Goal: Task Accomplishment & Management: Complete application form

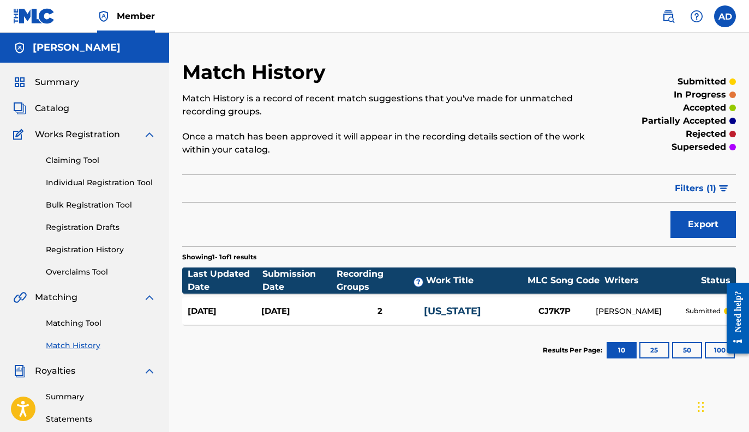
click at [83, 327] on link "Matching Tool" at bounding box center [101, 323] width 110 height 11
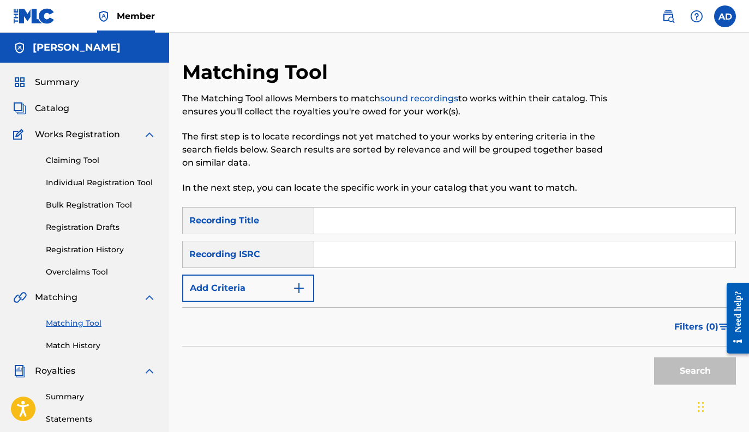
click at [346, 220] on input "Search Form" at bounding box center [524, 221] width 421 height 26
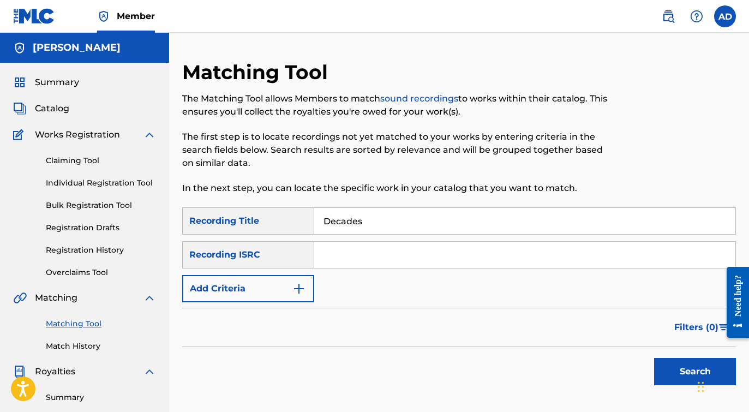
type input "Decades"
click at [263, 298] on button "Add Criteria" at bounding box center [248, 288] width 132 height 27
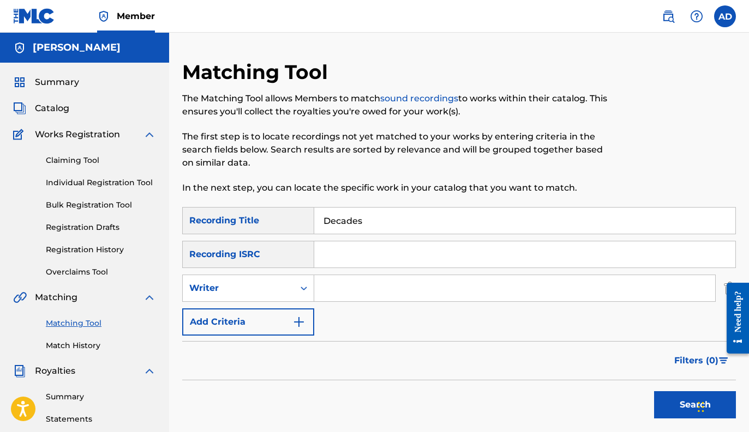
click at [354, 288] on input "Search Form" at bounding box center [514, 288] width 401 height 26
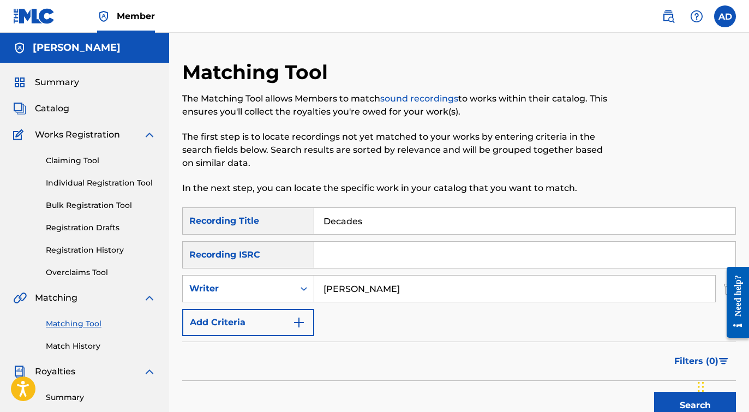
type input "[PERSON_NAME]"
click at [677, 403] on button "Search" at bounding box center [695, 405] width 82 height 27
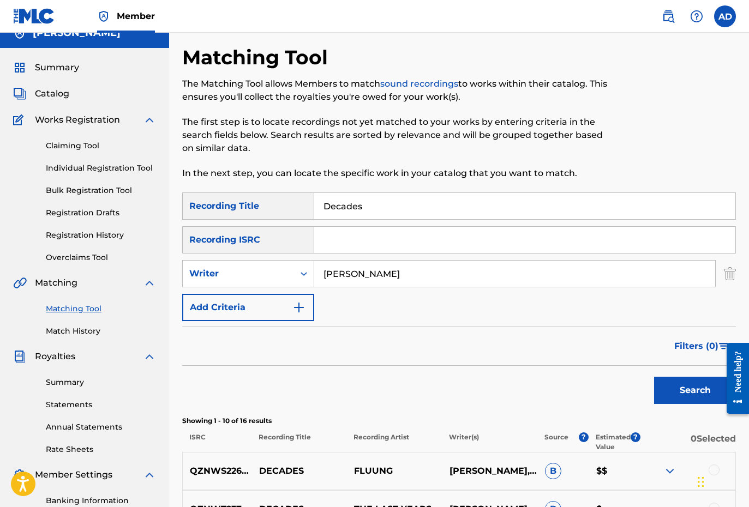
scroll to position [14, 0]
click at [275, 302] on button "Add Criteria" at bounding box center [248, 307] width 132 height 27
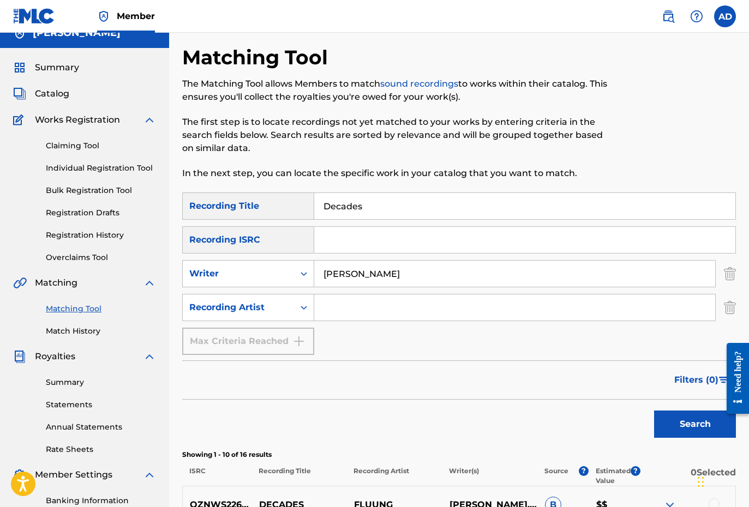
click at [383, 273] on input "[PERSON_NAME]" at bounding box center [514, 274] width 401 height 26
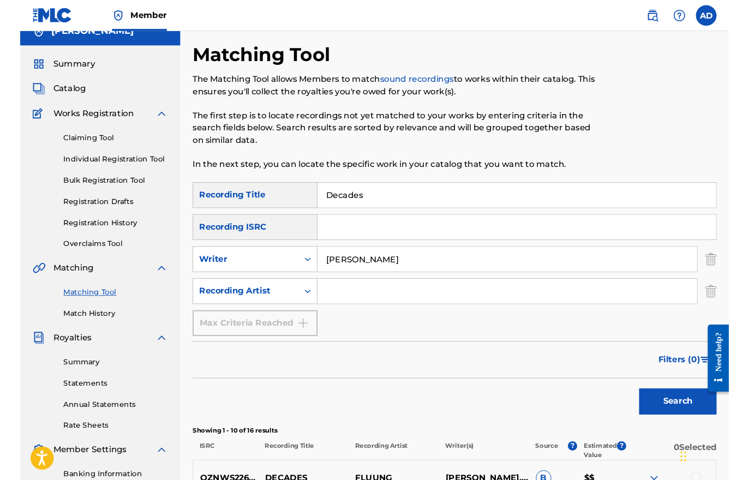
scroll to position [14, 0]
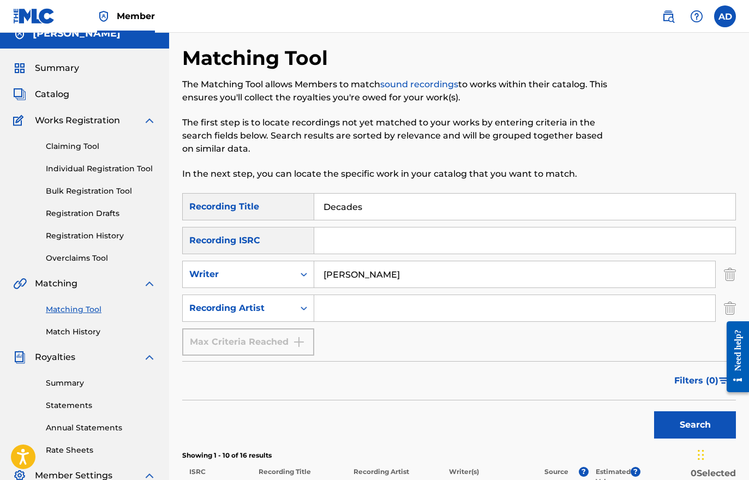
click at [383, 272] on input "[PERSON_NAME]" at bounding box center [514, 274] width 401 height 26
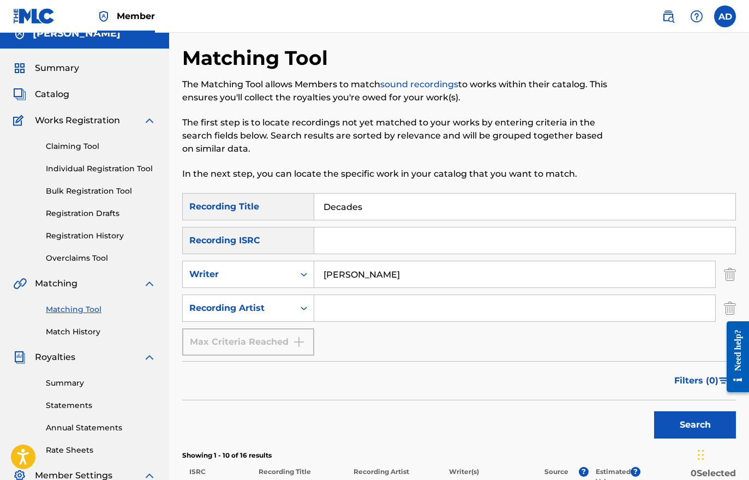
click at [383, 272] on input "[PERSON_NAME]" at bounding box center [514, 274] width 401 height 26
click at [362, 307] on input "Search Form" at bounding box center [514, 308] width 401 height 26
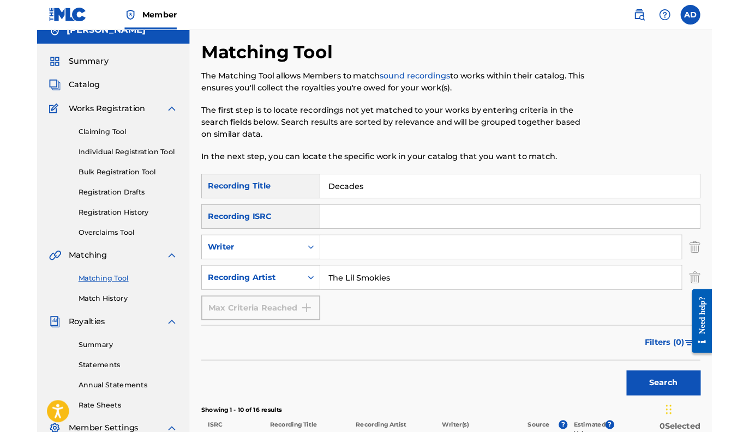
scroll to position [34, 0]
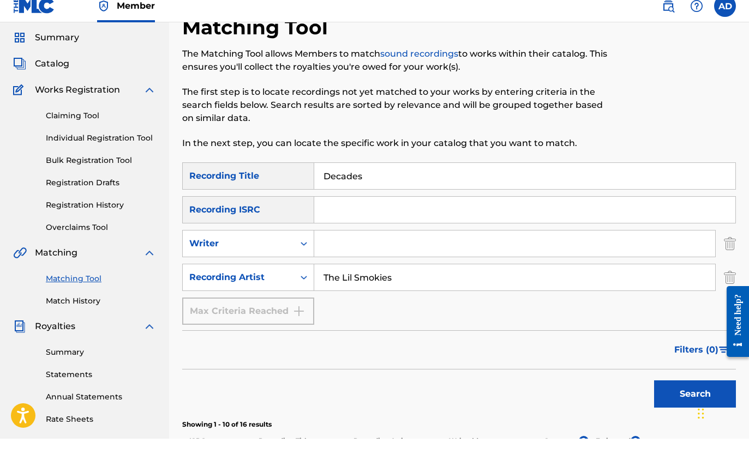
type input "The Lil Smokies"
click at [671, 392] on button "Search" at bounding box center [695, 404] width 82 height 27
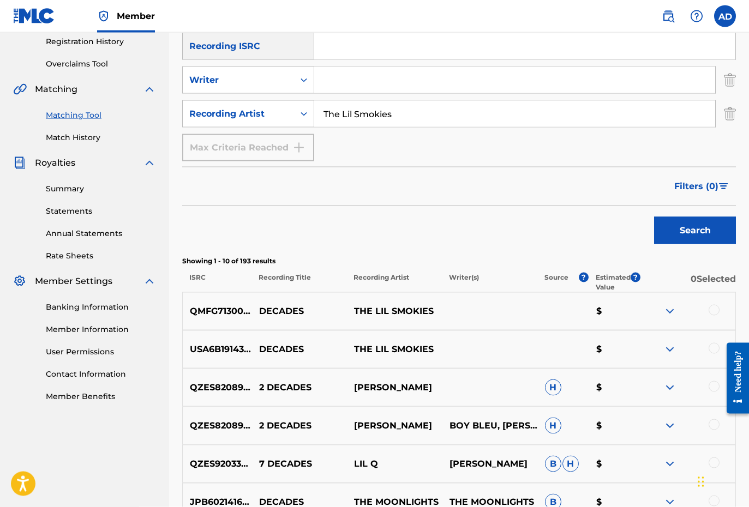
scroll to position [209, 0]
click at [720, 317] on div at bounding box center [687, 310] width 95 height 13
click at [714, 314] on div at bounding box center [713, 309] width 11 height 11
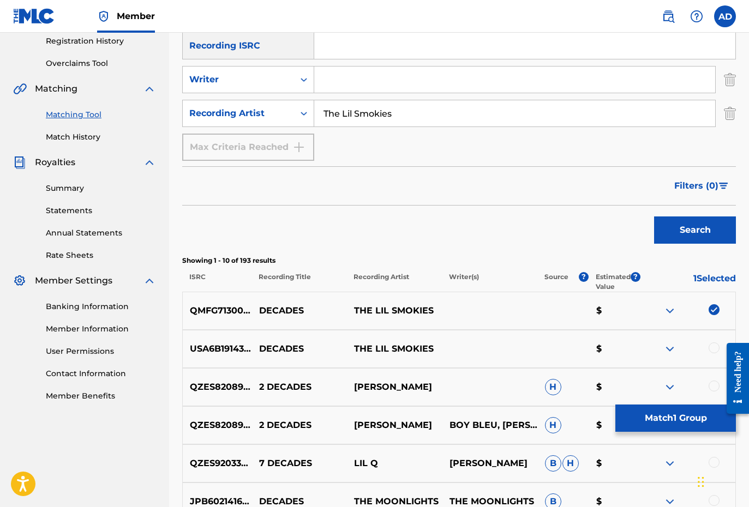
click at [714, 352] on div at bounding box center [713, 347] width 11 height 11
click at [679, 420] on button "Match 2 Groups" at bounding box center [675, 418] width 121 height 27
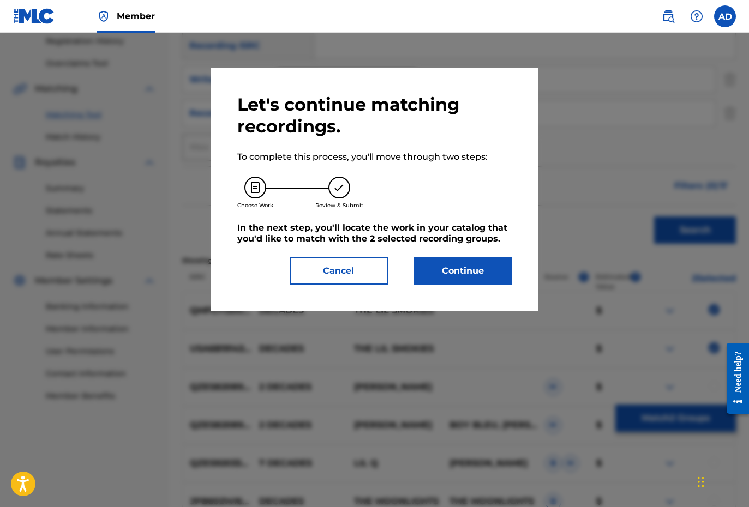
click at [483, 273] on button "Continue" at bounding box center [463, 270] width 98 height 27
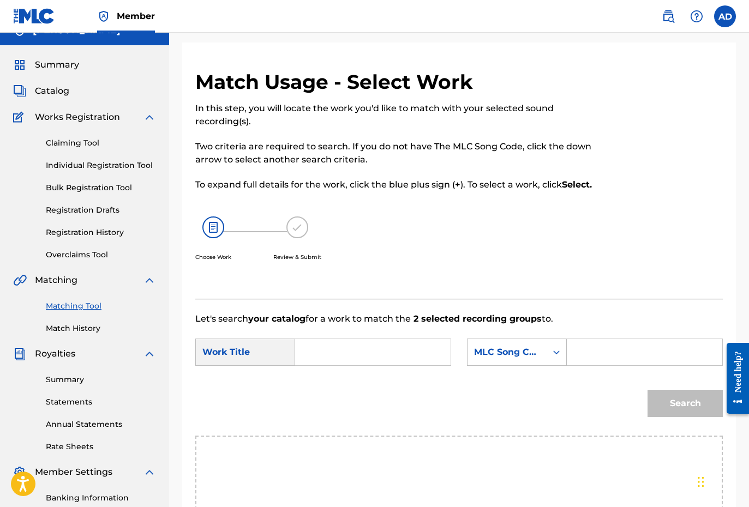
scroll to position [16, 0]
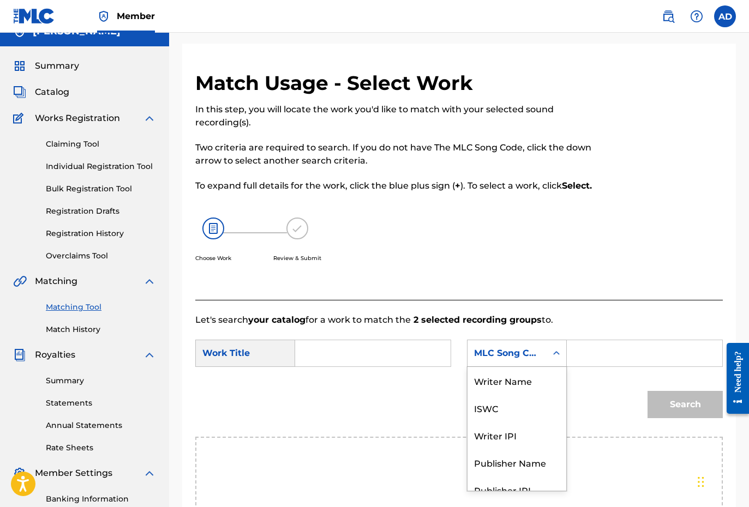
click at [543, 360] on div "MLC Song Code" at bounding box center [506, 353] width 79 height 21
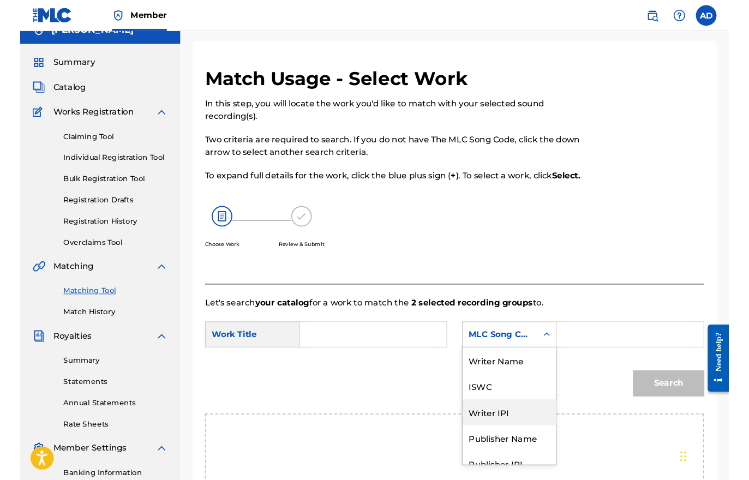
scroll to position [0, 0]
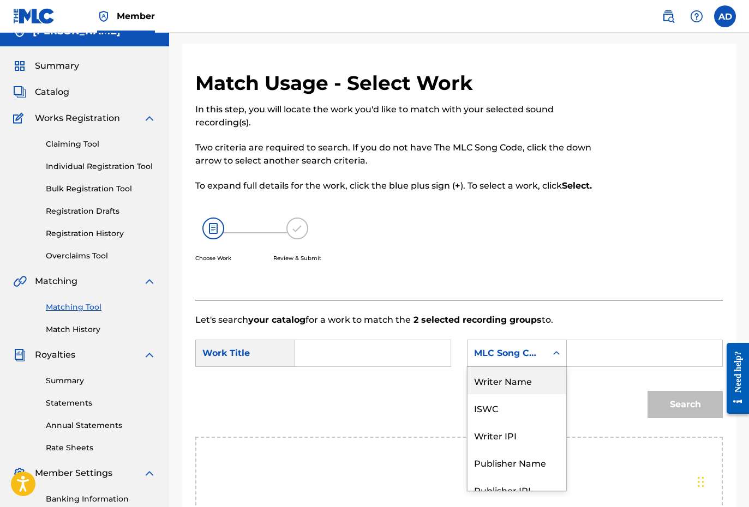
click at [514, 386] on div "Writer Name" at bounding box center [516, 380] width 99 height 27
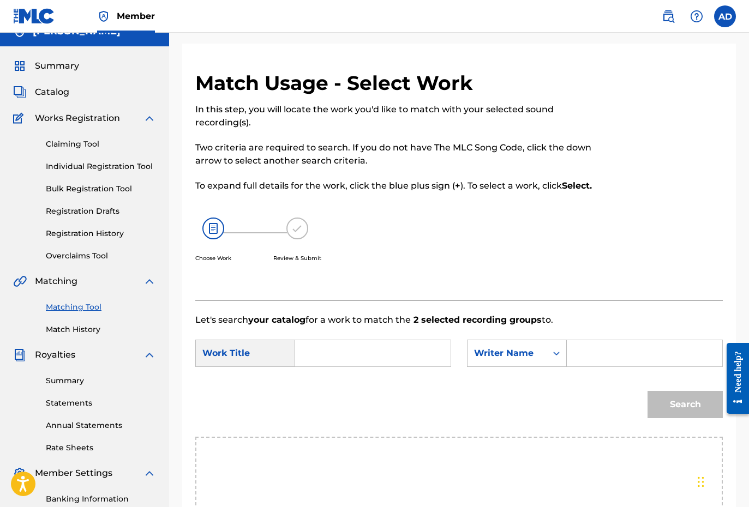
click at [606, 353] on input "Search Form" at bounding box center [644, 353] width 137 height 26
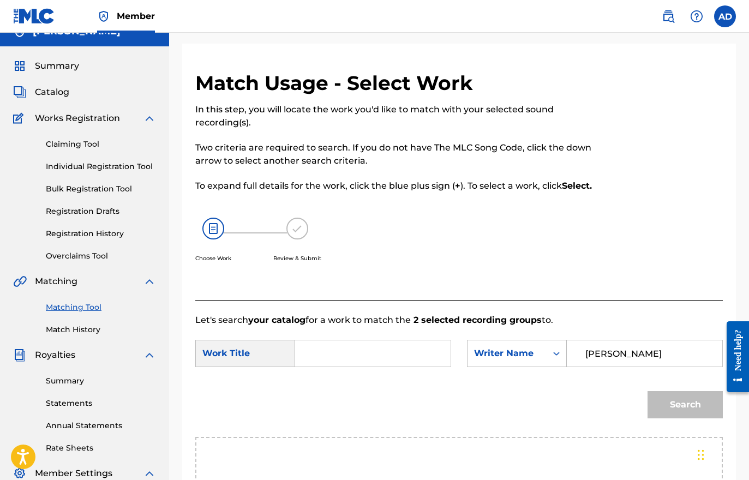
type input "[PERSON_NAME]"
click at [392, 357] on input "Search Form" at bounding box center [372, 353] width 137 height 26
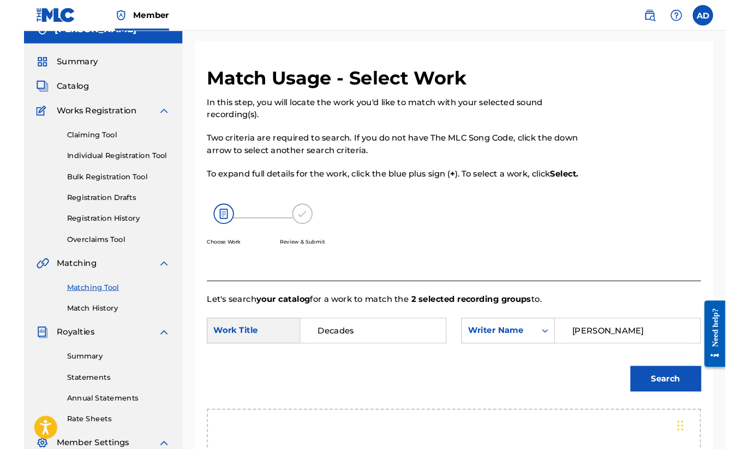
scroll to position [37, 0]
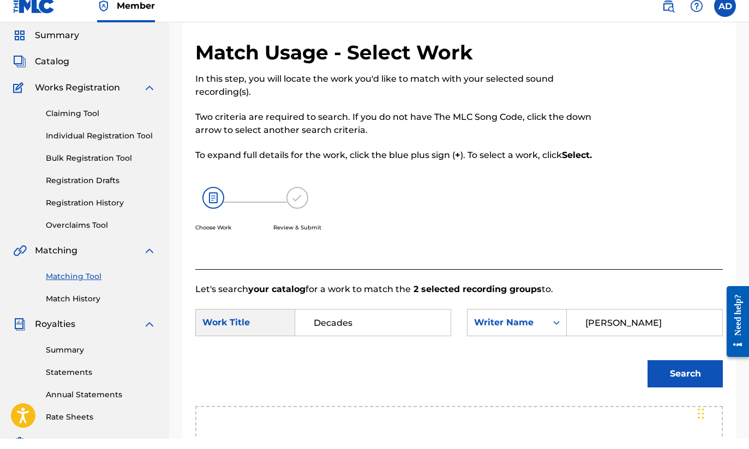
type input "Decades"
click at [687, 378] on button "Search" at bounding box center [684, 384] width 75 height 27
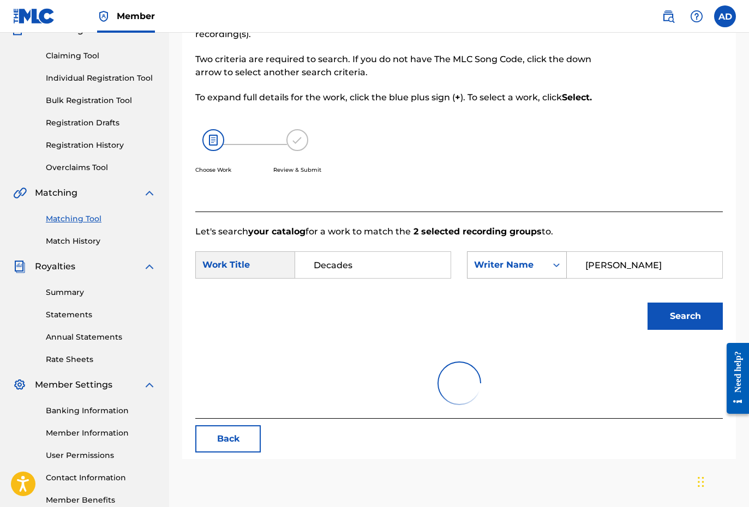
scroll to position [104, 0]
click at [657, 309] on button "Search" at bounding box center [684, 316] width 75 height 27
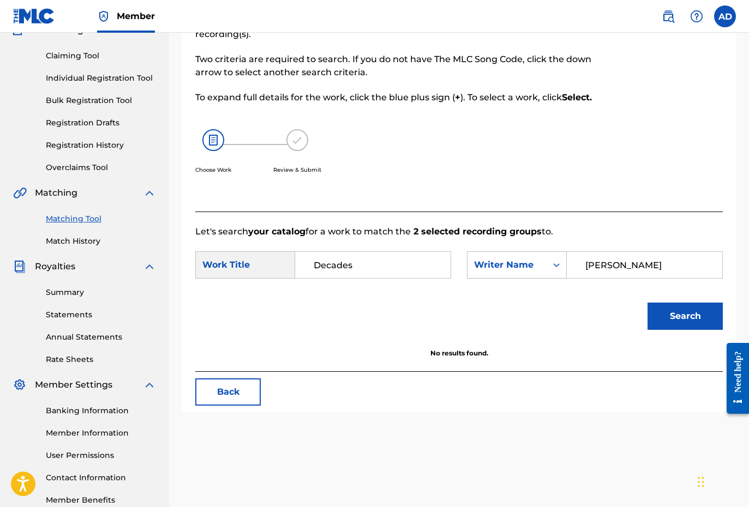
click at [657, 309] on button "Search" at bounding box center [684, 316] width 75 height 27
click at [673, 265] on input "[PERSON_NAME]" at bounding box center [644, 265] width 137 height 26
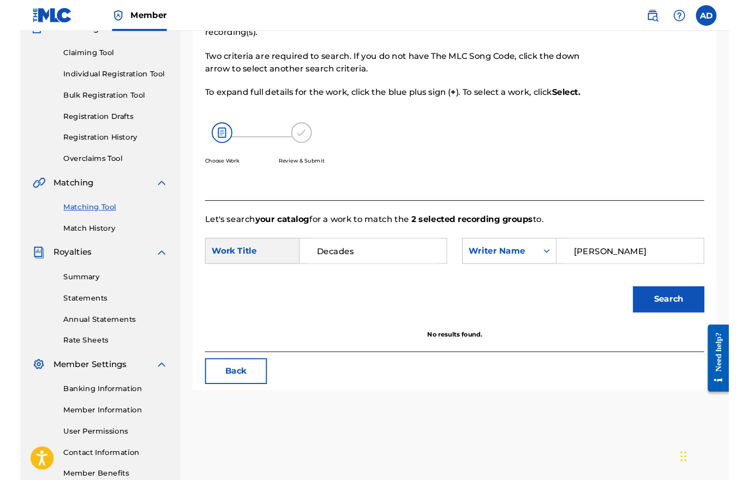
scroll to position [104, 0]
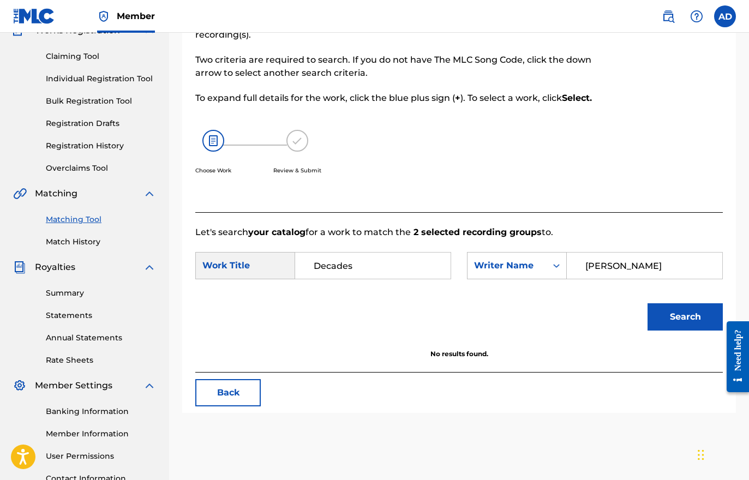
click at [673, 265] on input "[PERSON_NAME]" at bounding box center [644, 266] width 137 height 26
type input "A"
click at [537, 265] on div "Writer Name" at bounding box center [507, 265] width 66 height 13
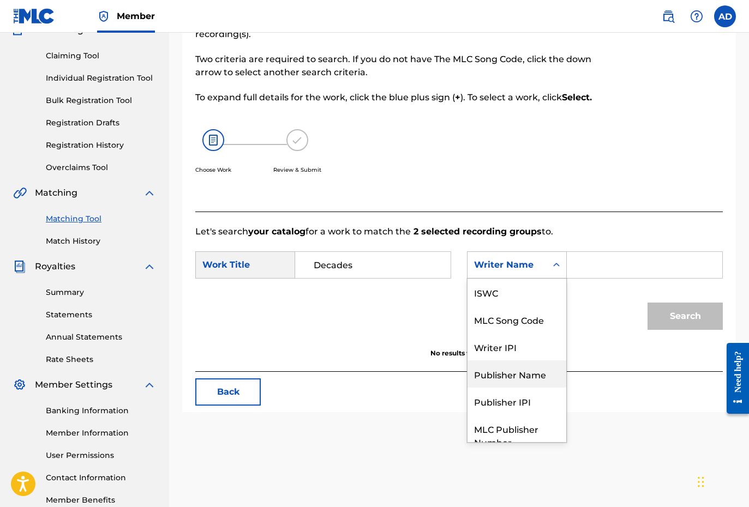
scroll to position [0, 0]
click at [519, 365] on div "Publisher Name" at bounding box center [516, 373] width 99 height 27
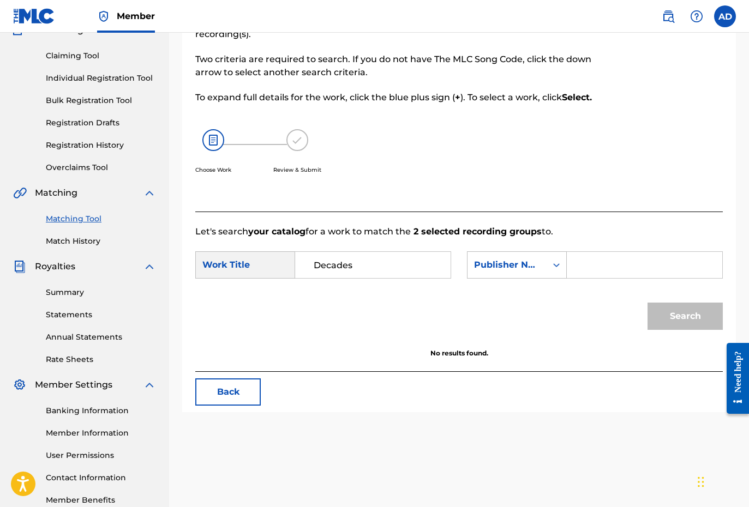
click at [587, 277] on input "Search Form" at bounding box center [644, 265] width 137 height 26
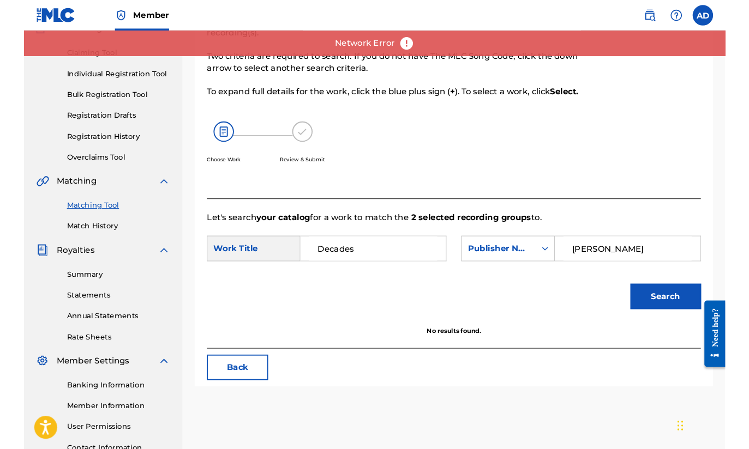
scroll to position [124, 0]
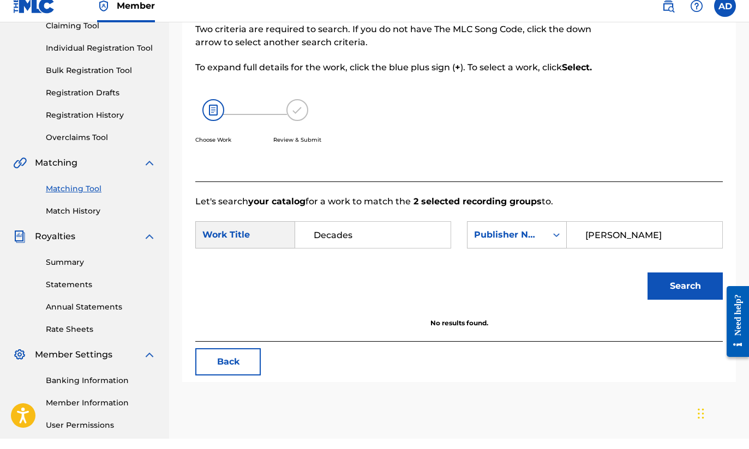
click at [684, 284] on button "Search" at bounding box center [684, 296] width 75 height 27
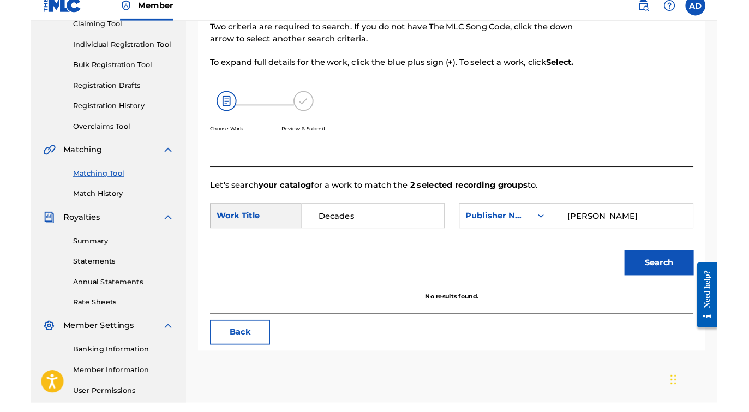
scroll to position [135, 0]
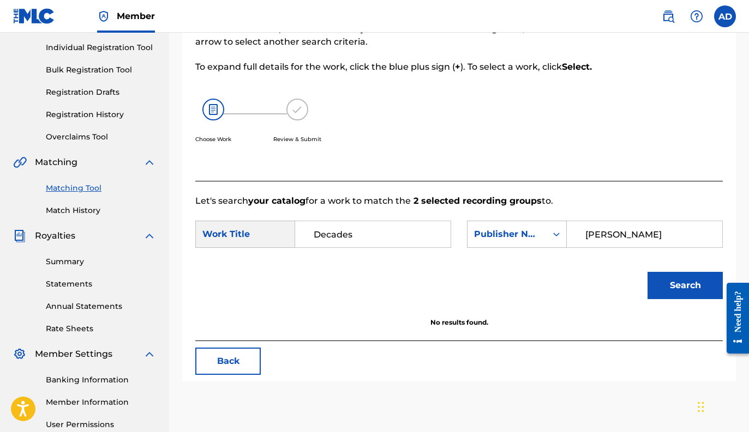
click at [666, 234] on input "[PERSON_NAME]" at bounding box center [644, 234] width 137 height 26
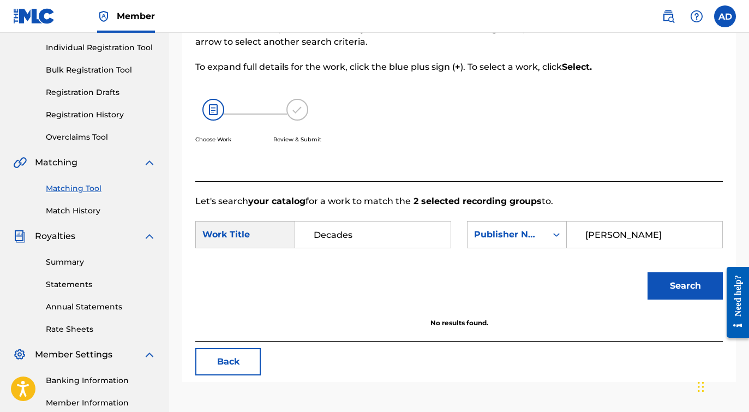
click at [666, 234] on input "[PERSON_NAME]" at bounding box center [644, 234] width 137 height 26
type input "A"
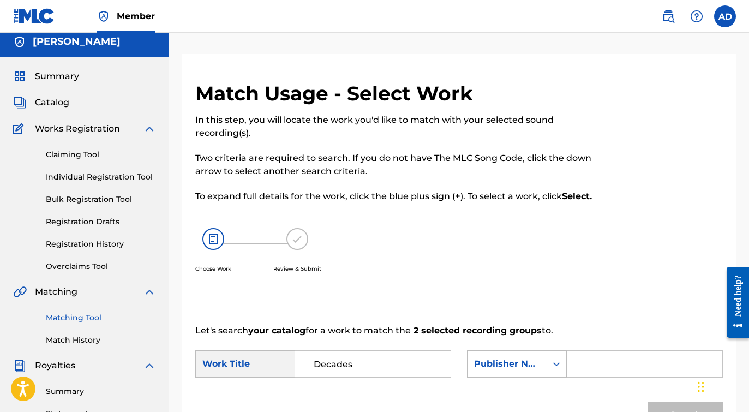
scroll to position [0, 0]
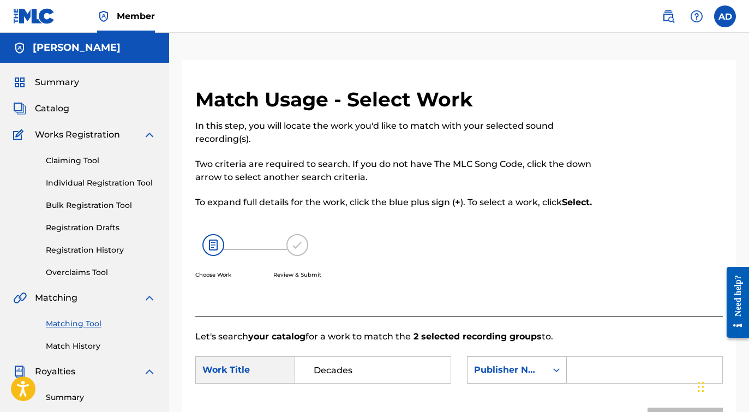
click at [220, 250] on img at bounding box center [213, 245] width 22 height 22
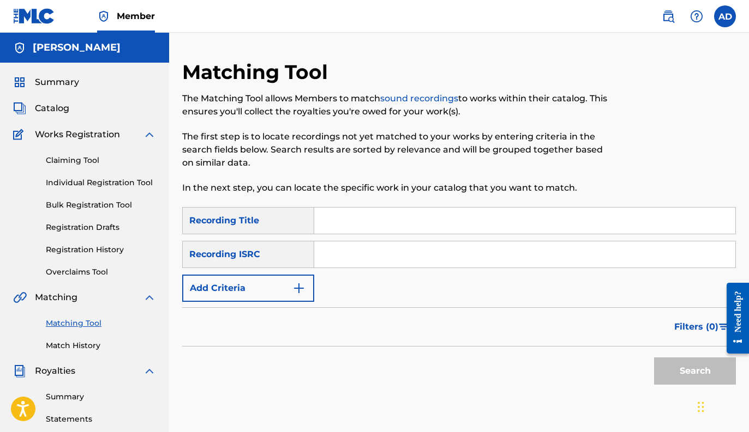
click at [364, 209] on input "Search Form" at bounding box center [524, 221] width 421 height 26
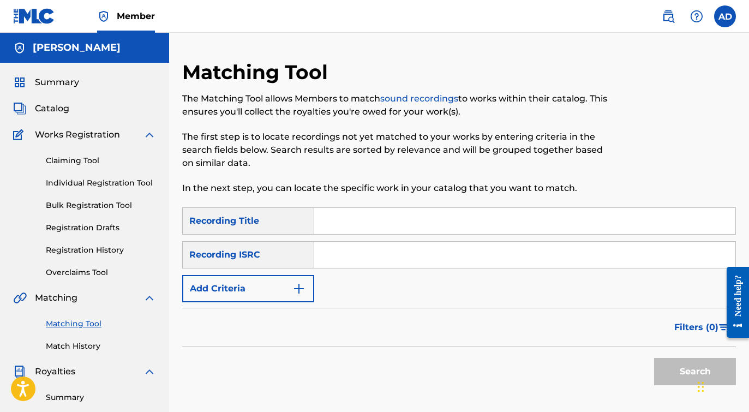
click at [364, 211] on input "Search Form" at bounding box center [524, 221] width 421 height 26
type input "Decades"
click at [285, 284] on button "Add Criteria" at bounding box center [248, 288] width 132 height 27
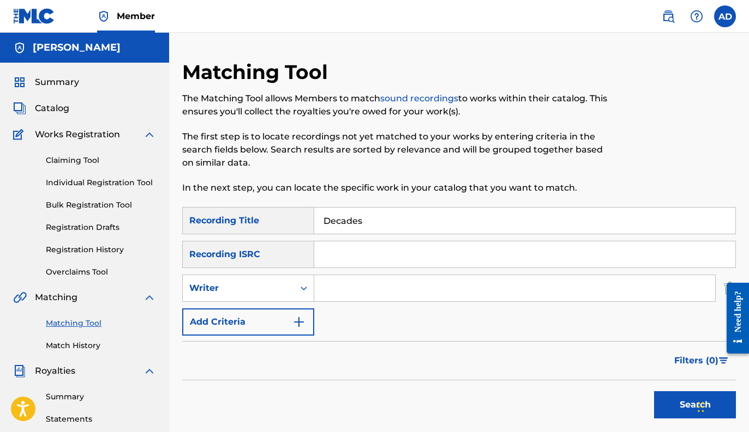
click at [290, 321] on button "Add Criteria" at bounding box center [248, 322] width 132 height 27
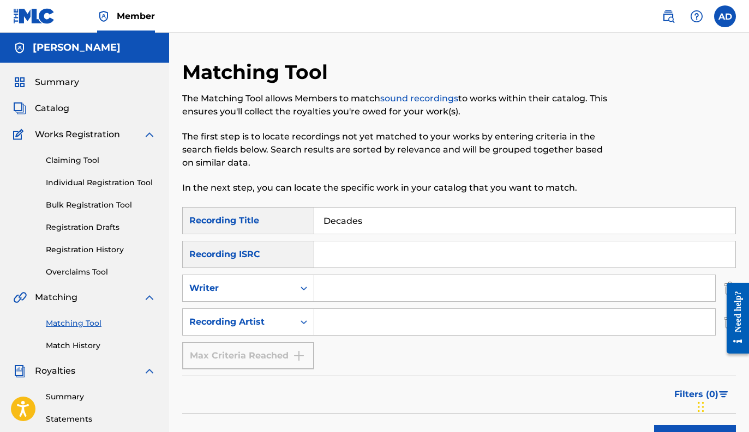
click at [360, 329] on input "Search Form" at bounding box center [514, 322] width 401 height 26
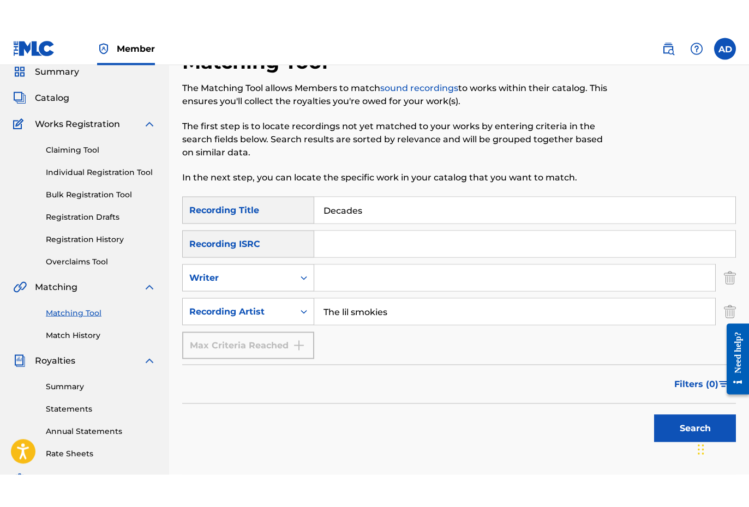
scroll to position [68, 0]
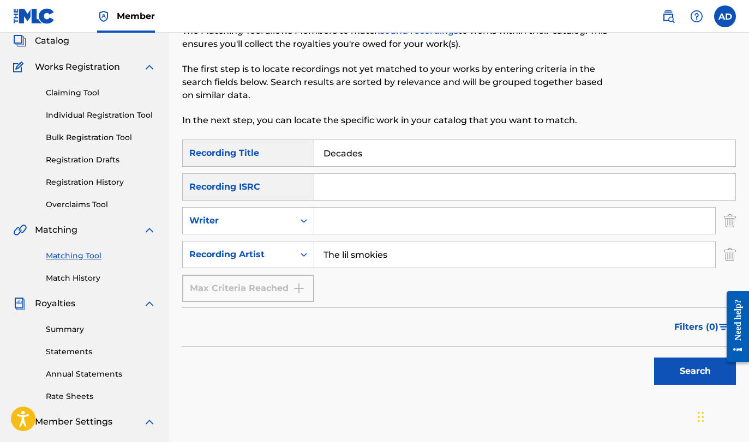
type input "The lil smokies"
click at [674, 372] on button "Search" at bounding box center [695, 371] width 82 height 27
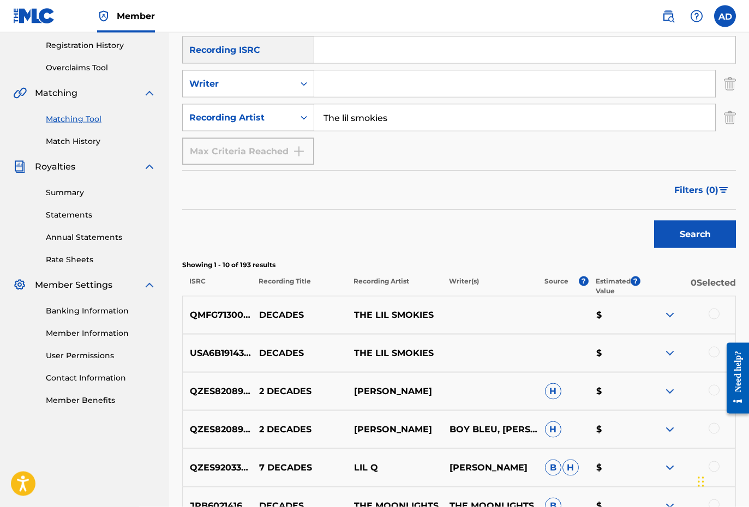
scroll to position [205, 0]
click at [710, 316] on div at bounding box center [713, 313] width 11 height 11
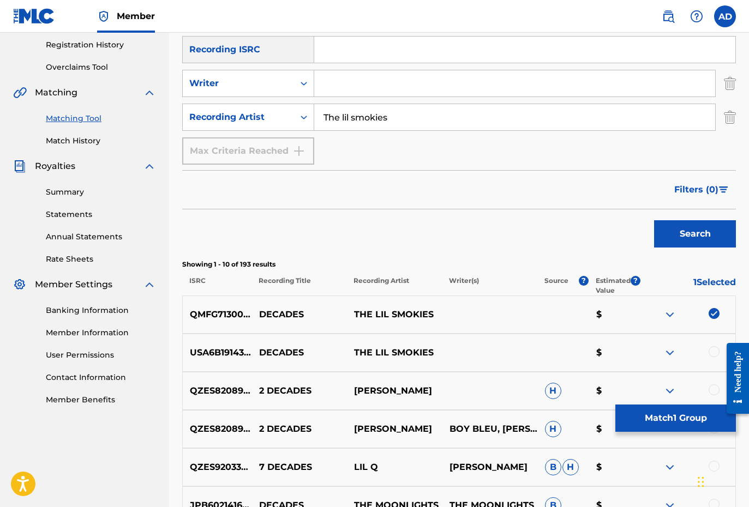
click at [710, 353] on div at bounding box center [713, 351] width 11 height 11
click at [687, 419] on button "Match 2 Groups" at bounding box center [675, 418] width 121 height 27
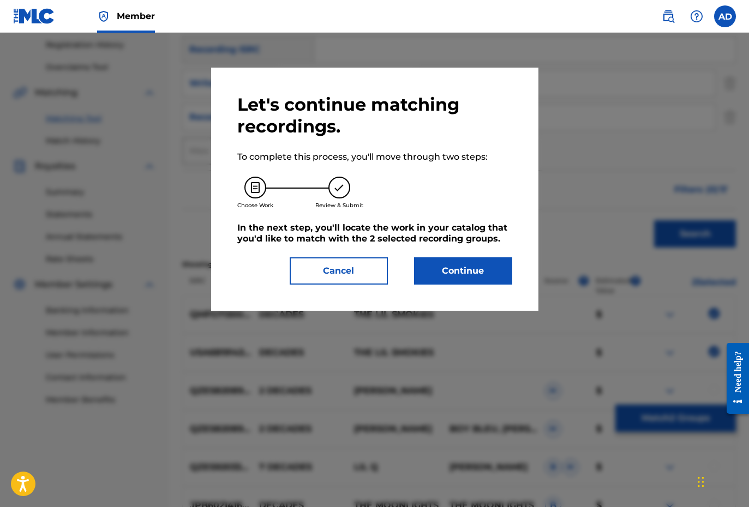
click at [452, 262] on button "Continue" at bounding box center [463, 270] width 98 height 27
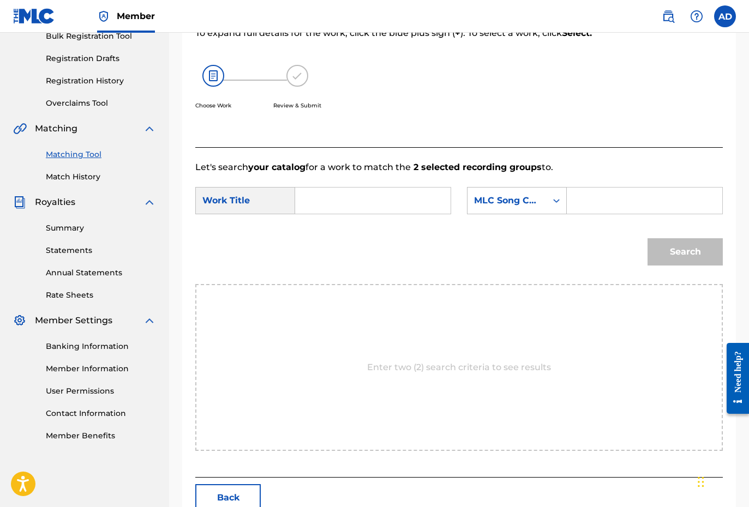
click at [412, 367] on p "Enter two (2) search criteria to see results" at bounding box center [459, 367] width 184 height 13
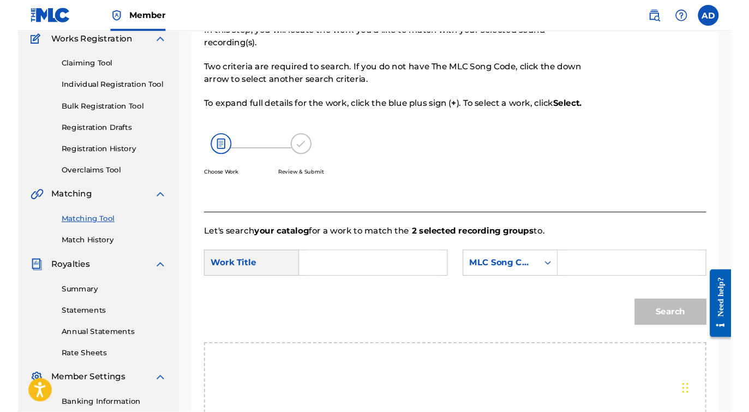
scroll to position [92, 0]
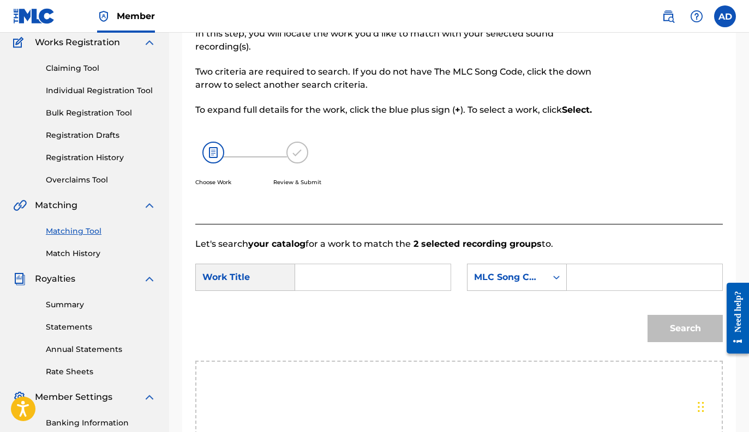
click at [311, 280] on input "Search Form" at bounding box center [372, 278] width 137 height 26
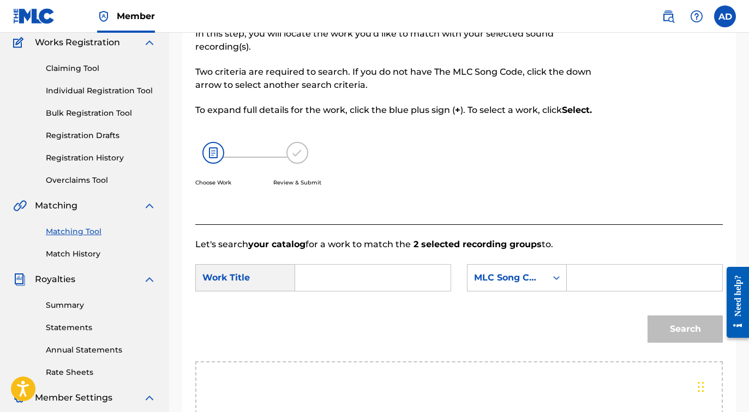
click at [311, 280] on input "Search Form" at bounding box center [372, 278] width 137 height 26
type input "Decades"
click at [548, 280] on div "Search Form" at bounding box center [556, 278] width 20 height 20
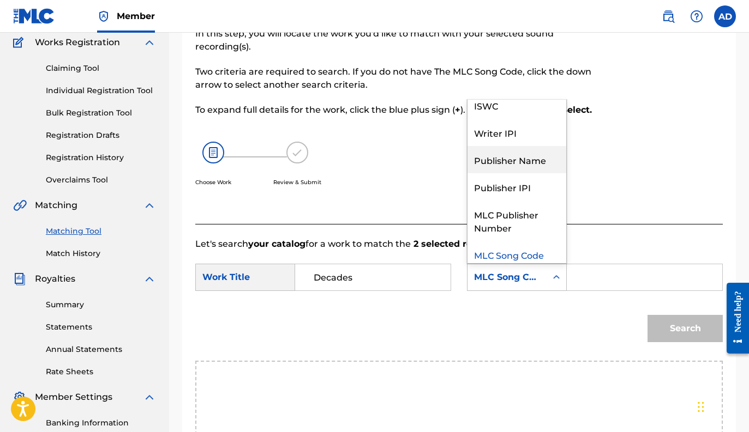
scroll to position [37, 0]
click at [505, 130] on div "Writer IPI" at bounding box center [516, 131] width 99 height 27
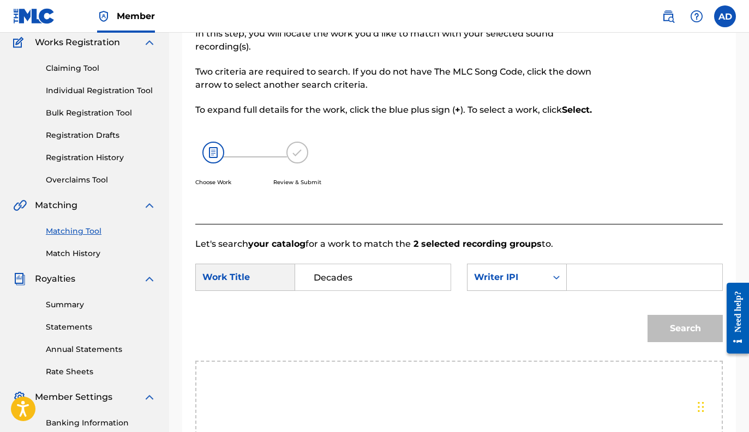
click at [595, 277] on input "Search Form" at bounding box center [644, 278] width 137 height 26
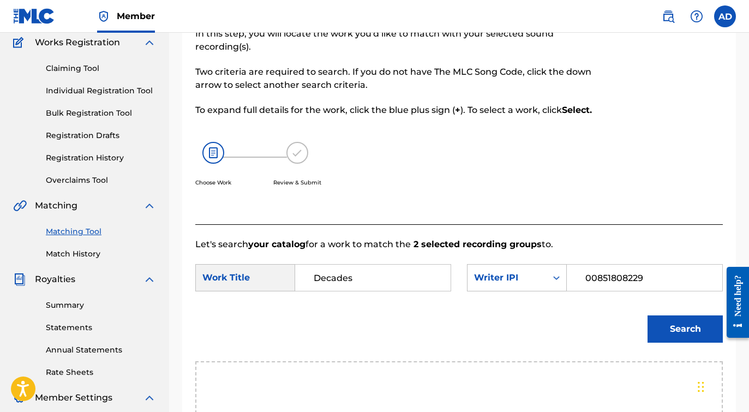
type input "00851808229"
click at [698, 336] on button "Search" at bounding box center [684, 328] width 75 height 27
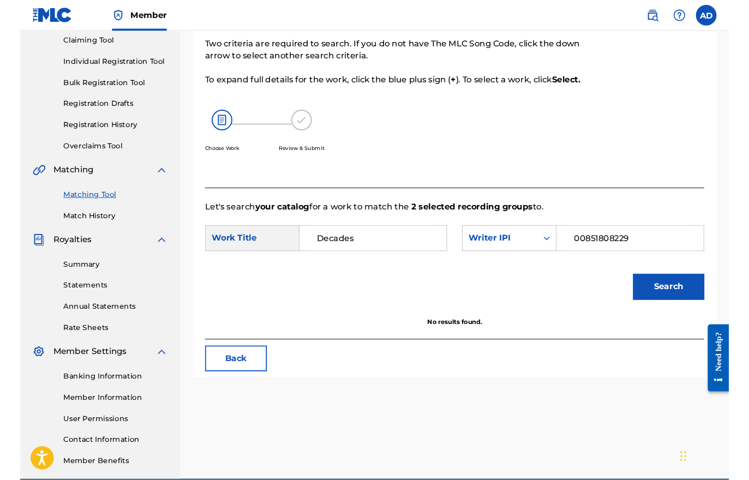
scroll to position [101, 0]
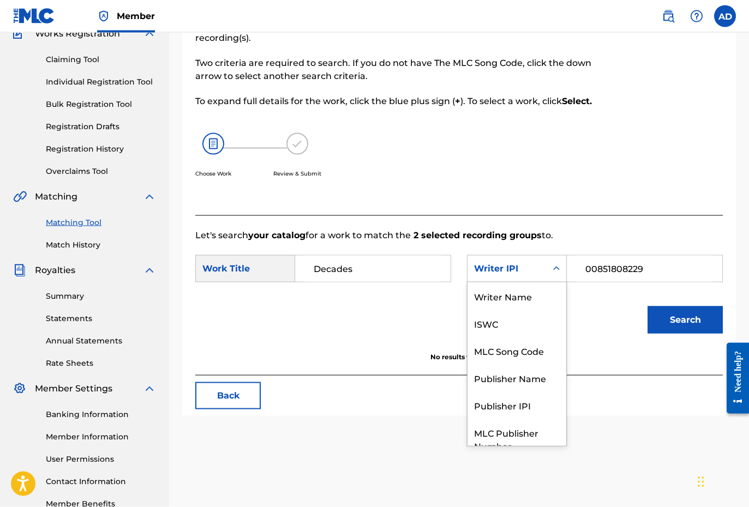
click at [527, 274] on div "Writer IPI" at bounding box center [507, 268] width 66 height 13
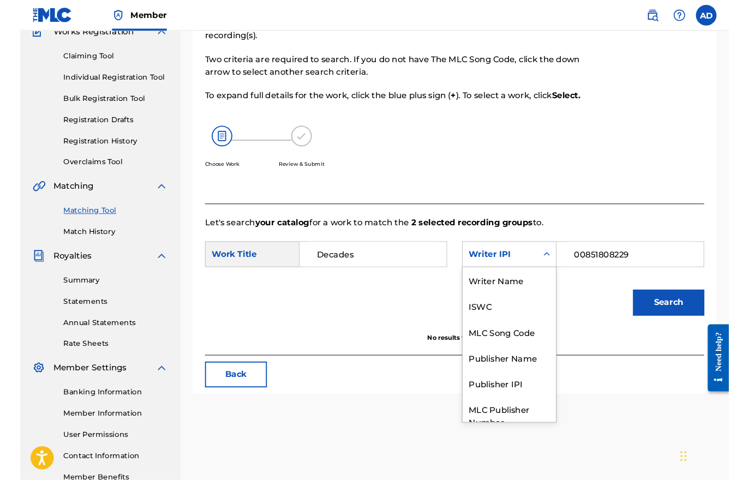
scroll to position [0, 0]
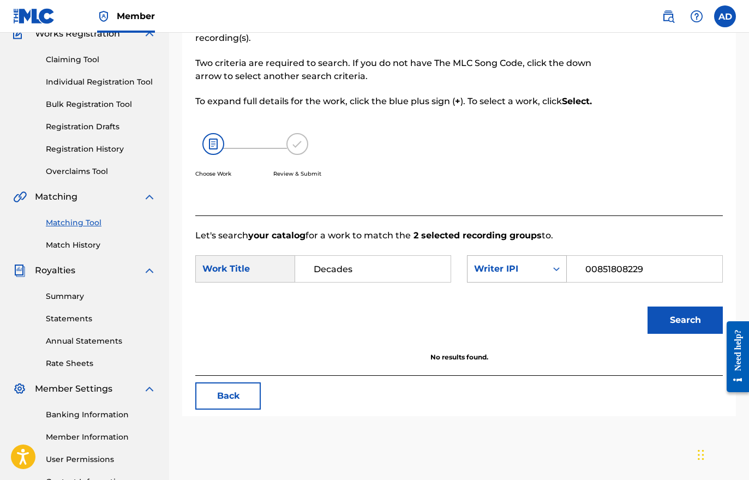
click at [527, 274] on div "Writer IPI" at bounding box center [507, 268] width 66 height 13
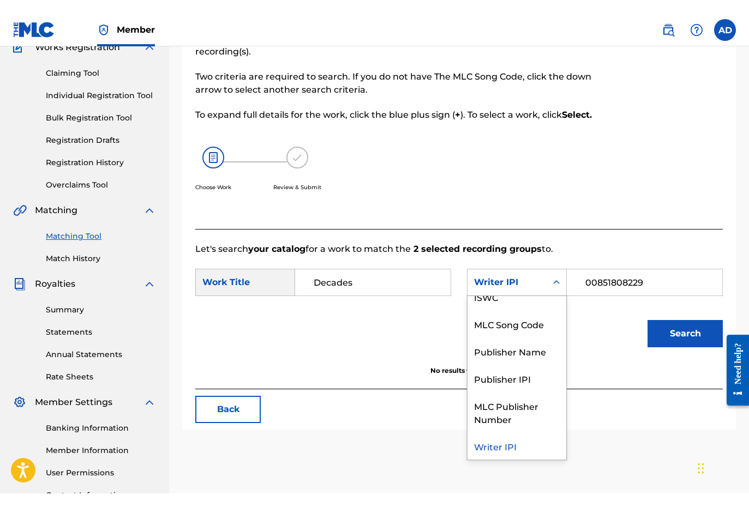
scroll to position [101, 0]
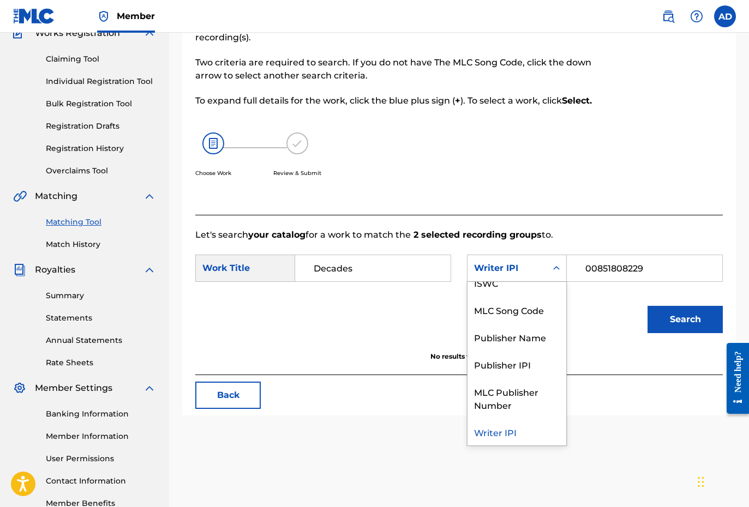
click at [617, 268] on input "00851808229" at bounding box center [644, 268] width 137 height 26
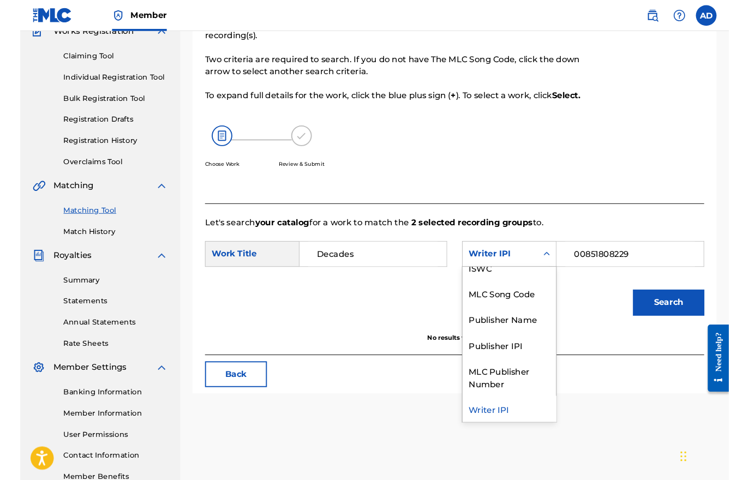
scroll to position [101, 0]
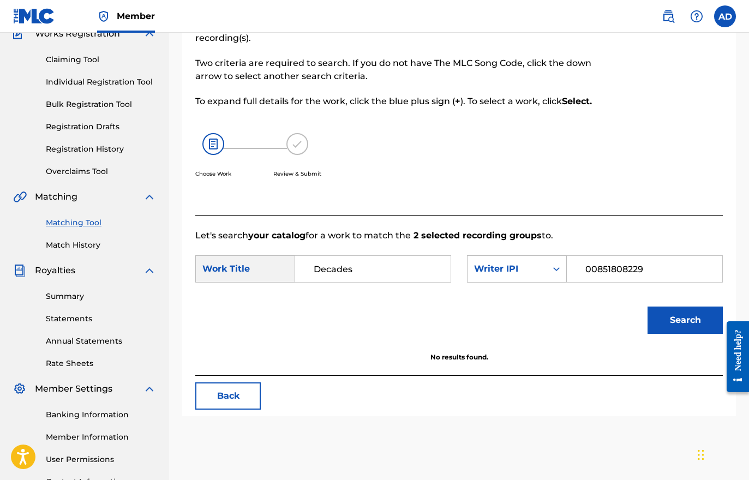
click at [617, 268] on input "00851808229" at bounding box center [644, 269] width 137 height 26
click at [540, 259] on div "Writer IPI" at bounding box center [506, 269] width 79 height 21
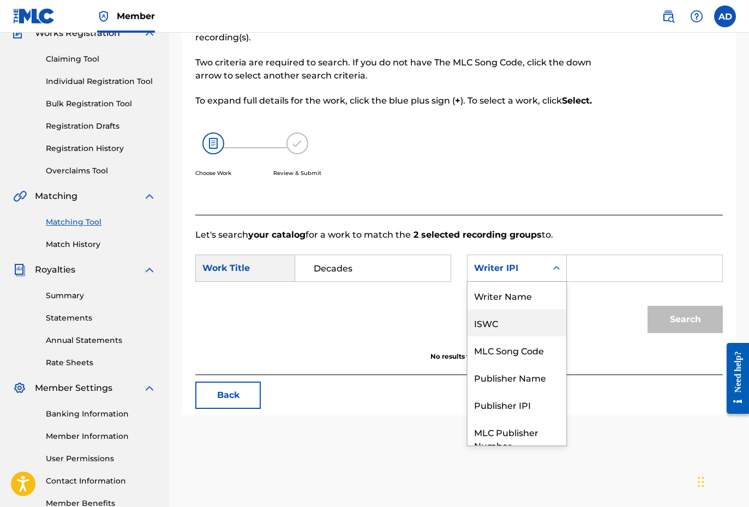
scroll to position [0, 0]
click at [520, 300] on div "Writer Name" at bounding box center [516, 295] width 99 height 27
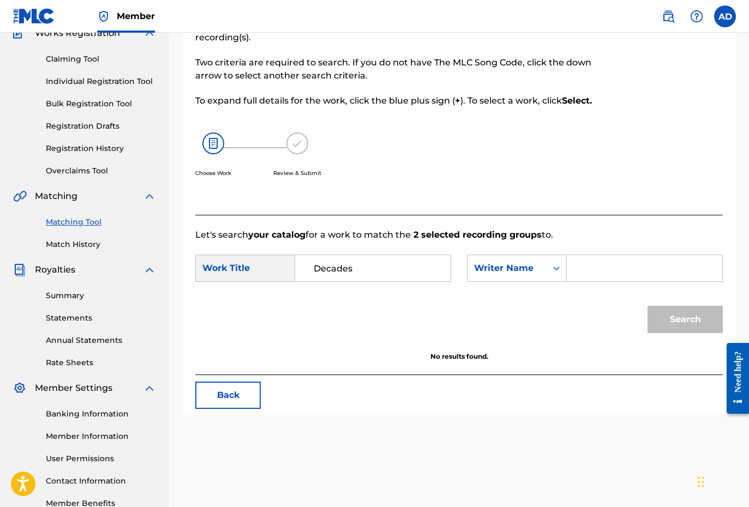
click at [591, 262] on input "Search Form" at bounding box center [644, 268] width 137 height 26
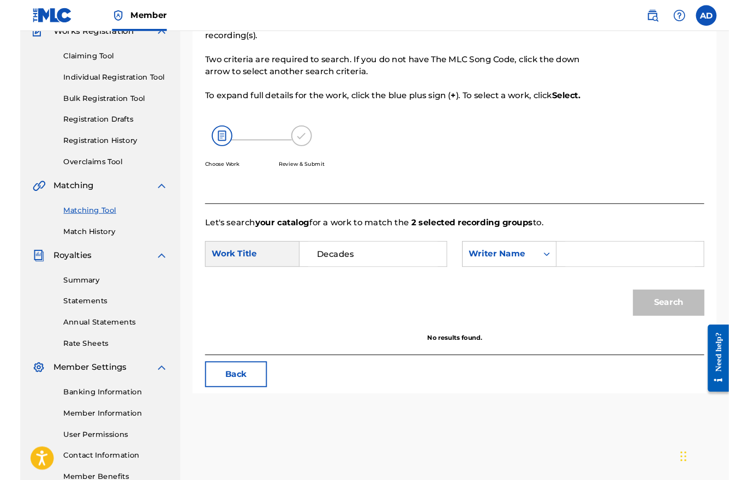
scroll to position [101, 0]
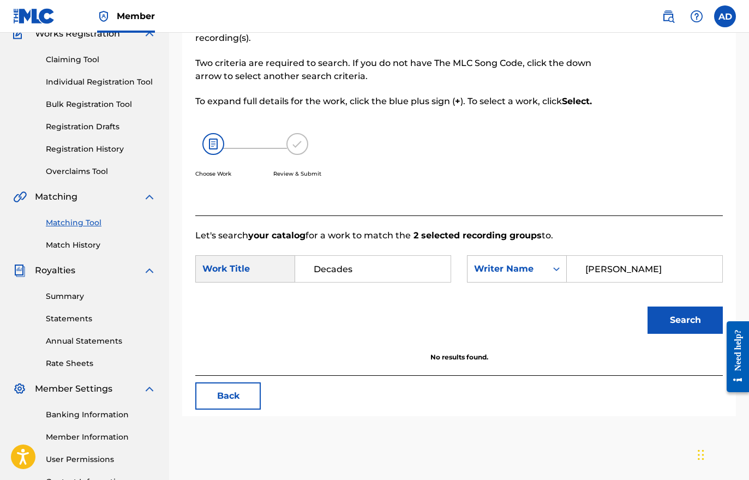
type input "[PERSON_NAME]"
click at [685, 320] on button "Search" at bounding box center [684, 319] width 75 height 27
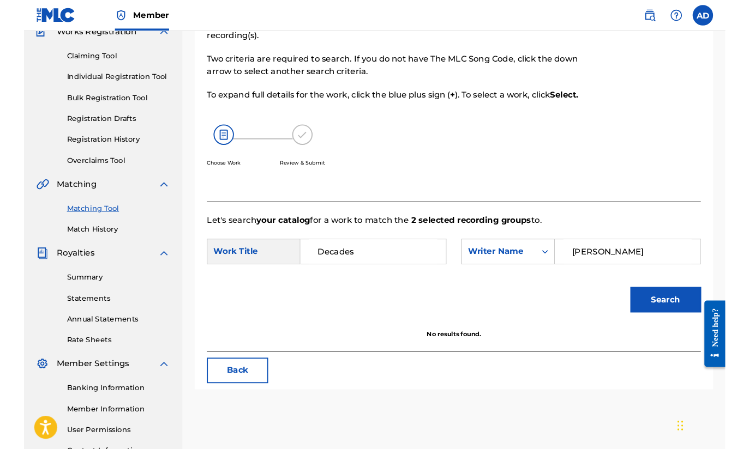
scroll to position [121, 0]
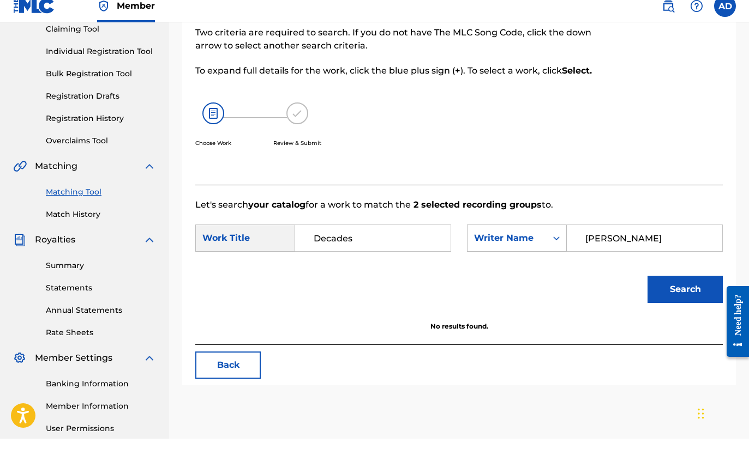
click at [616, 237] on input "[PERSON_NAME]" at bounding box center [644, 249] width 137 height 26
click at [616, 236] on input "[PERSON_NAME]" at bounding box center [644, 249] width 137 height 26
click at [543, 238] on div "Writer Name" at bounding box center [506, 248] width 79 height 21
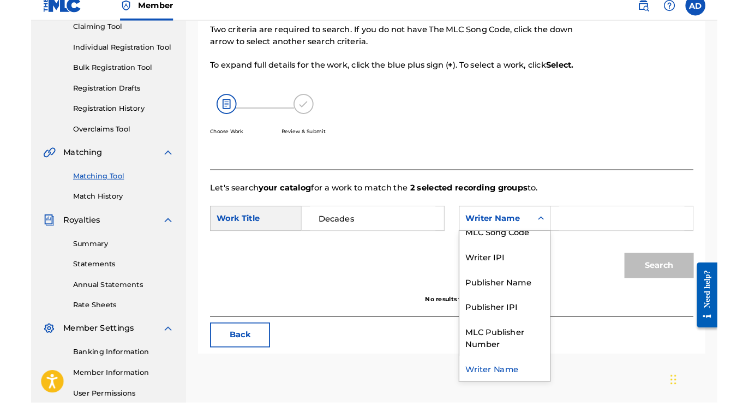
scroll to position [132, 0]
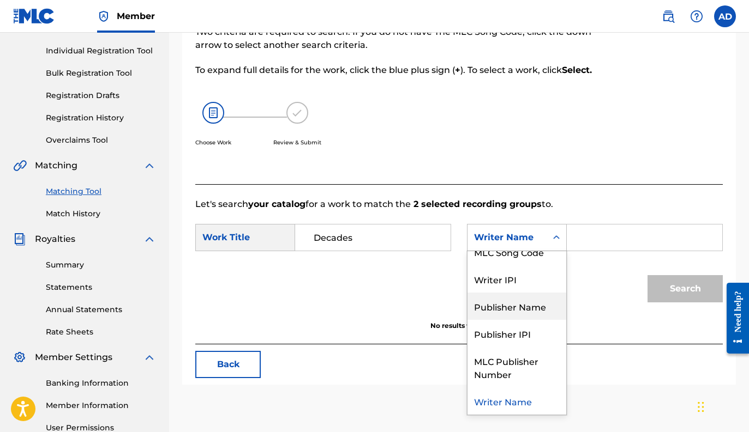
click at [528, 311] on div "Publisher Name" at bounding box center [516, 306] width 99 height 27
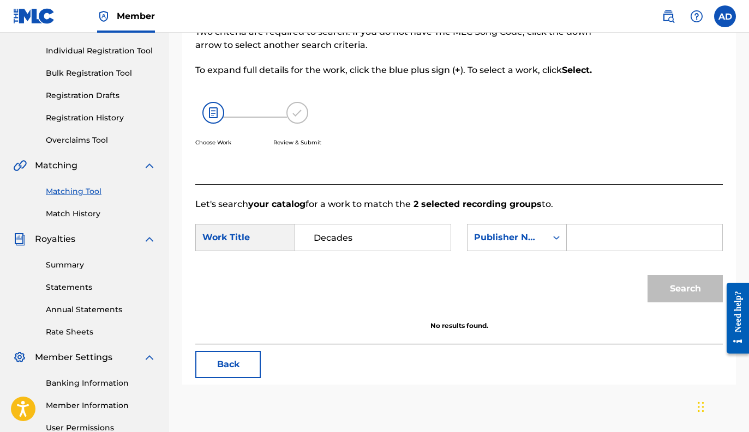
click at [598, 231] on input "Search Form" at bounding box center [644, 238] width 137 height 26
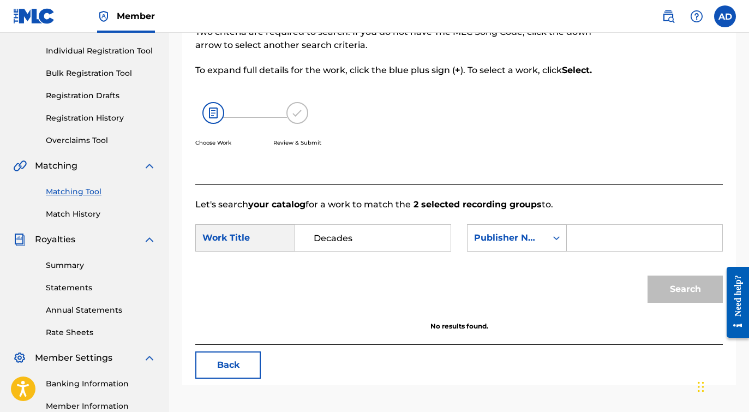
click at [599, 230] on input "Search Form" at bounding box center [644, 238] width 137 height 26
type input "Dobrohobo"
click at [675, 294] on button "Search" at bounding box center [684, 288] width 75 height 27
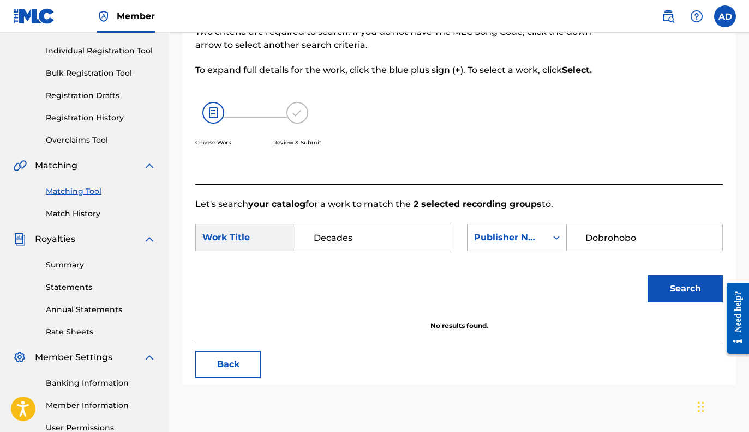
click at [546, 239] on div "Search Form" at bounding box center [556, 238] width 20 height 26
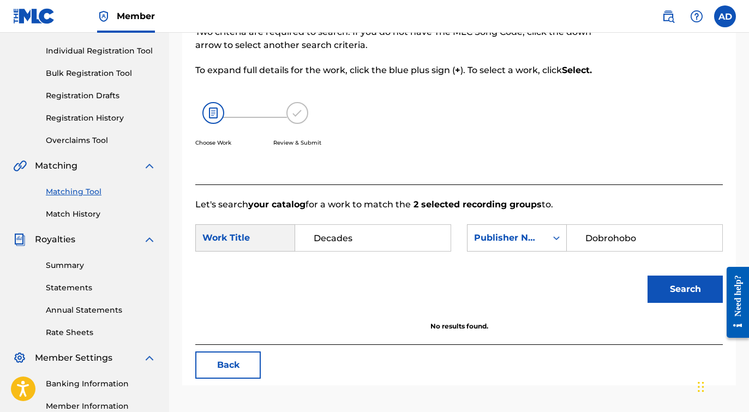
click at [623, 237] on input "Dobrohobo" at bounding box center [644, 238] width 137 height 26
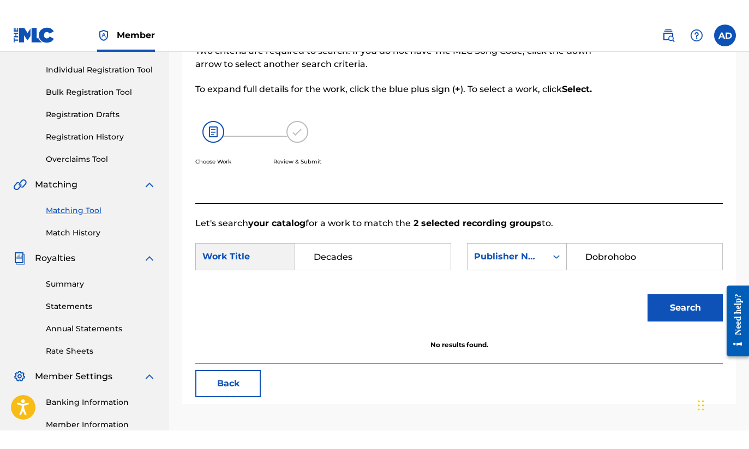
scroll to position [131, 0]
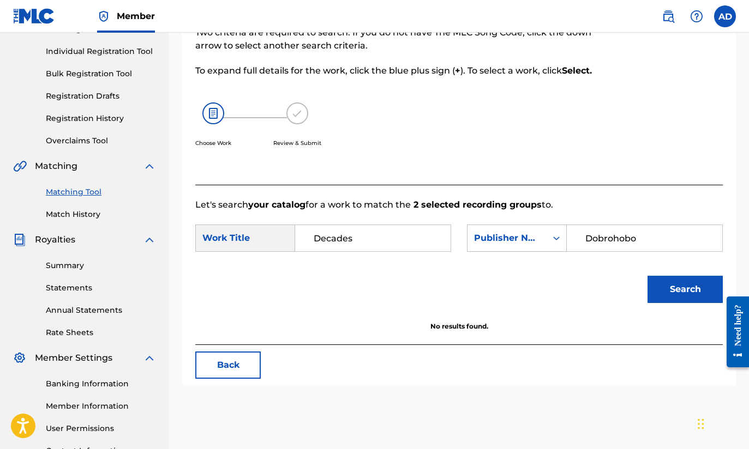
click at [623, 237] on input "Dobrohobo" at bounding box center [644, 238] width 137 height 26
type input "[PERSON_NAME]"
click at [685, 289] on button "Search" at bounding box center [684, 289] width 75 height 27
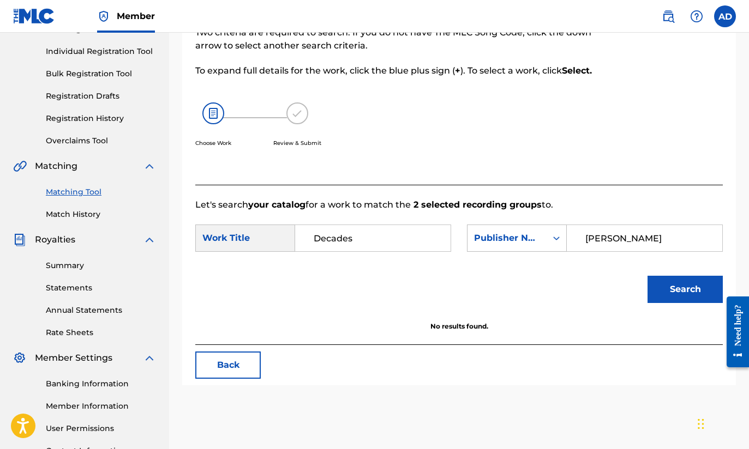
click at [620, 237] on input "[PERSON_NAME]" at bounding box center [644, 238] width 137 height 26
type input "[PERSON_NAME]"
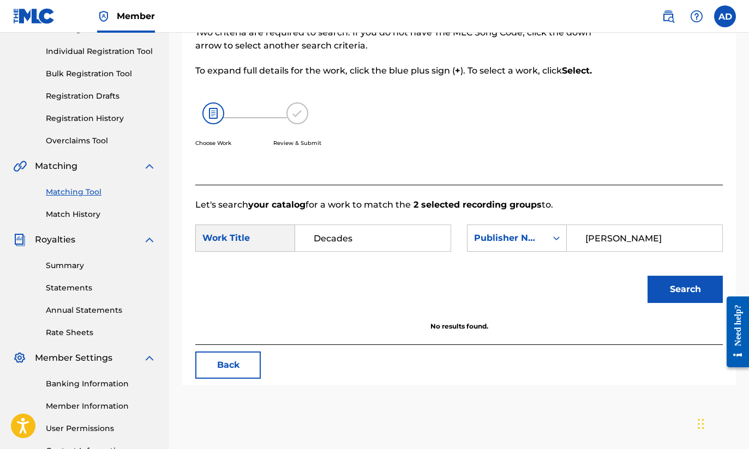
click at [685, 289] on button "Search" at bounding box center [684, 289] width 75 height 27
click at [687, 255] on div "SearchWithCriteriabce4c1a9-0907-49f2-ad13-376af26386e0 Work Title Decades Searc…" at bounding box center [458, 242] width 527 height 34
click at [685, 242] on input "[PERSON_NAME]" at bounding box center [644, 238] width 137 height 26
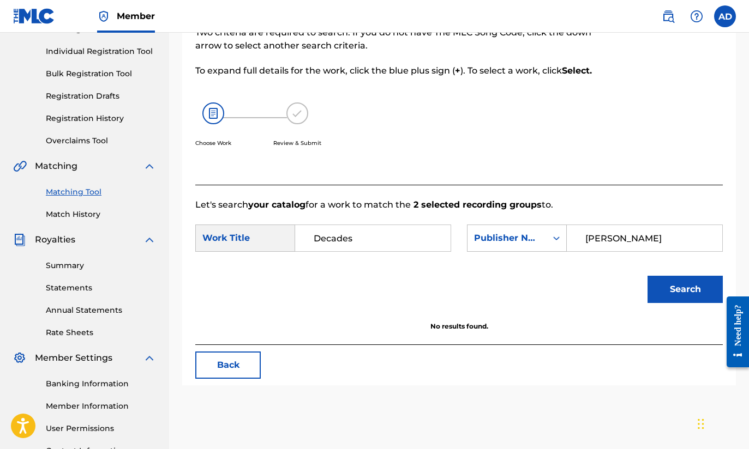
click at [685, 242] on input "[PERSON_NAME]" at bounding box center [644, 238] width 137 height 26
click at [537, 237] on div "Publisher Name" at bounding box center [507, 238] width 66 height 13
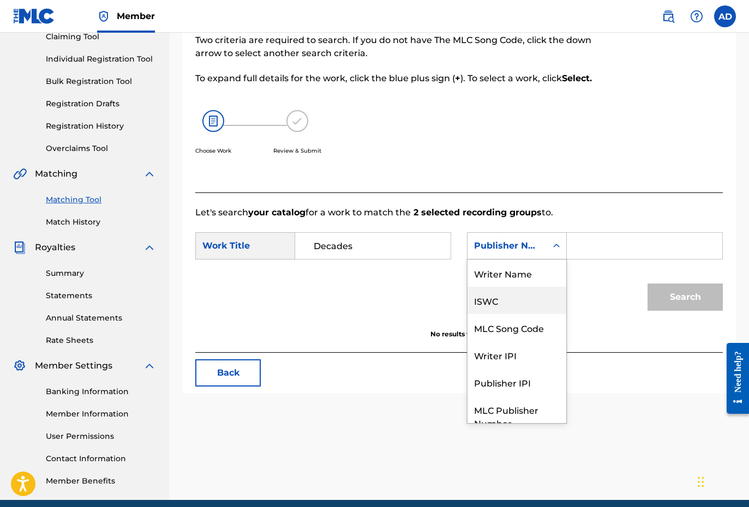
scroll to position [0, 0]
click at [506, 306] on div "ISWC" at bounding box center [516, 300] width 99 height 27
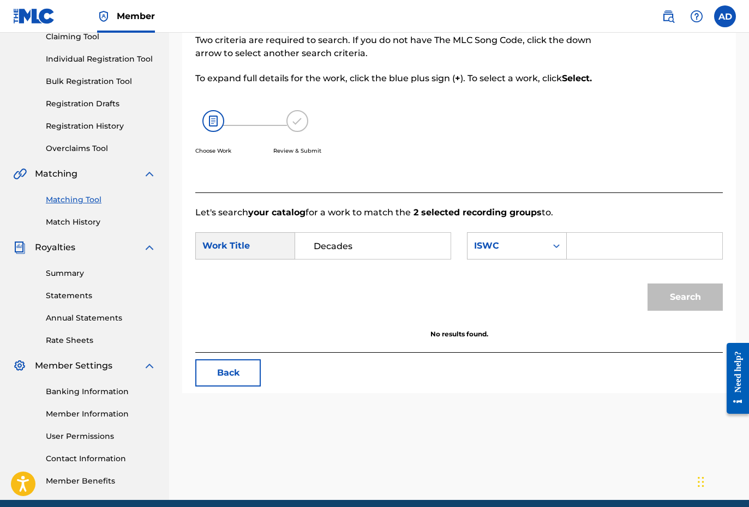
click at [597, 253] on input "Search Form" at bounding box center [644, 246] width 137 height 26
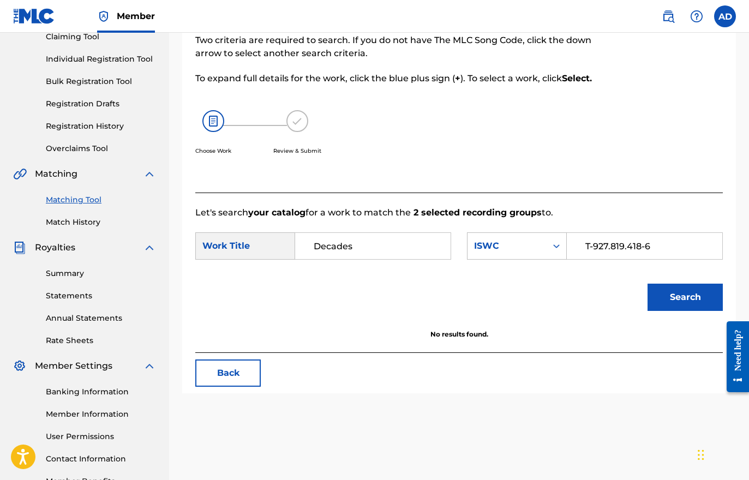
type input "T-927.819.418-6"
click at [668, 291] on button "Search" at bounding box center [684, 297] width 75 height 27
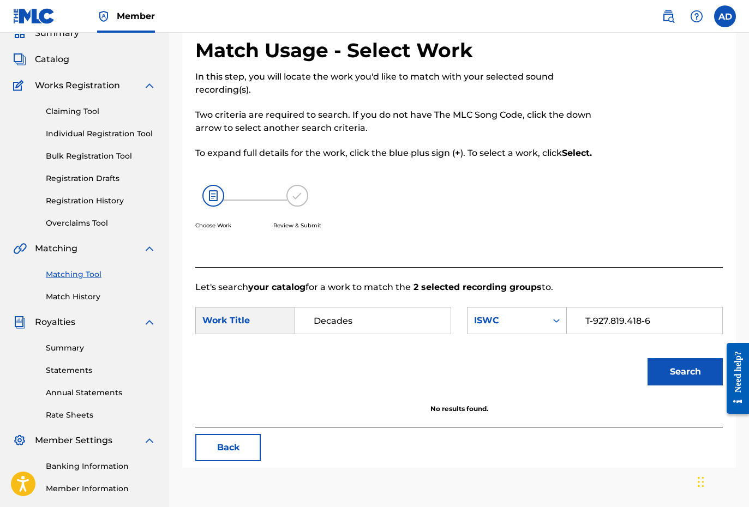
scroll to position [49, 0]
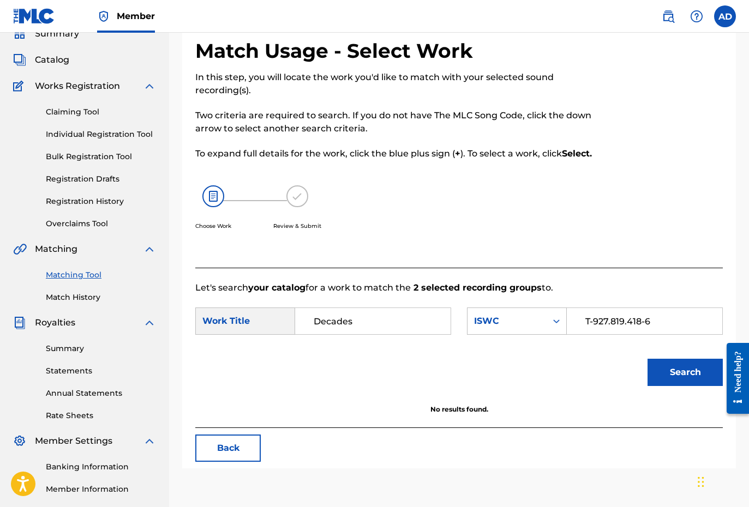
click at [610, 321] on input "T-927.819.418-6" at bounding box center [644, 321] width 137 height 26
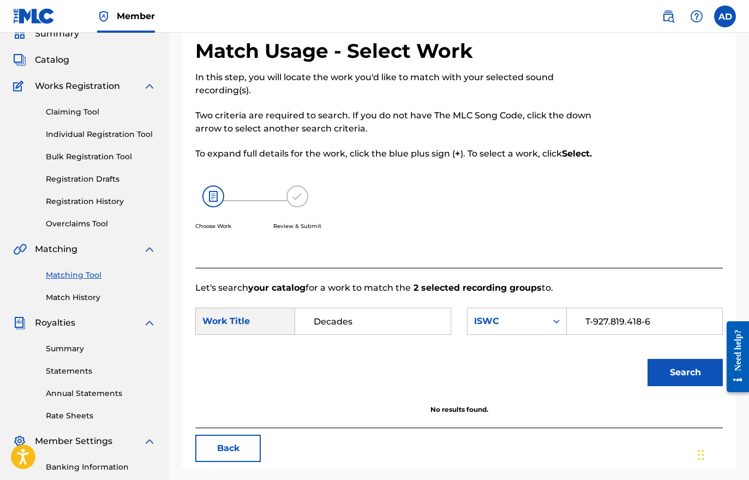
click at [610, 321] on input "T-927.819.418-6" at bounding box center [644, 321] width 137 height 26
type input "29655077"
click at [696, 377] on button "Search" at bounding box center [684, 372] width 75 height 27
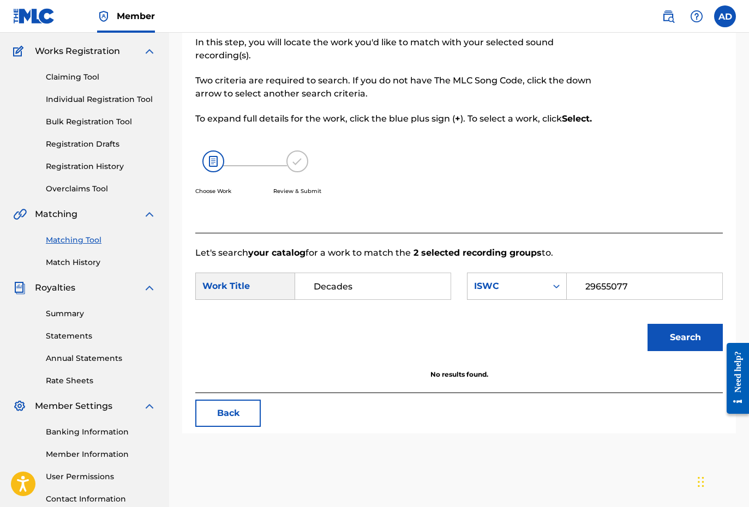
scroll to position [82, 0]
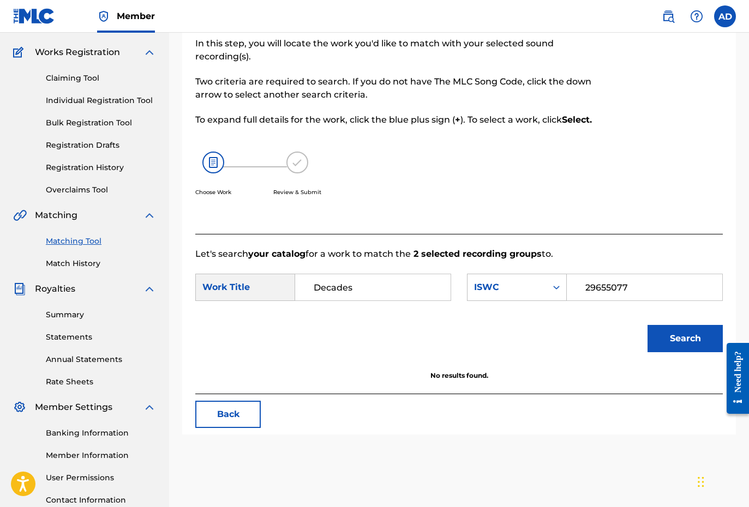
click at [633, 287] on input "29655077" at bounding box center [644, 287] width 137 height 26
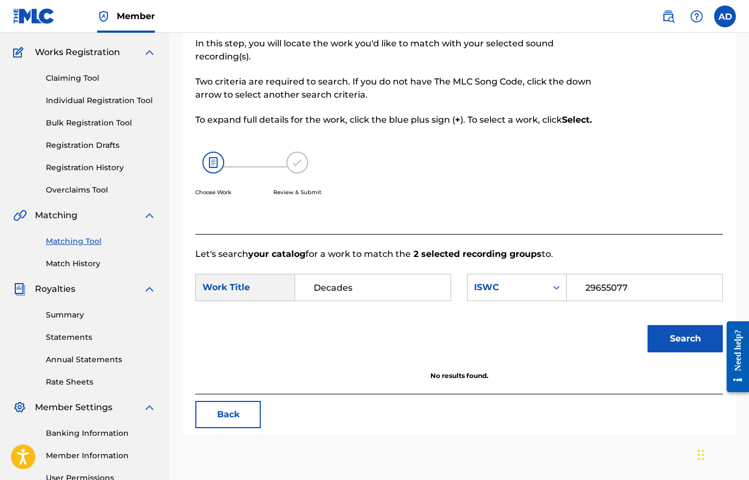
click at [633, 287] on input "29655077" at bounding box center [644, 287] width 137 height 26
click at [632, 286] on input "29655077" at bounding box center [644, 287] width 137 height 26
type input "T9278194186"
click at [662, 335] on button "Search" at bounding box center [684, 338] width 75 height 27
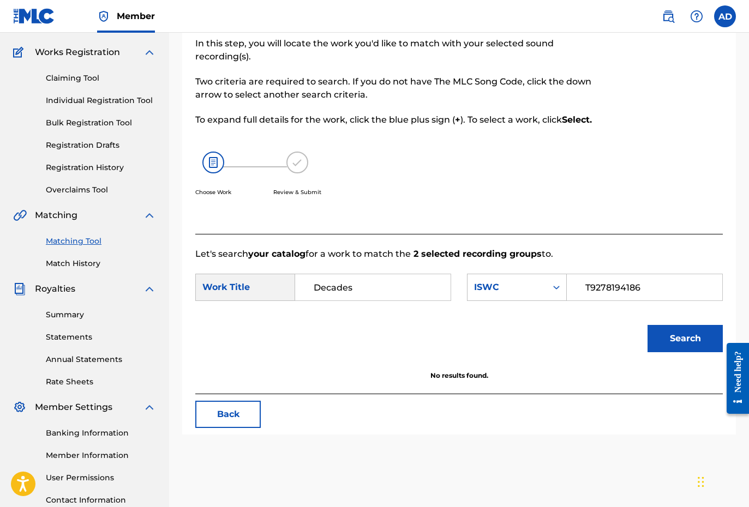
click at [212, 415] on button "Back" at bounding box center [227, 414] width 65 height 27
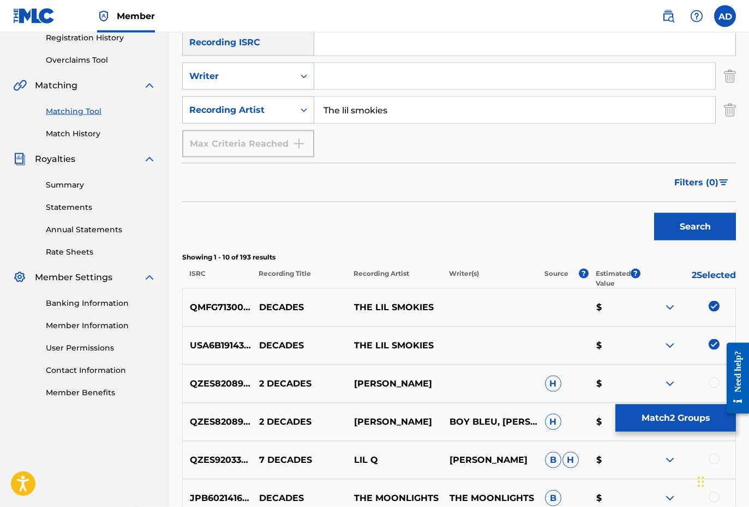
scroll to position [205, 0]
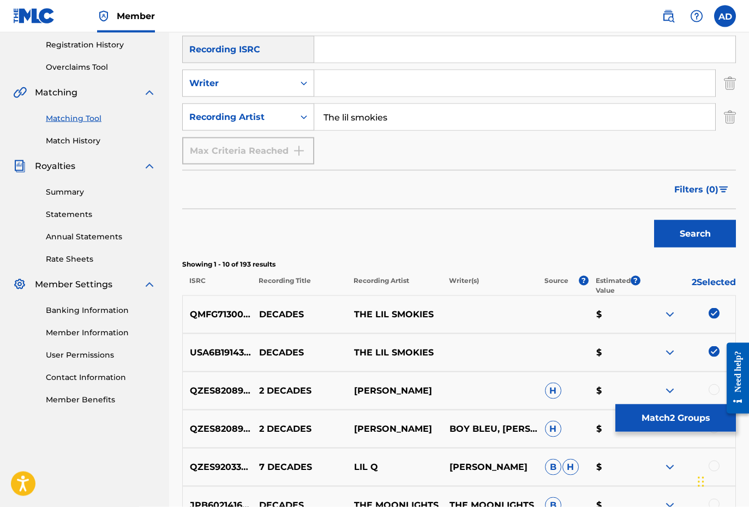
click at [656, 417] on button "Match 2 Groups" at bounding box center [675, 418] width 121 height 27
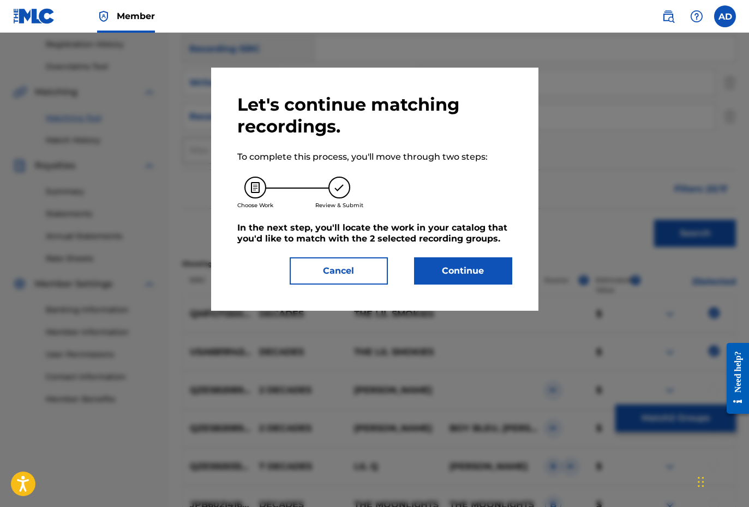
click at [447, 274] on button "Continue" at bounding box center [463, 270] width 98 height 27
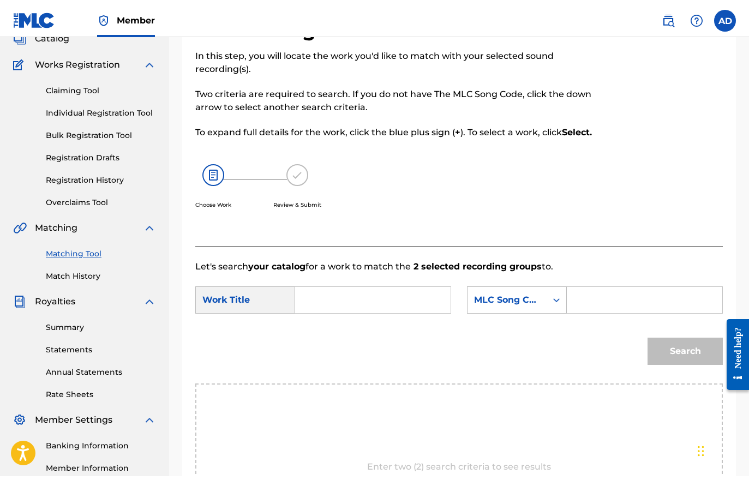
scroll to position [78, 0]
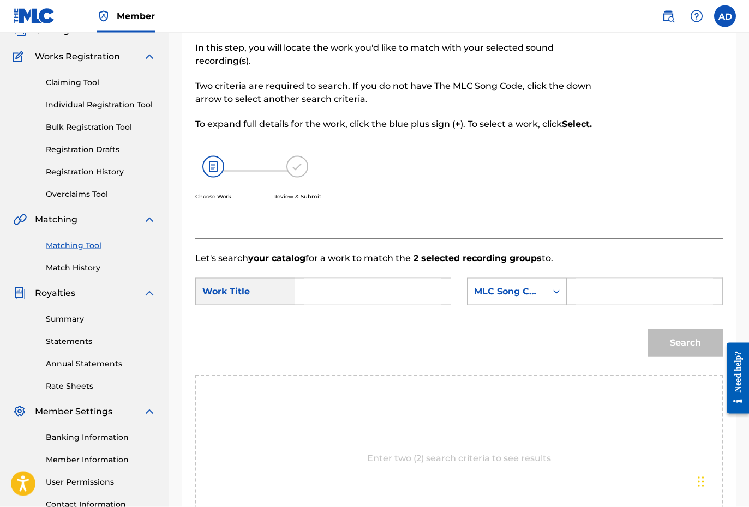
click at [348, 291] on input "Search Form" at bounding box center [372, 292] width 137 height 26
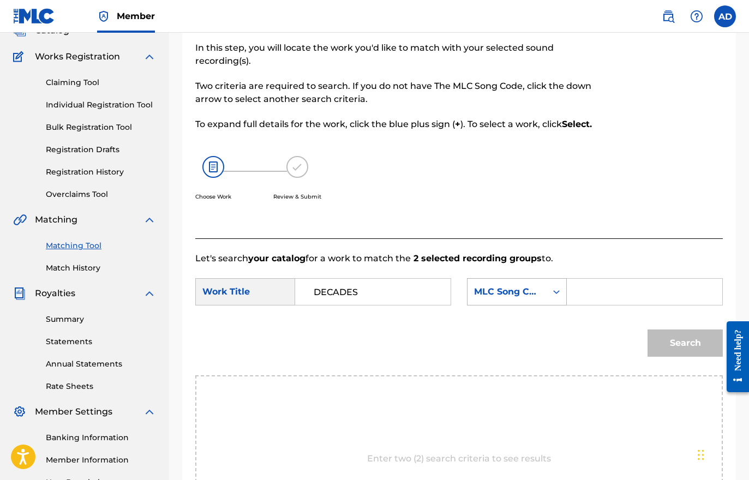
type input "DECADES"
click at [528, 281] on div "MLC Song Code" at bounding box center [506, 291] width 79 height 21
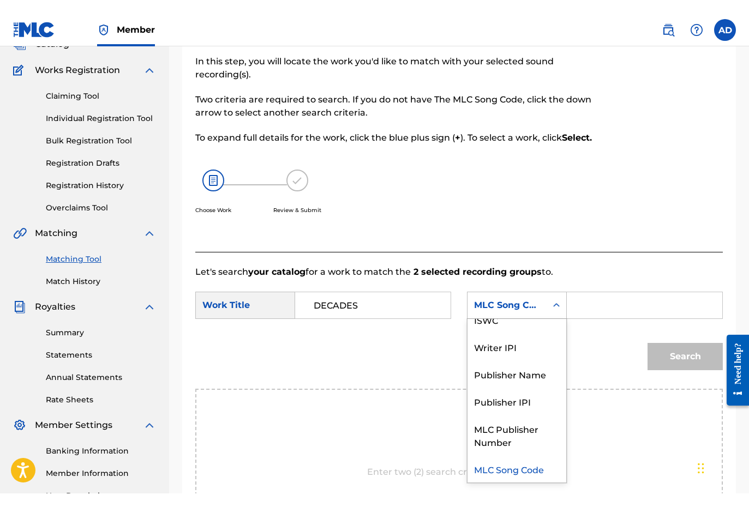
scroll to position [79, 0]
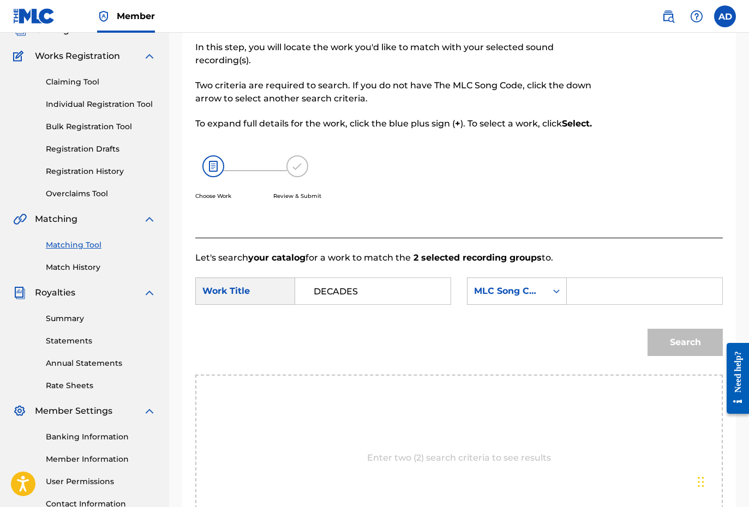
click at [580, 286] on input "Search Form" at bounding box center [644, 291] width 137 height 26
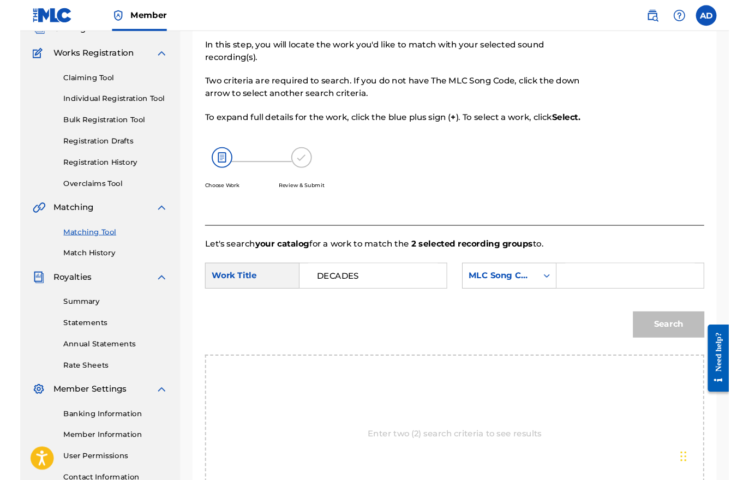
scroll to position [78, 0]
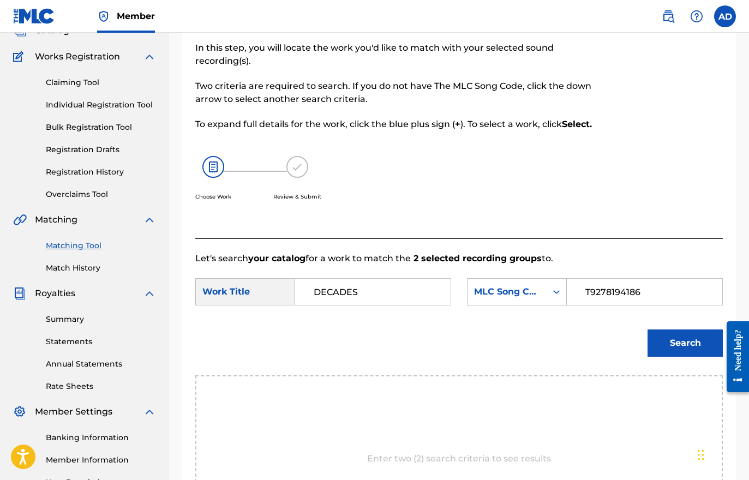
type input "T9278194186"
click at [657, 339] on button "Search" at bounding box center [684, 342] width 75 height 27
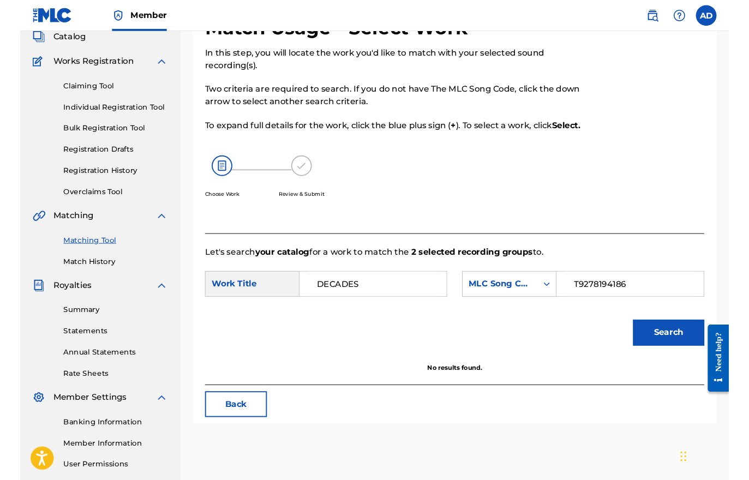
scroll to position [76, 0]
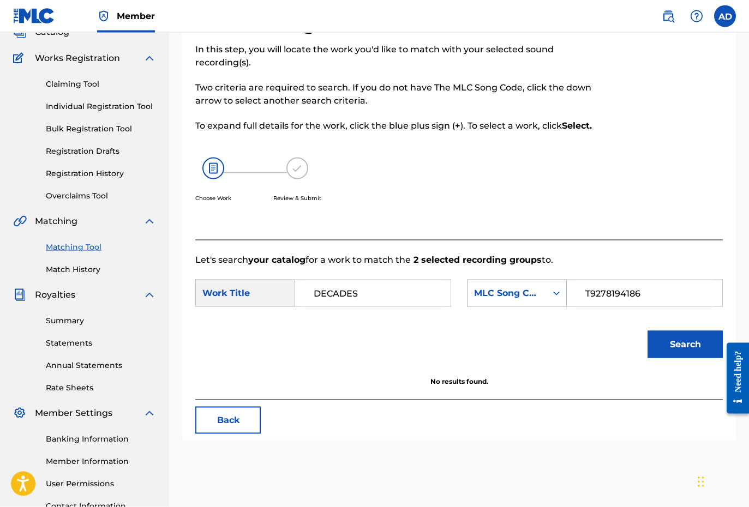
click at [520, 296] on div "MLC Song Code" at bounding box center [507, 293] width 66 height 13
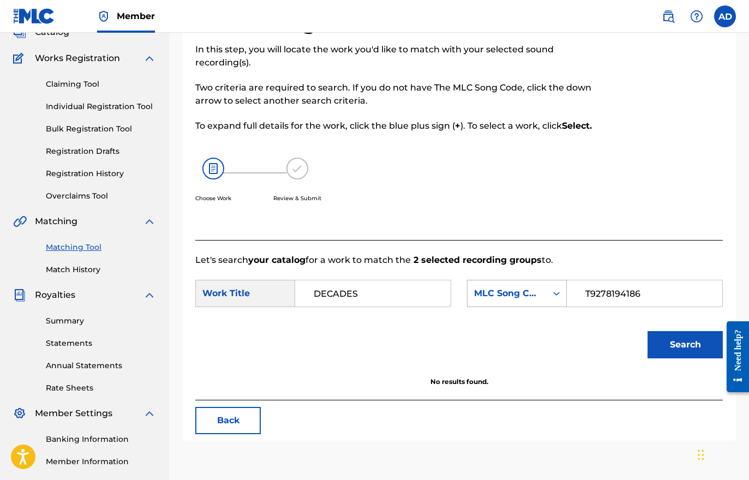
click at [520, 296] on div "MLC Song Code" at bounding box center [507, 293] width 66 height 13
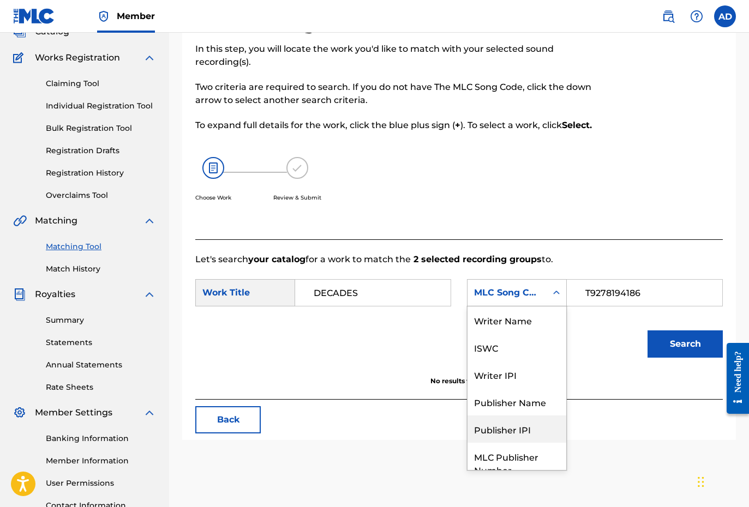
scroll to position [0, 0]
click at [497, 352] on div "ISWC" at bounding box center [516, 347] width 99 height 27
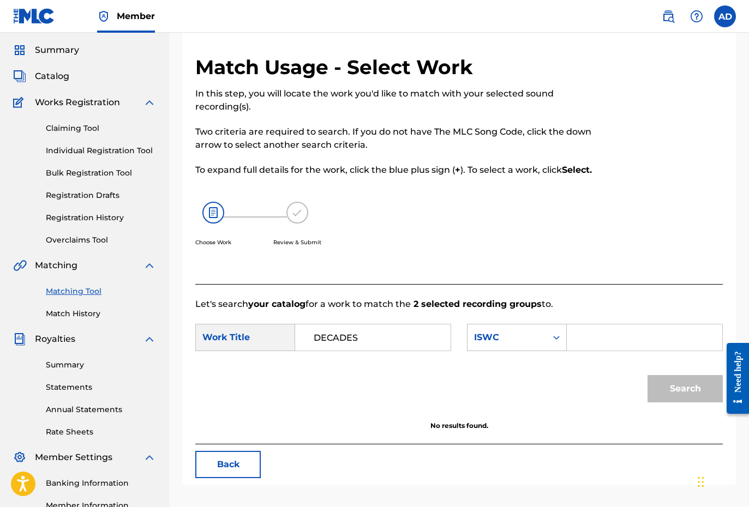
scroll to position [39, 0]
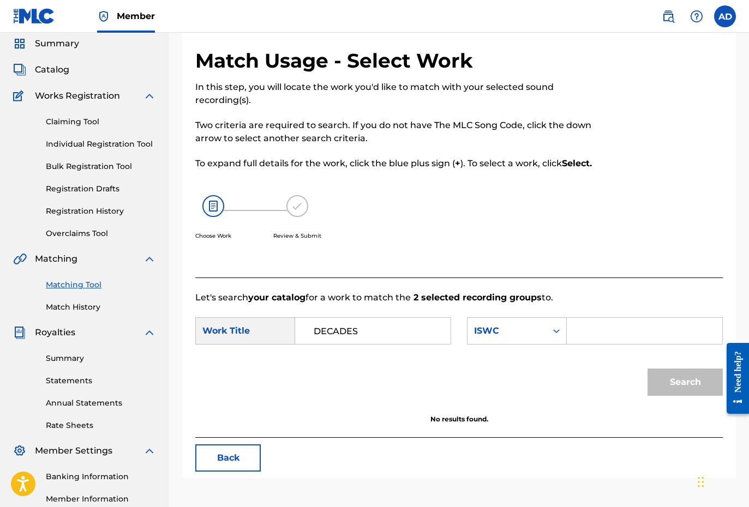
click at [217, 432] on button "Back" at bounding box center [227, 457] width 65 height 27
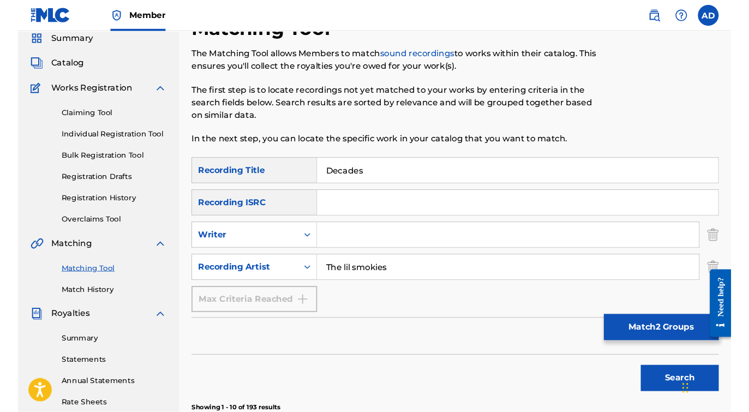
scroll to position [0, 0]
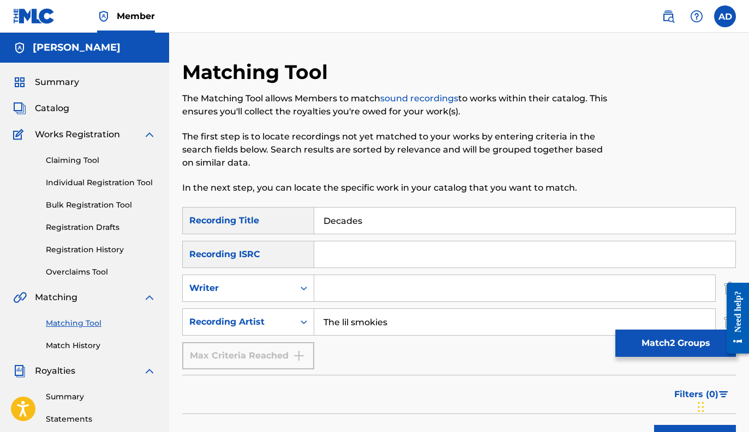
click at [648, 351] on button "Match 2 Groups" at bounding box center [675, 343] width 121 height 27
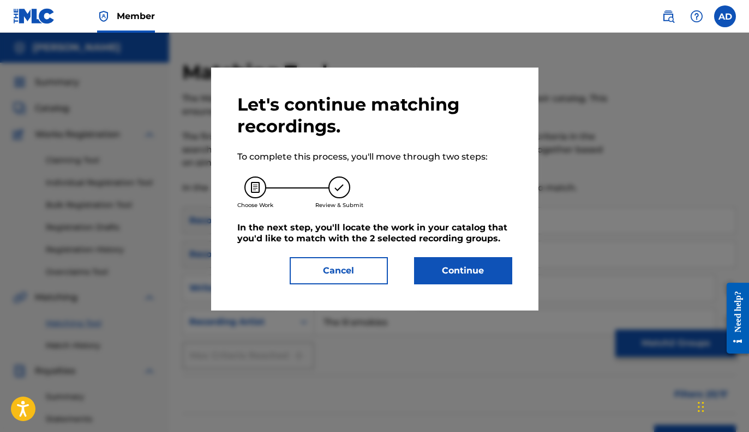
click at [441, 278] on button "Continue" at bounding box center [463, 270] width 98 height 27
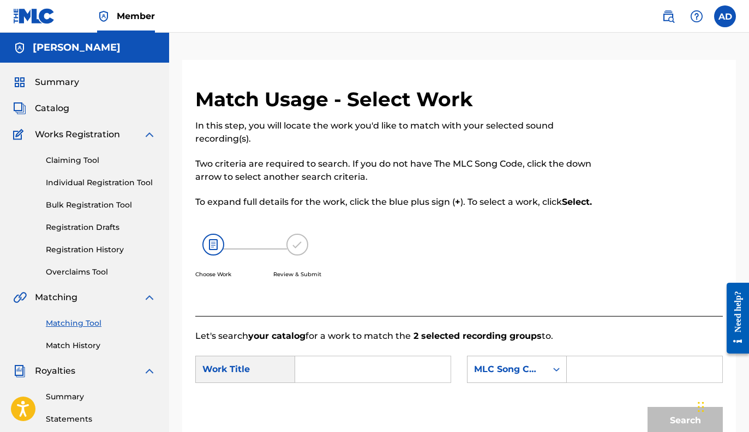
click at [347, 376] on input "Search Form" at bounding box center [372, 370] width 137 height 26
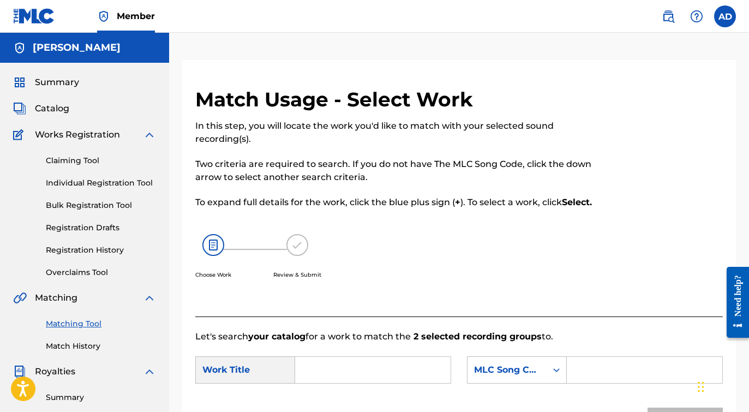
click at [82, 84] on div "Summary" at bounding box center [84, 82] width 143 height 13
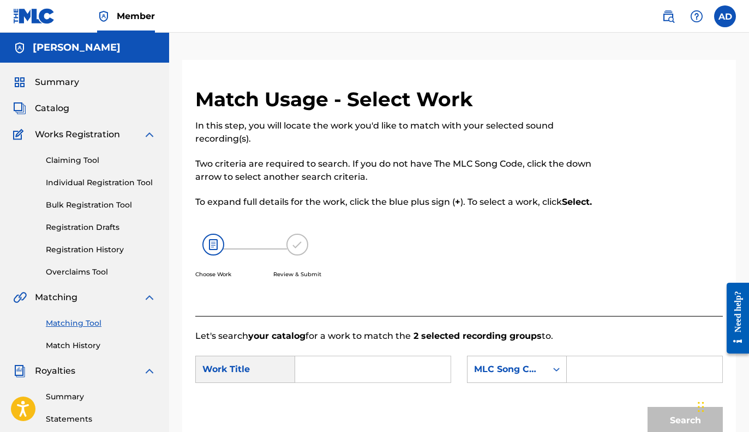
click at [43, 79] on span "Summary" at bounding box center [57, 82] width 44 height 13
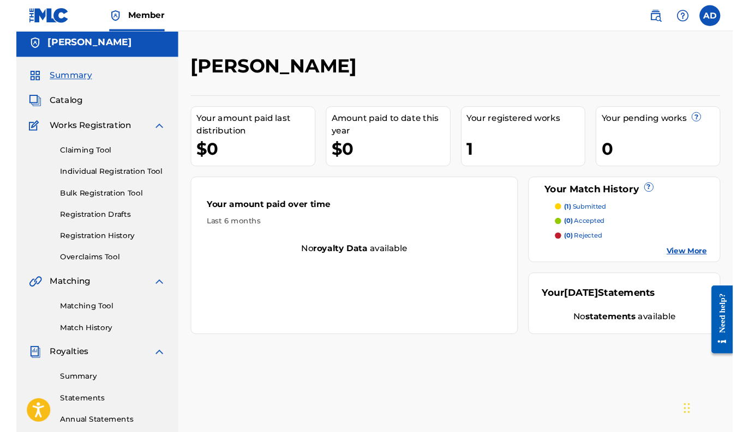
scroll to position [11, 0]
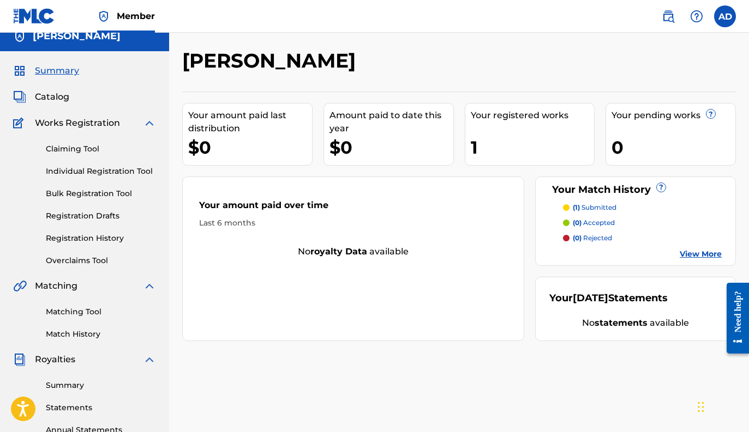
click at [92, 174] on link "Individual Registration Tool" at bounding box center [101, 171] width 110 height 11
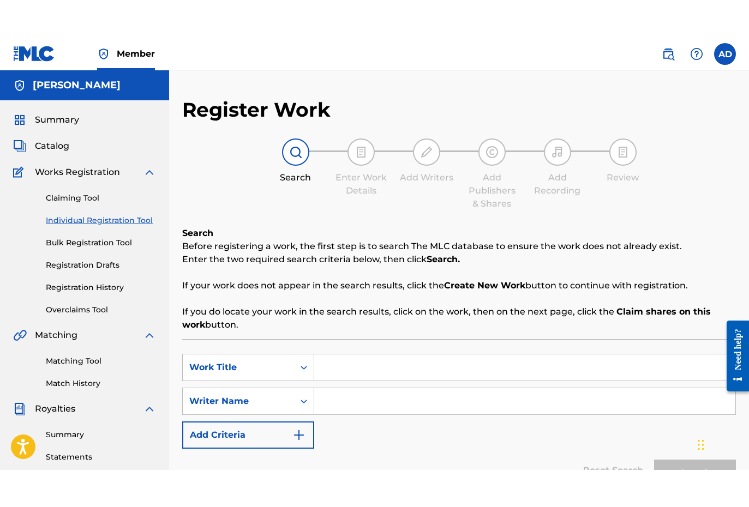
scroll to position [28, 0]
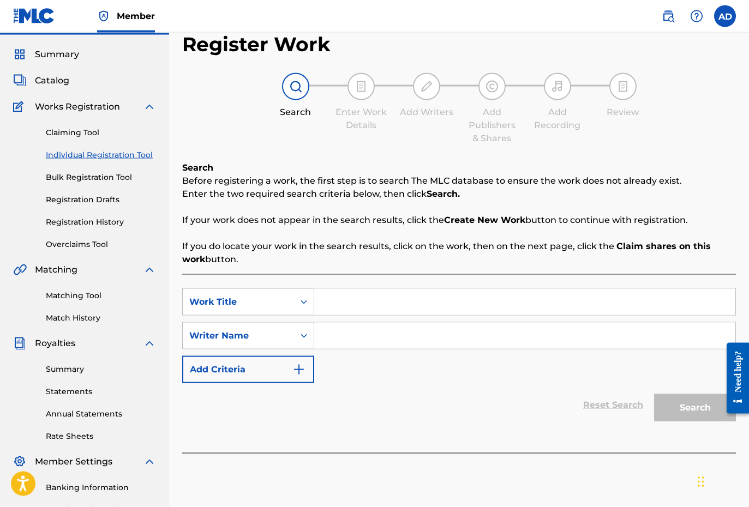
click at [73, 302] on div "Matching Tool Match History" at bounding box center [84, 299] width 143 height 47
click at [70, 297] on link "Matching Tool" at bounding box center [101, 295] width 110 height 11
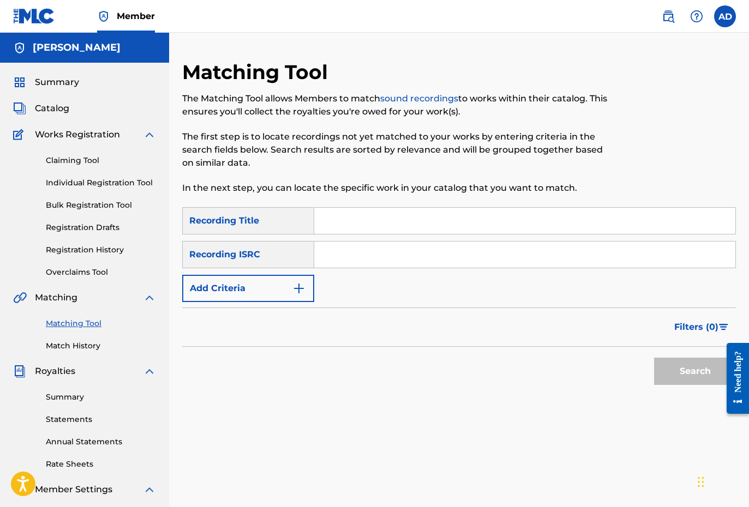
click at [338, 227] on input "Search Form" at bounding box center [524, 221] width 421 height 26
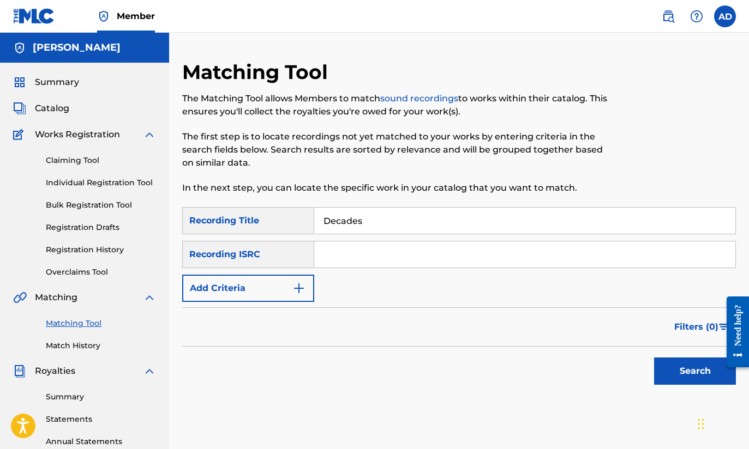
type input "Decades"
click at [344, 254] on input "Search Form" at bounding box center [524, 255] width 421 height 26
type input "QMFG71300001"
click at [681, 369] on button "Search" at bounding box center [695, 371] width 82 height 27
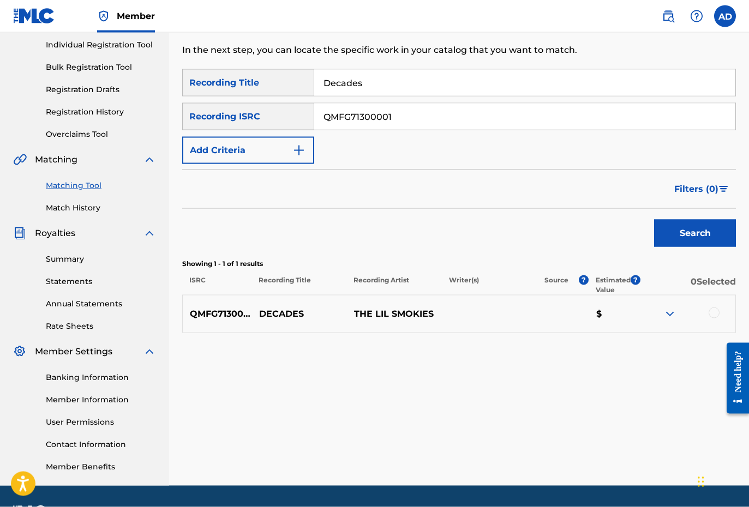
scroll to position [139, 0]
click at [297, 155] on img "Search Form" at bounding box center [298, 149] width 13 height 13
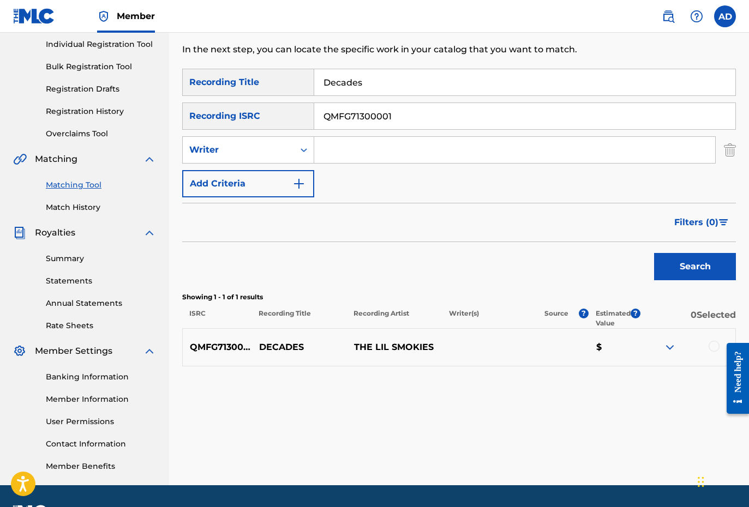
click at [298, 180] on img "Search Form" at bounding box center [298, 183] width 13 height 13
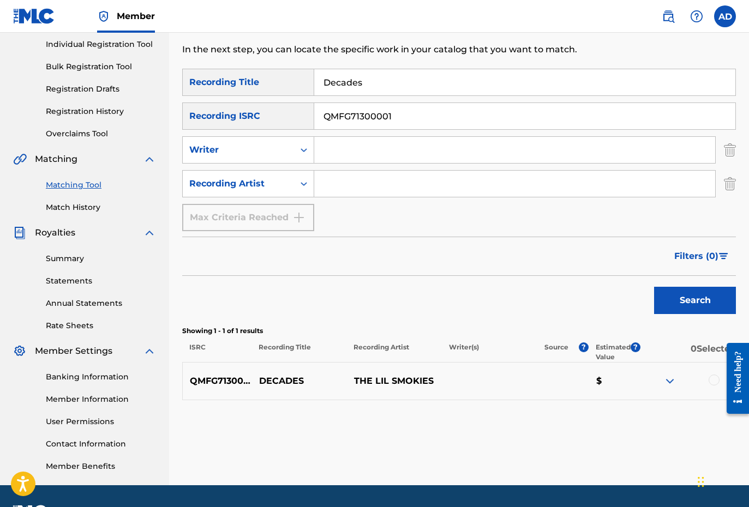
click at [350, 189] on input "Search Form" at bounding box center [514, 184] width 401 height 26
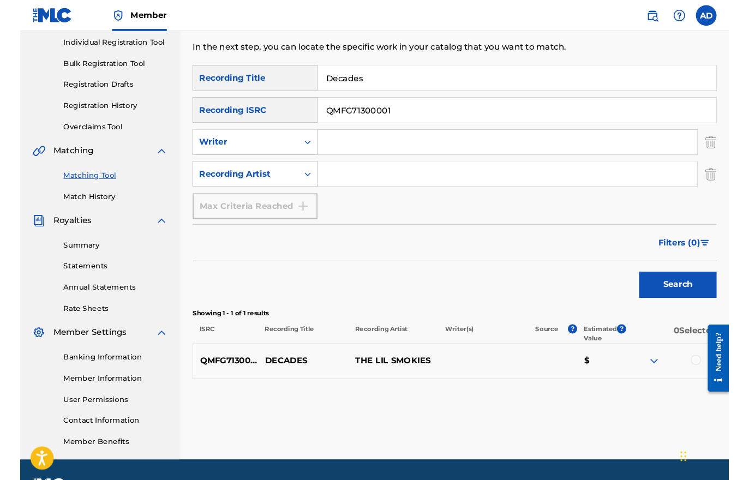
scroll to position [138, 0]
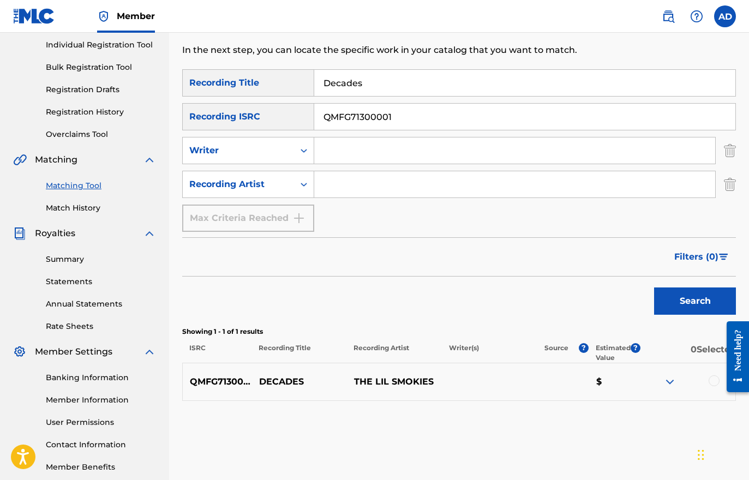
click at [349, 195] on input "Search Form" at bounding box center [514, 184] width 401 height 26
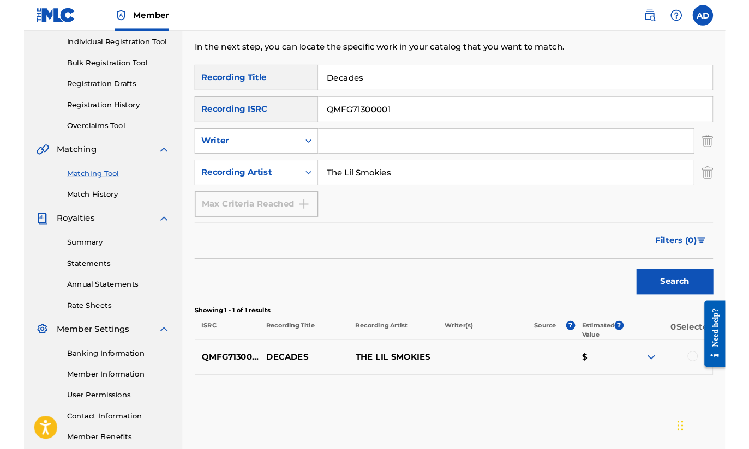
scroll to position [158, 0]
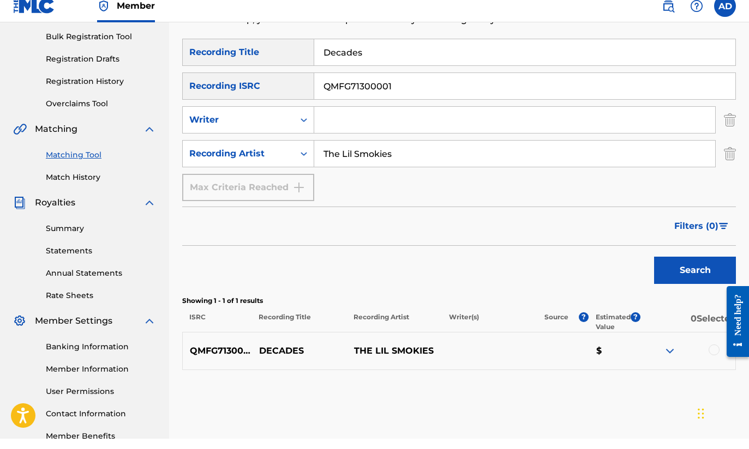
type input "The Lil Smokies"
click at [427, 85] on input "QMFG71300001" at bounding box center [524, 96] width 421 height 26
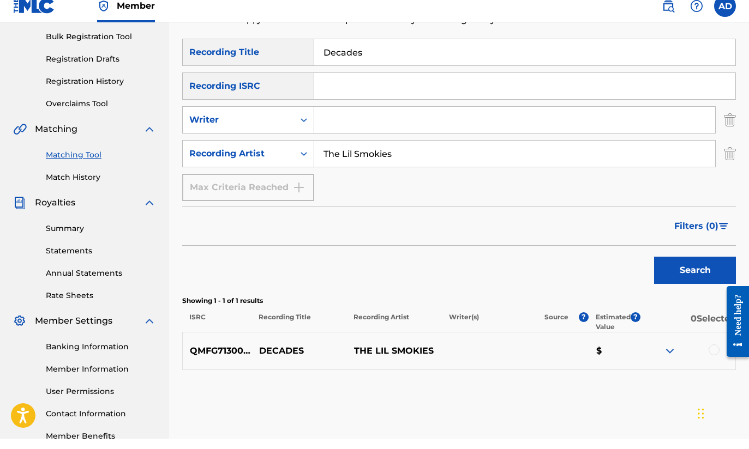
click at [695, 270] on button "Search" at bounding box center [695, 280] width 82 height 27
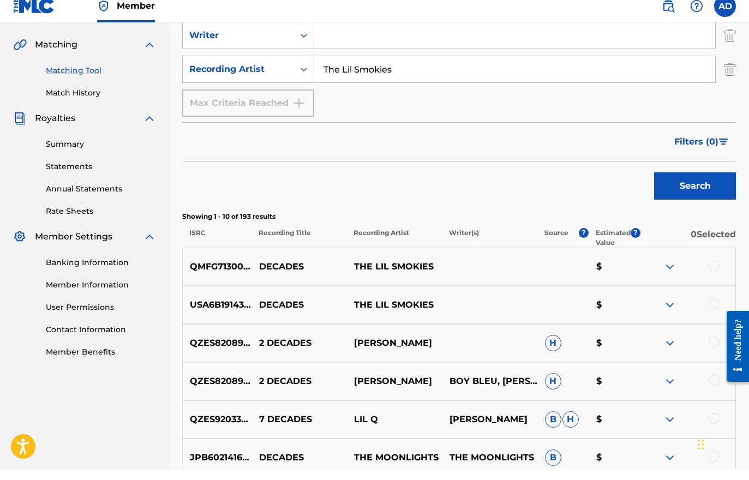
scroll to position [254, 0]
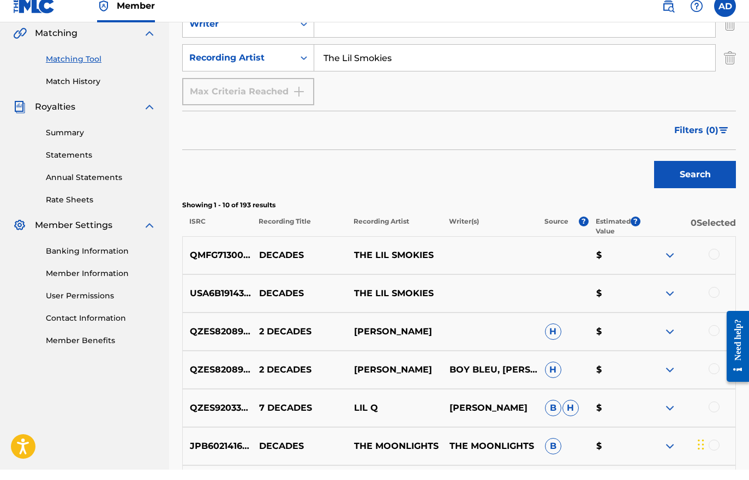
click at [712, 259] on div at bounding box center [713, 264] width 11 height 11
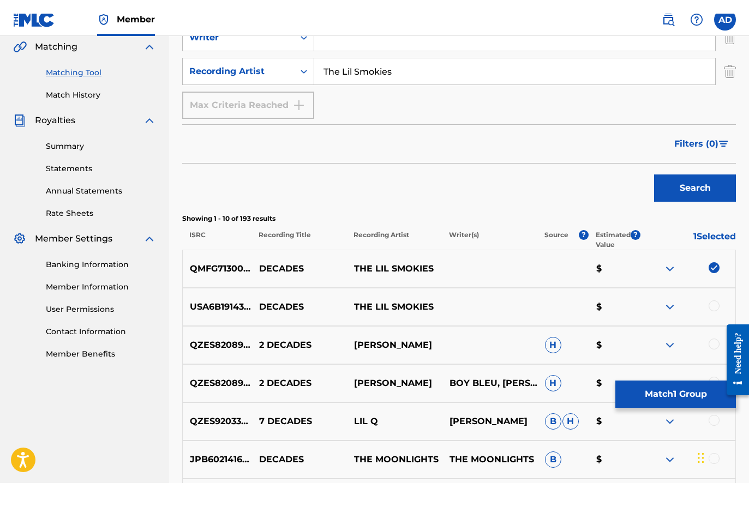
scroll to position [265, 0]
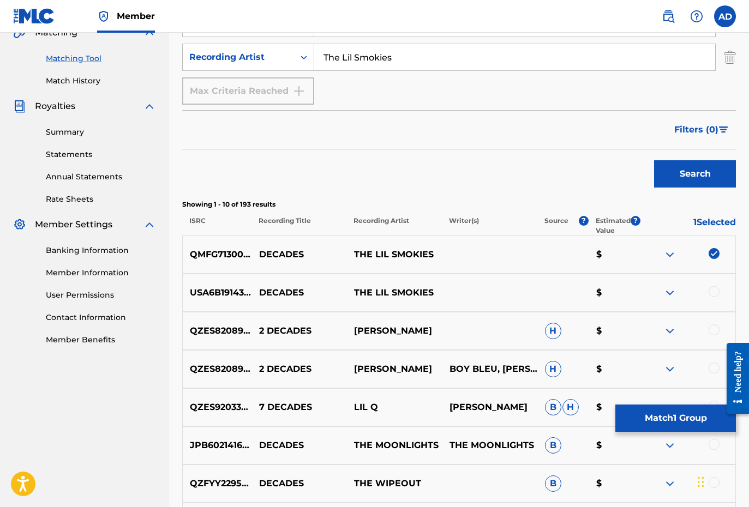
click at [706, 288] on div at bounding box center [687, 292] width 95 height 13
click at [712, 294] on div at bounding box center [713, 291] width 11 height 11
click at [659, 425] on button "Match 2 Groups" at bounding box center [675, 418] width 121 height 27
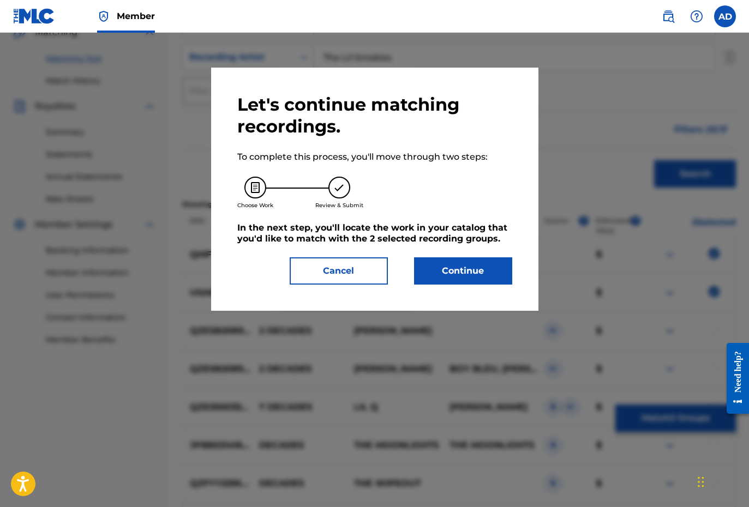
click at [461, 273] on button "Continue" at bounding box center [463, 270] width 98 height 27
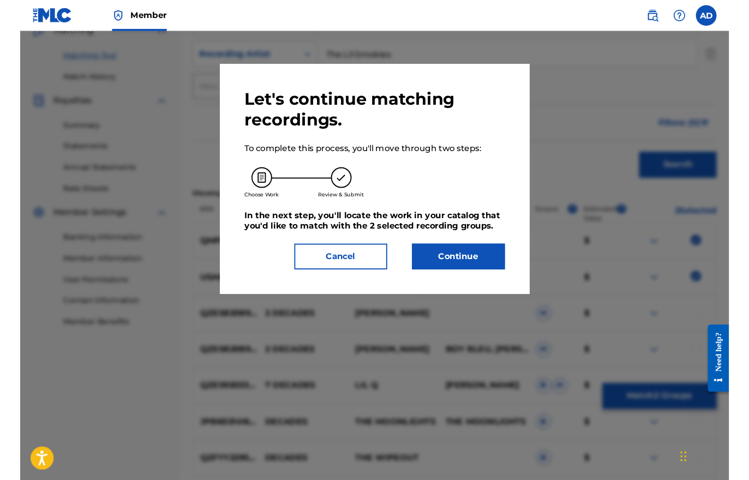
scroll to position [169, 0]
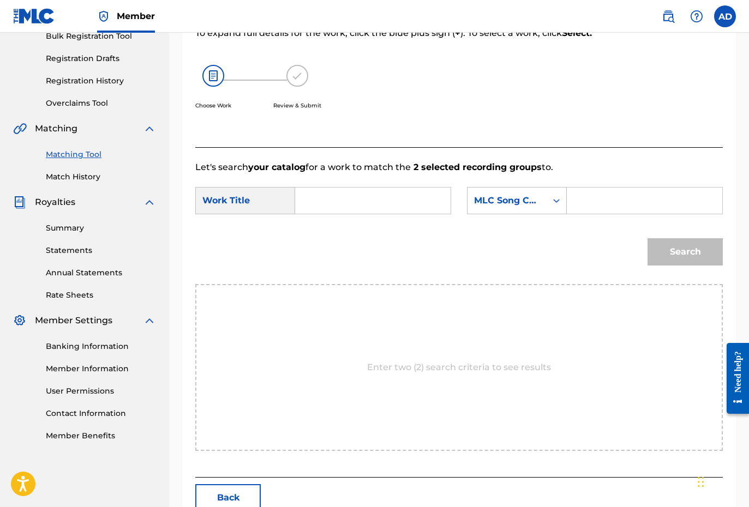
click at [330, 200] on input "Search Form" at bounding box center [372, 201] width 137 height 26
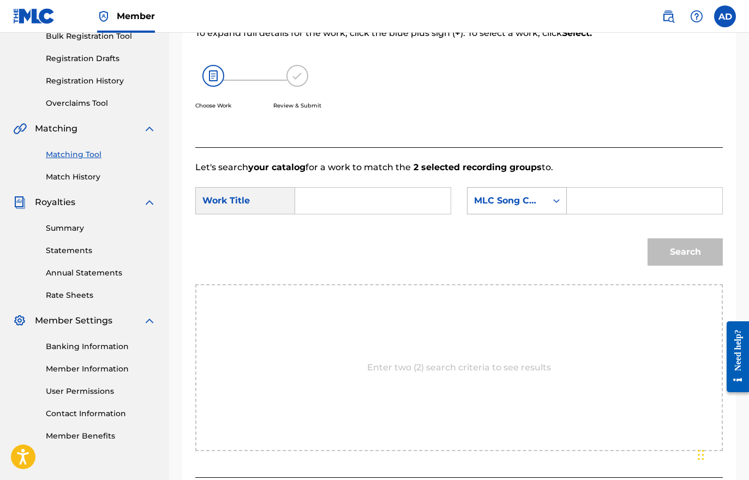
click at [503, 189] on div "MLC Song Code" at bounding box center [517, 200] width 100 height 27
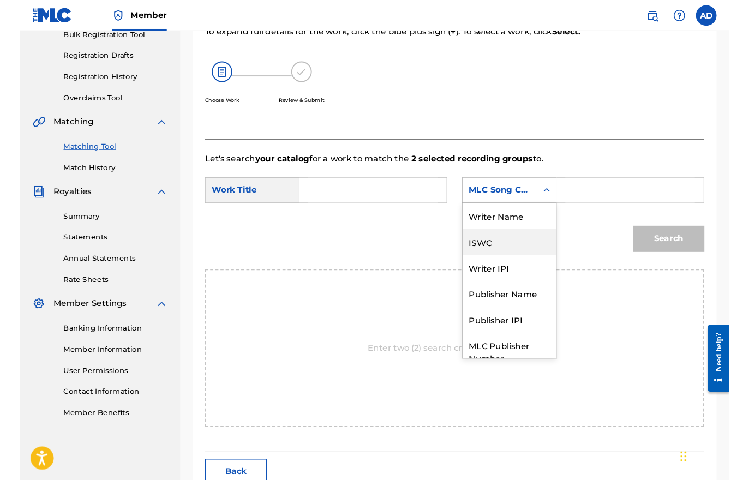
scroll to position [0, 0]
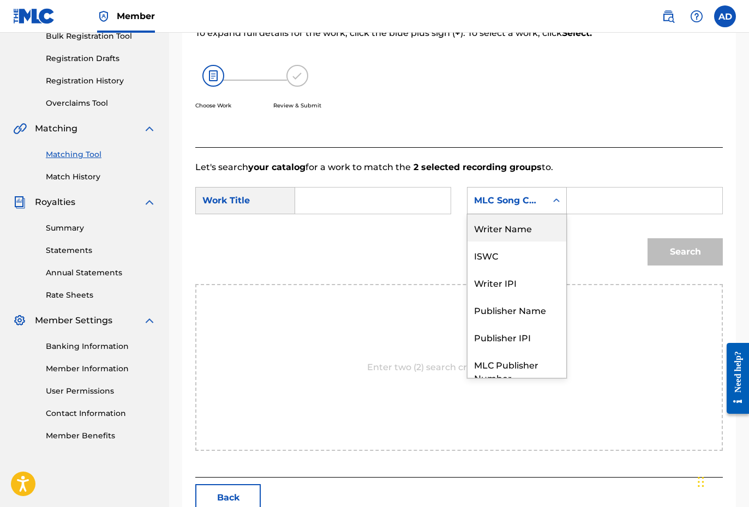
click at [520, 238] on div "Writer Name" at bounding box center [516, 227] width 99 height 27
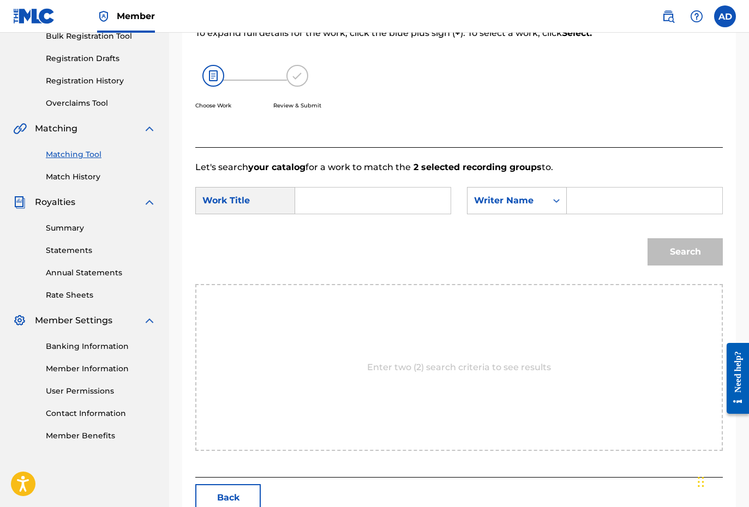
click at [590, 200] on input "Search Form" at bounding box center [644, 201] width 137 height 26
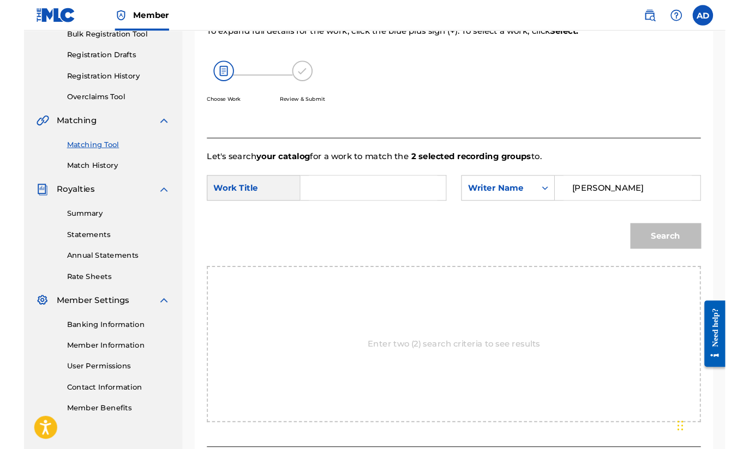
scroll to position [189, 0]
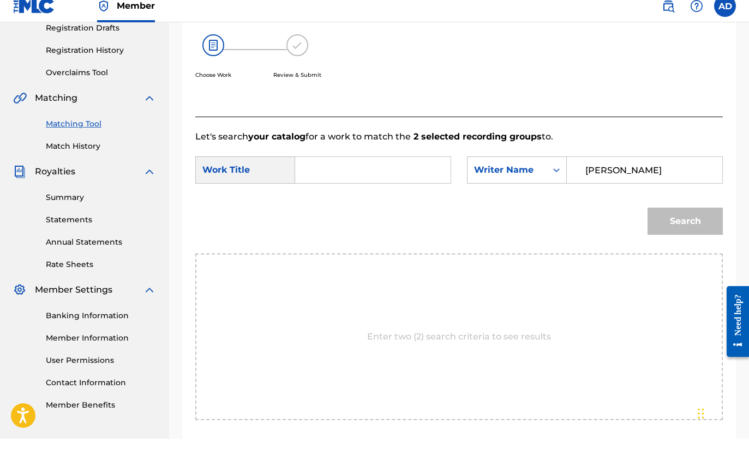
type input "[PERSON_NAME]"
click at [316, 167] on input "Search Form" at bounding box center [372, 180] width 137 height 26
type input "Decades"
click at [688, 221] on button "Search" at bounding box center [684, 231] width 75 height 27
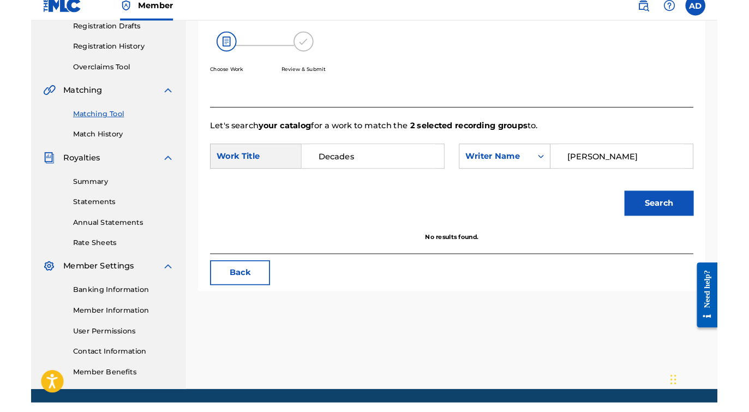
scroll to position [200, 0]
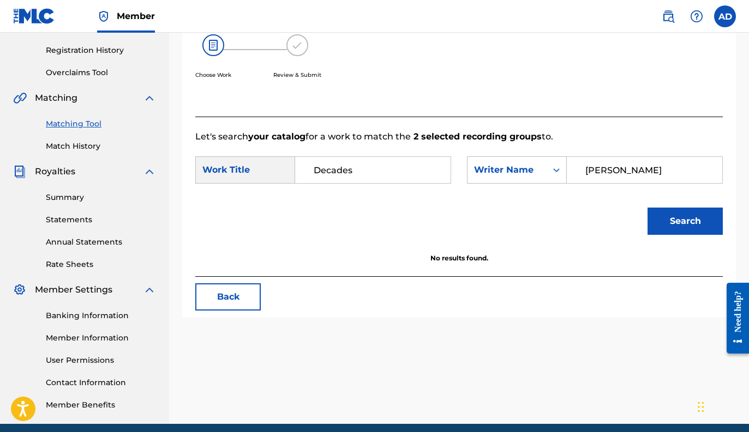
click at [647, 170] on input "[PERSON_NAME]" at bounding box center [644, 170] width 137 height 26
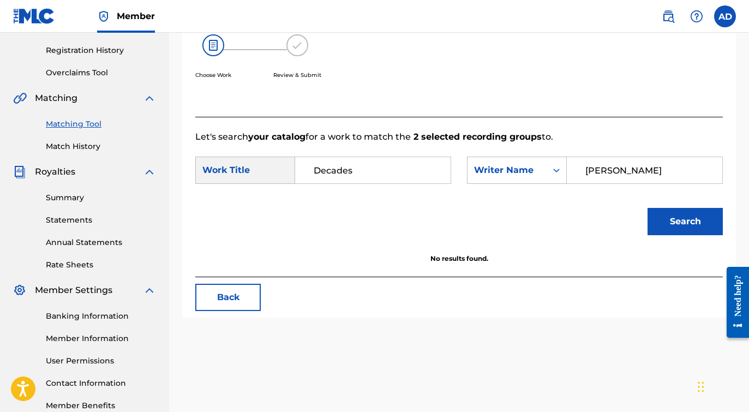
click at [642, 170] on input "[PERSON_NAME]" at bounding box center [644, 170] width 137 height 26
click at [685, 221] on button "Search" at bounding box center [684, 221] width 75 height 27
type input "[PERSON_NAME]"
click at [669, 215] on button "Search" at bounding box center [684, 221] width 75 height 27
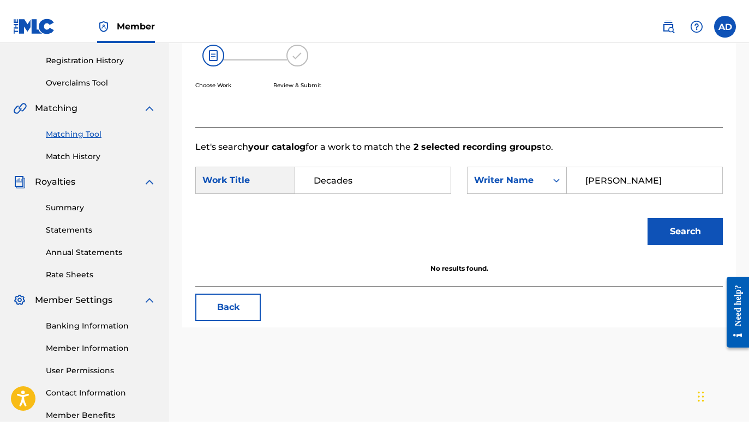
scroll to position [244, 0]
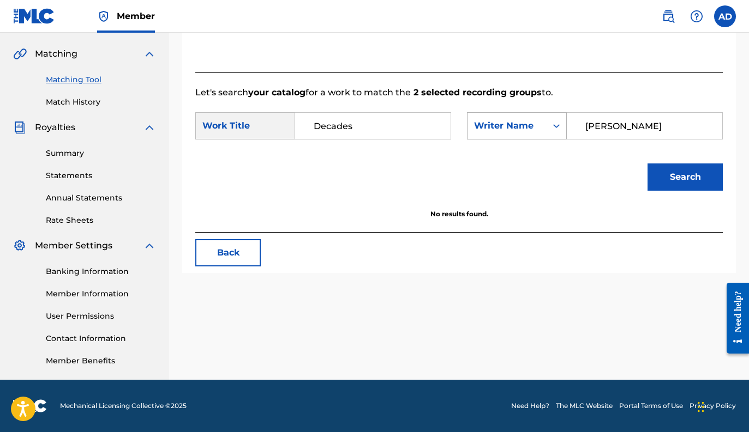
click at [548, 120] on div "Search Form" at bounding box center [556, 126] width 20 height 20
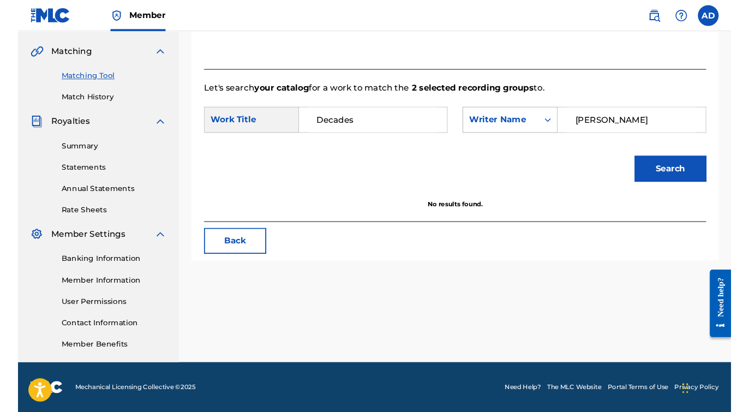
scroll to position [265, 0]
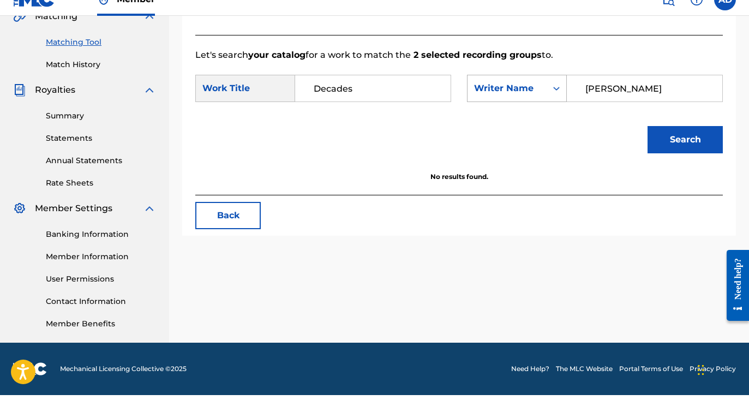
click at [538, 99] on div "Writer Name" at bounding box center [507, 105] width 66 height 13
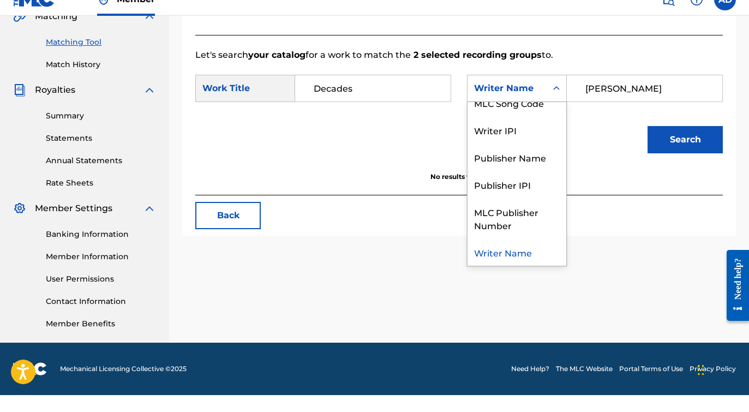
scroll to position [244, 0]
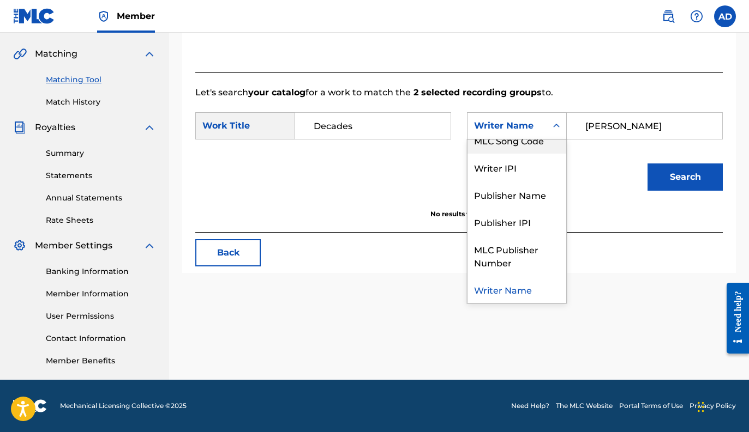
click at [520, 149] on div "MLC Song Code" at bounding box center [516, 140] width 99 height 27
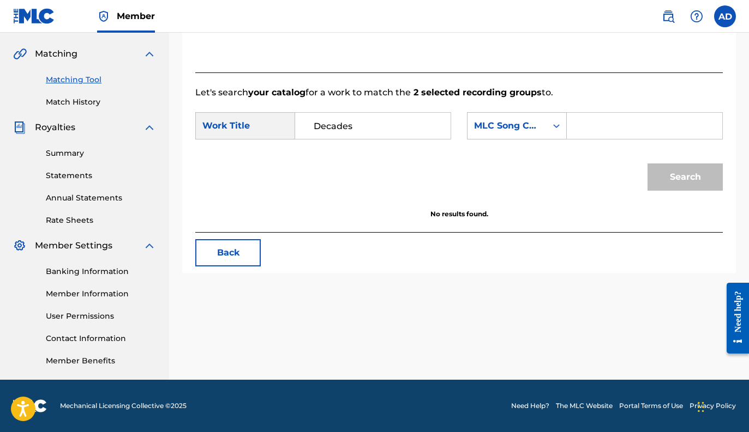
click at [614, 163] on form "SearchWithCriteriabce4c1a9-0907-49f2-ad13-376af26386e0 Work Title Decades Searc…" at bounding box center [458, 154] width 527 height 110
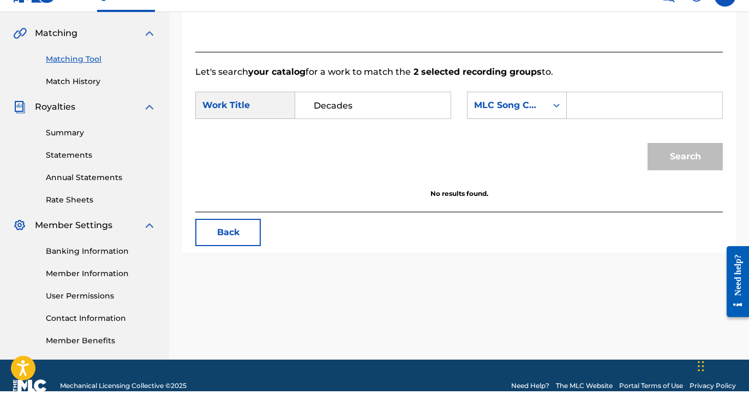
scroll to position [265, 0]
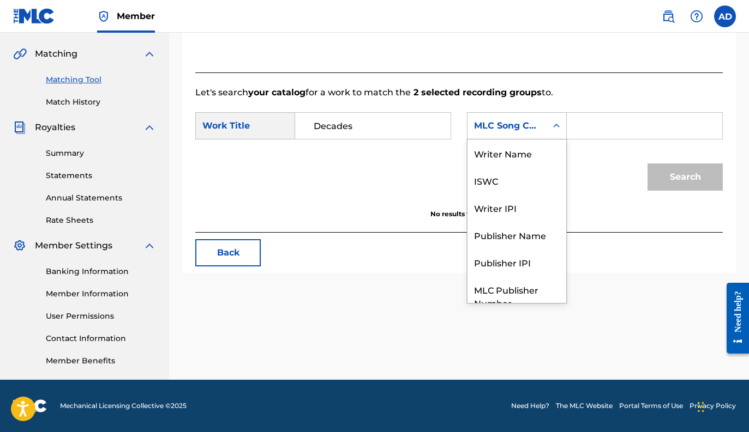
click at [530, 127] on div "MLC Song Code" at bounding box center [507, 125] width 66 height 13
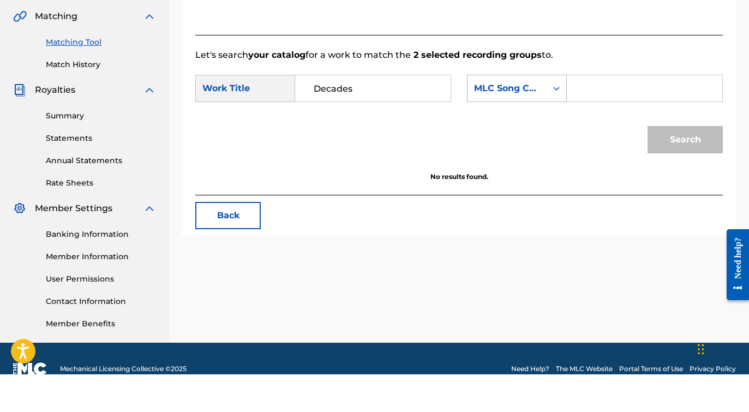
scroll to position [265, 0]
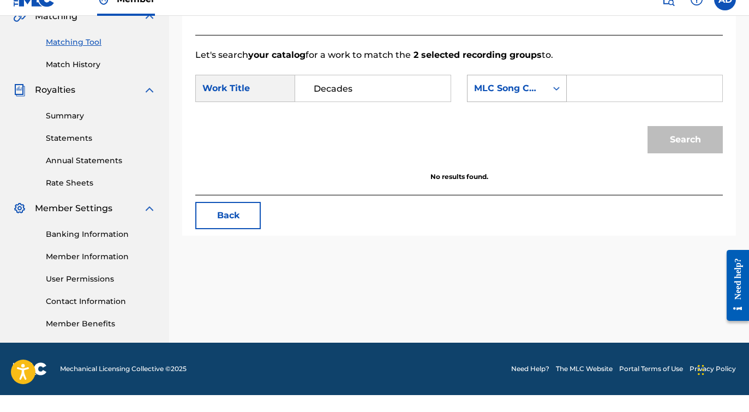
click at [522, 99] on div "MLC Song Code" at bounding box center [507, 105] width 66 height 13
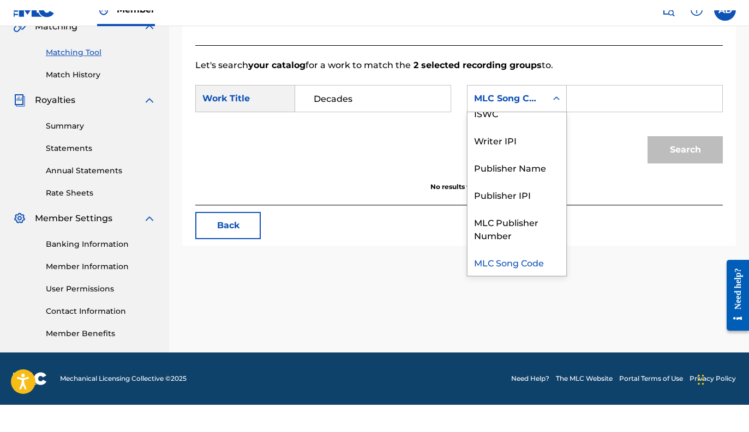
scroll to position [244, 0]
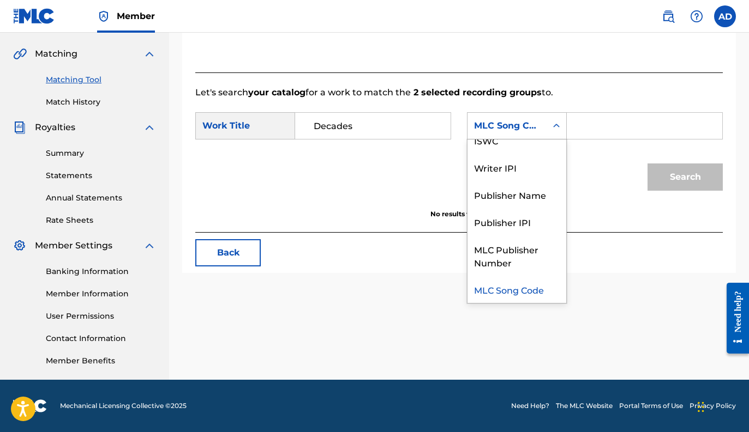
click at [318, 86] on p "Let's search your catalog for a work to match the 2 selected recording groups t…" at bounding box center [458, 92] width 527 height 13
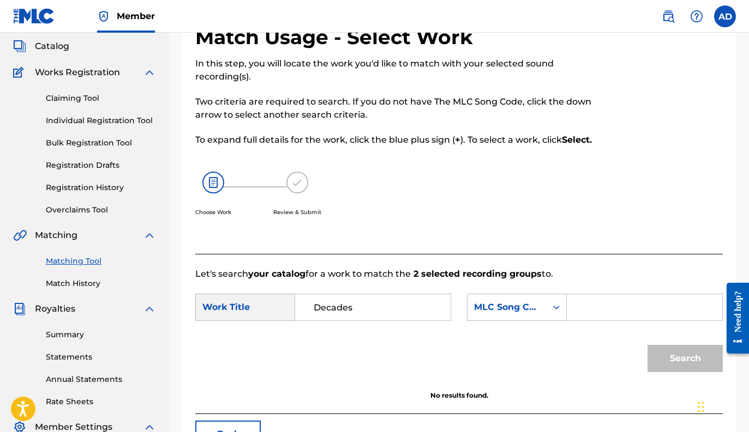
scroll to position [63, 0]
click at [57, 51] on span "Catalog" at bounding box center [52, 45] width 34 height 13
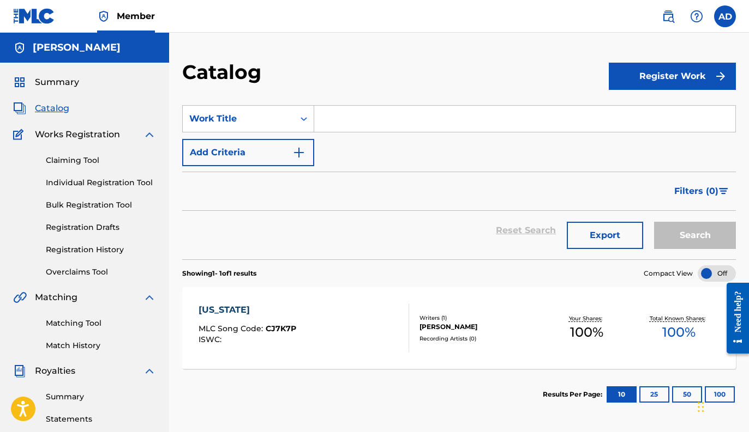
click at [89, 185] on link "Individual Registration Tool" at bounding box center [101, 182] width 110 height 11
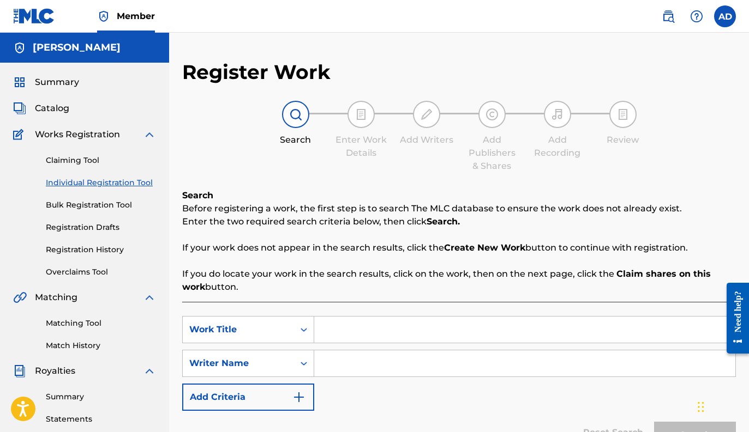
click at [345, 329] on input "Search Form" at bounding box center [524, 330] width 421 height 26
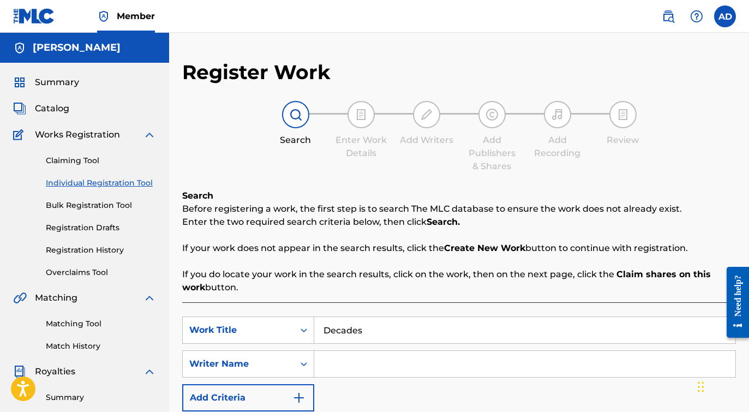
type input "Decades"
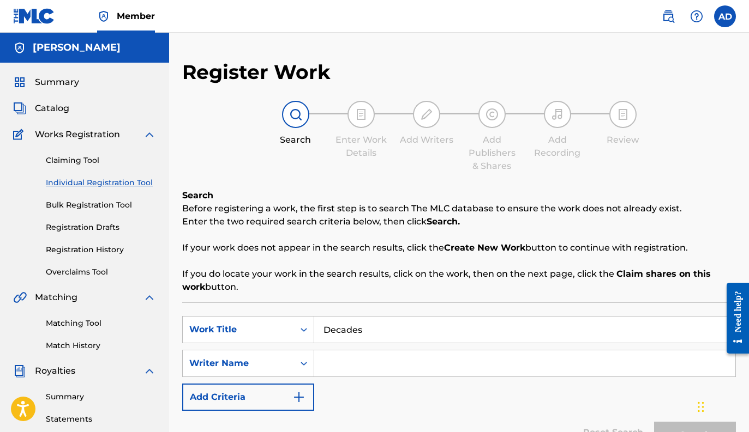
click at [342, 363] on input "Search Form" at bounding box center [524, 364] width 421 height 26
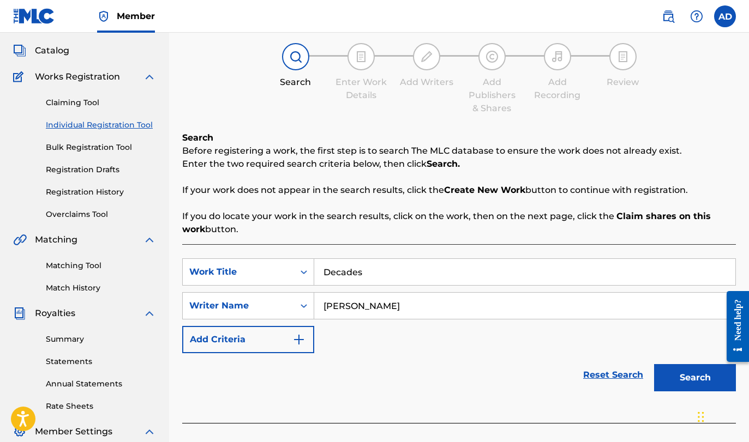
scroll to position [58, 0]
type input "[PERSON_NAME]"
click at [297, 342] on img "Search Form" at bounding box center [298, 339] width 13 height 13
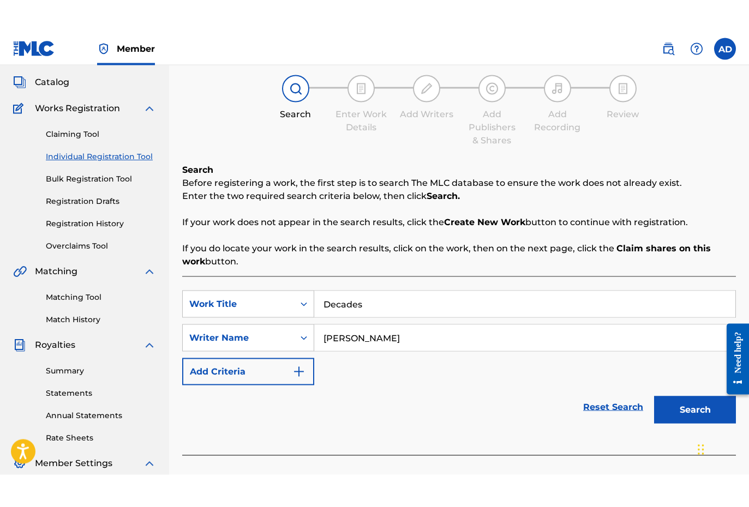
scroll to position [59, 0]
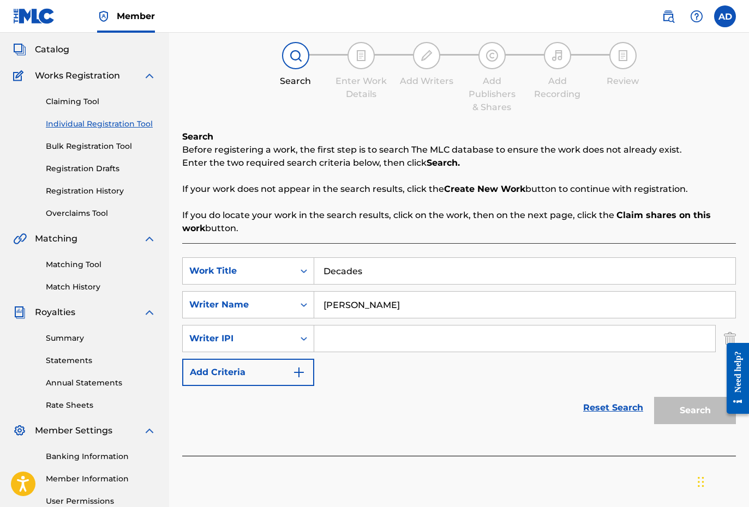
click at [300, 369] on img "Search Form" at bounding box center [298, 372] width 13 height 13
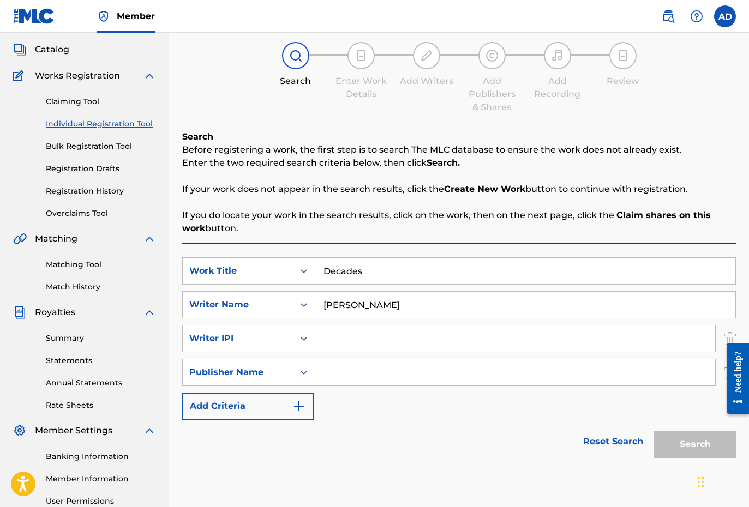
click at [336, 372] on input "Search Form" at bounding box center [514, 372] width 401 height 26
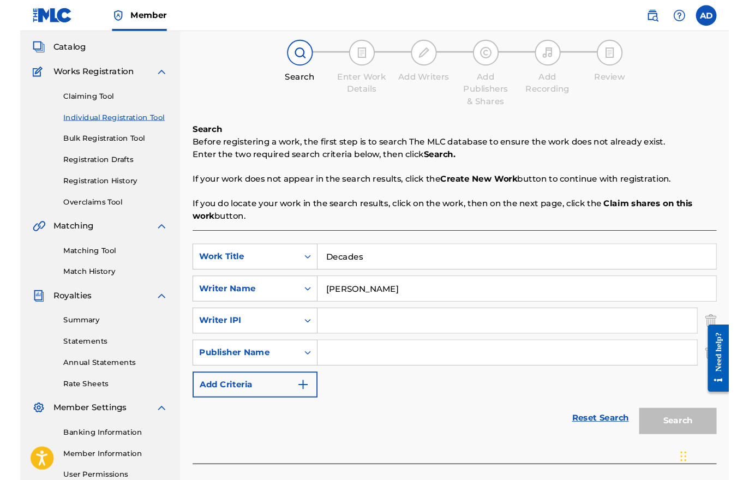
scroll to position [58, 0]
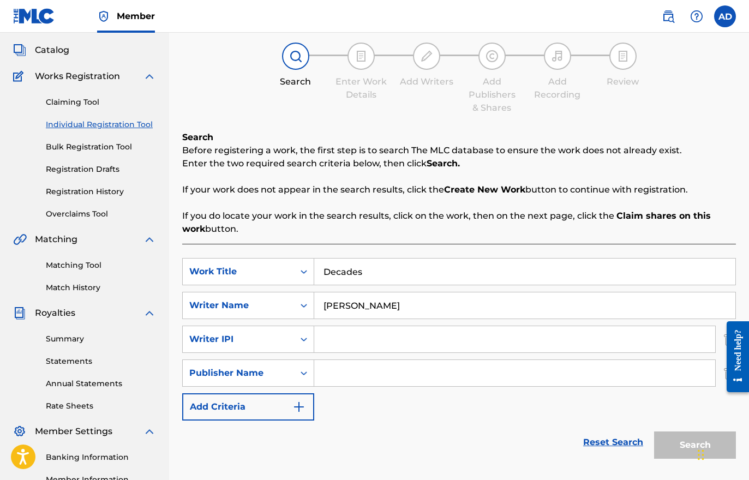
click at [304, 411] on img "Search Form" at bounding box center [298, 406] width 13 height 13
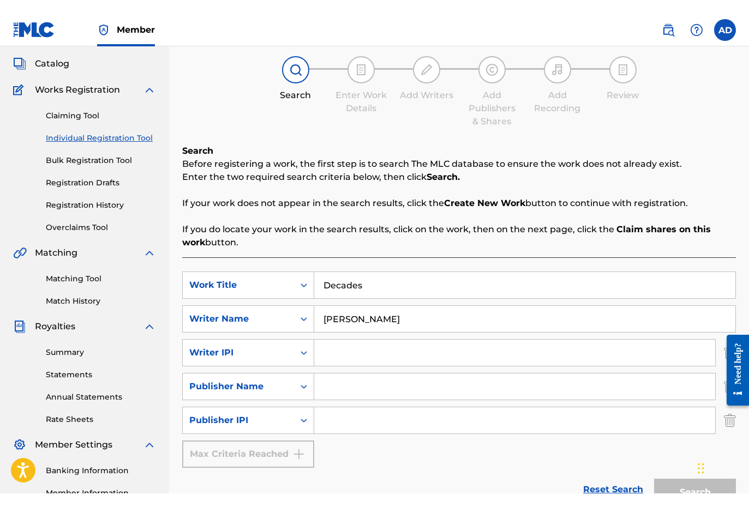
scroll to position [59, 0]
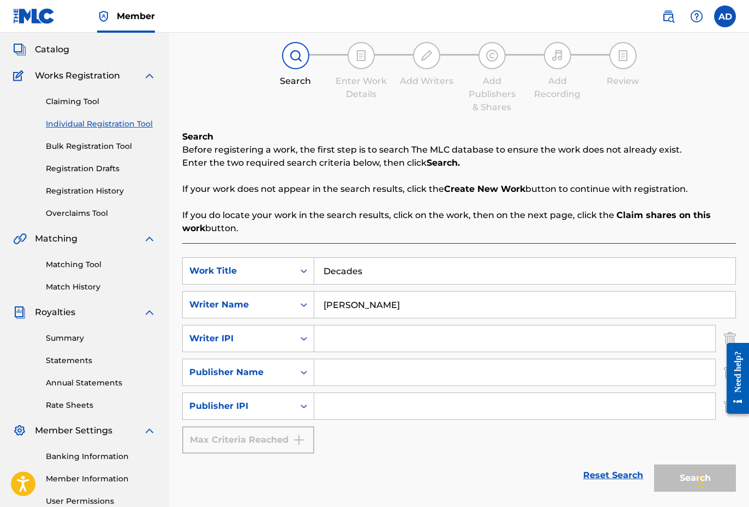
click at [52, 47] on span "Catalog" at bounding box center [52, 49] width 34 height 13
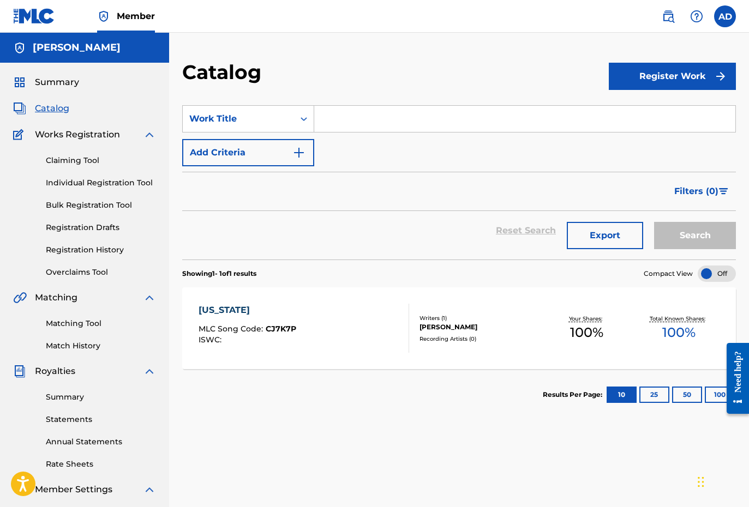
click at [469, 339] on div "Recording Artists ( 0 )" at bounding box center [479, 339] width 121 height 8
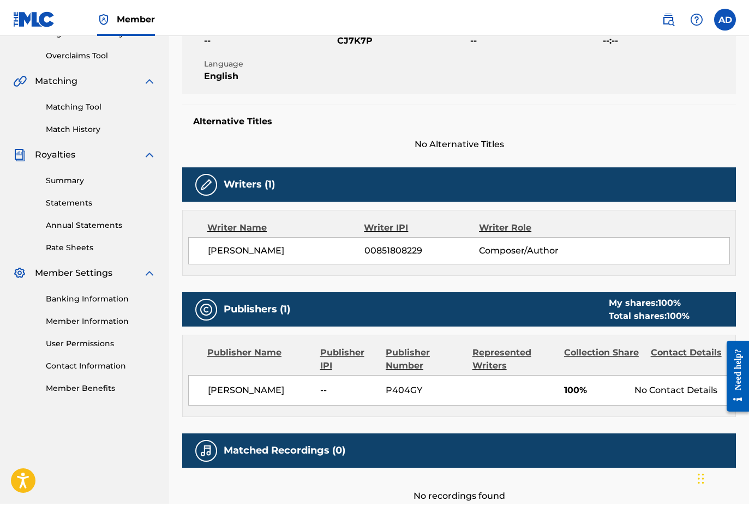
scroll to position [217, 0]
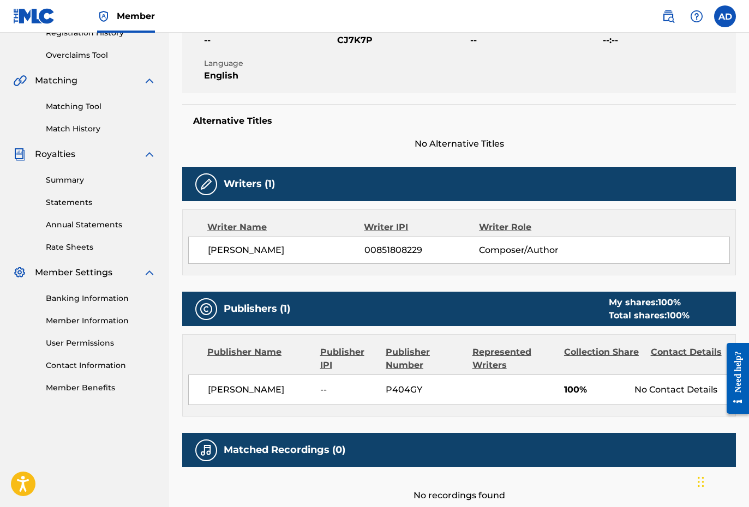
click at [72, 133] on link "Match History" at bounding box center [101, 128] width 110 height 11
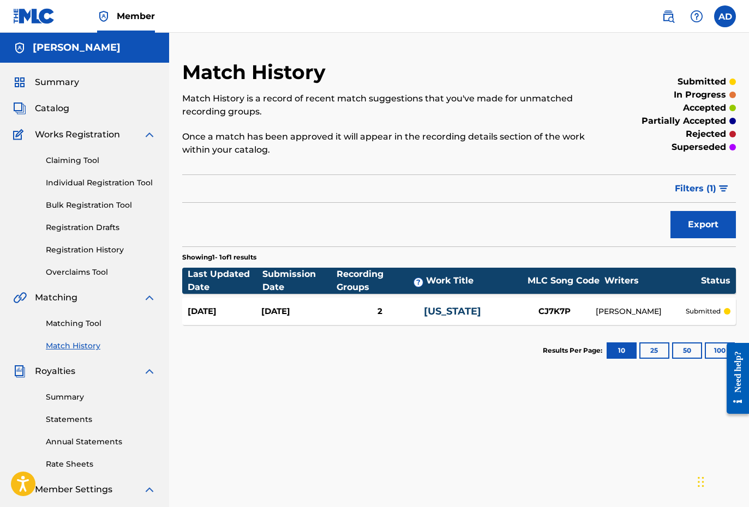
click at [81, 327] on link "Matching Tool" at bounding box center [101, 323] width 110 height 11
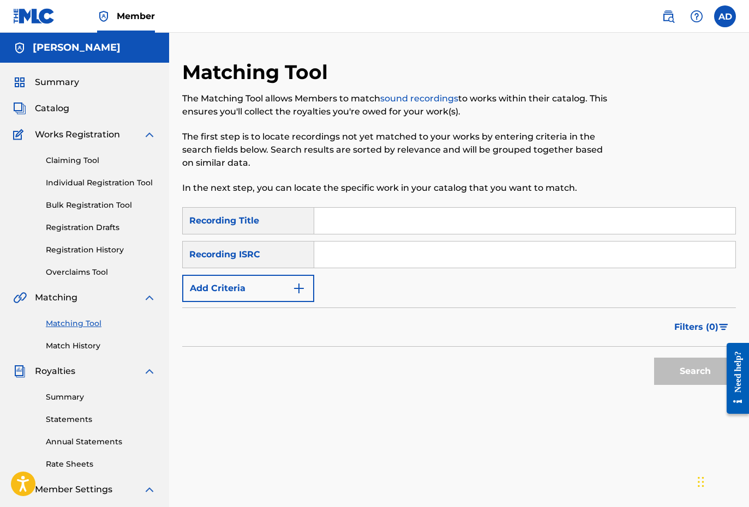
click at [338, 220] on input "Search Form" at bounding box center [524, 221] width 421 height 26
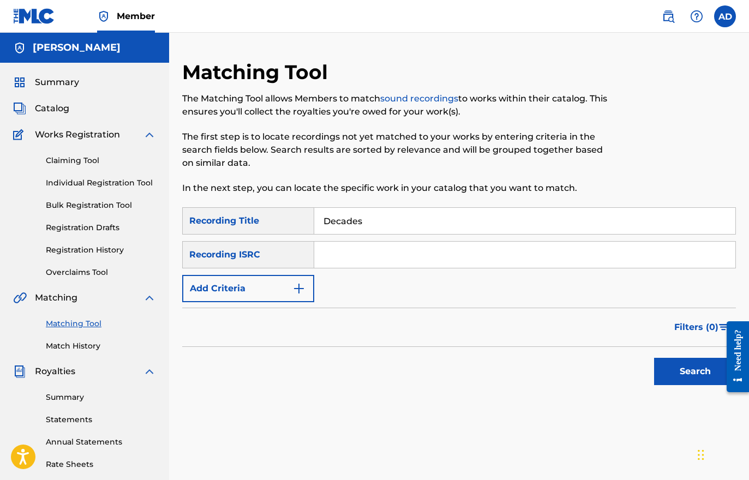
type input "Decades"
click at [297, 285] on img "Search Form" at bounding box center [298, 288] width 13 height 13
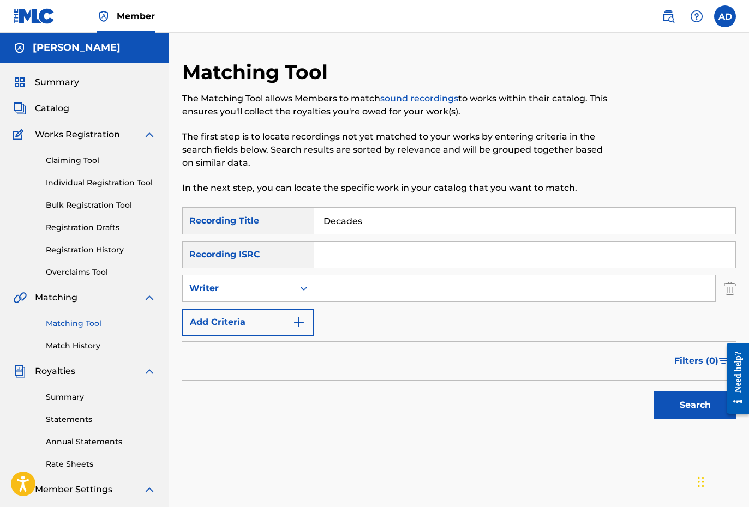
click at [301, 323] on img "Search Form" at bounding box center [298, 322] width 13 height 13
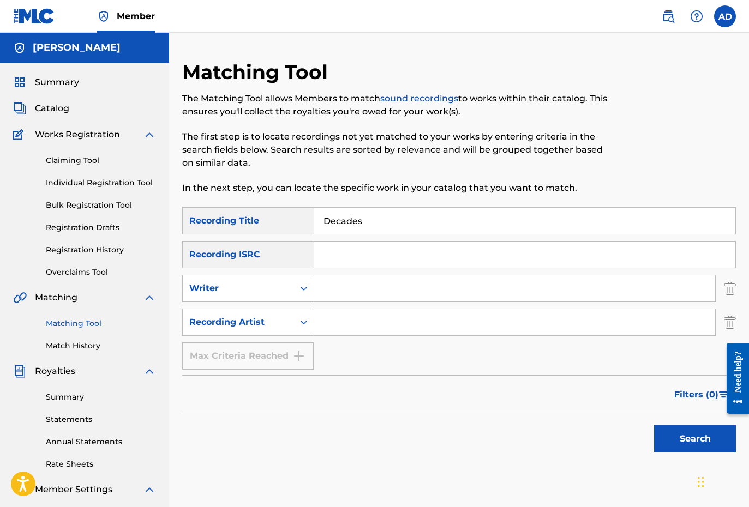
click at [339, 322] on input "Search Form" at bounding box center [514, 322] width 401 height 26
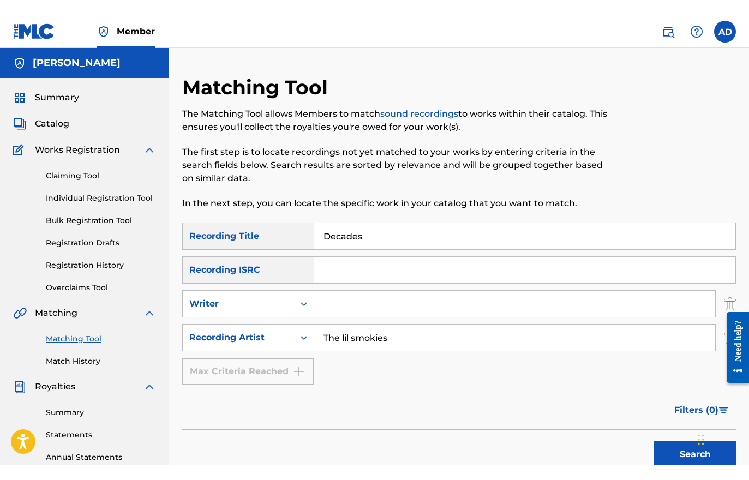
scroll to position [22, 0]
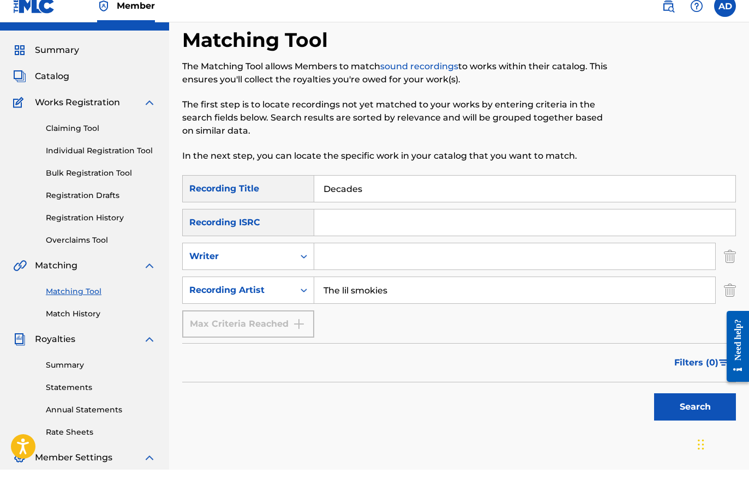
type input "The lil smokies"
click at [701, 408] on button "Search" at bounding box center [695, 417] width 82 height 27
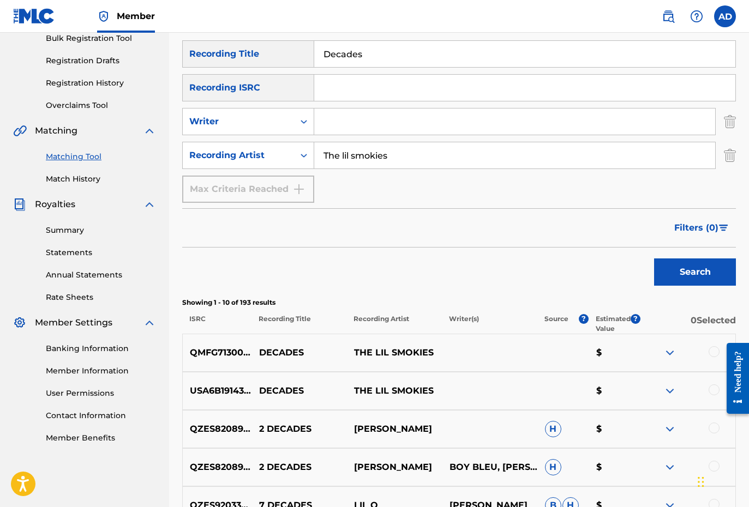
scroll to position [171, 0]
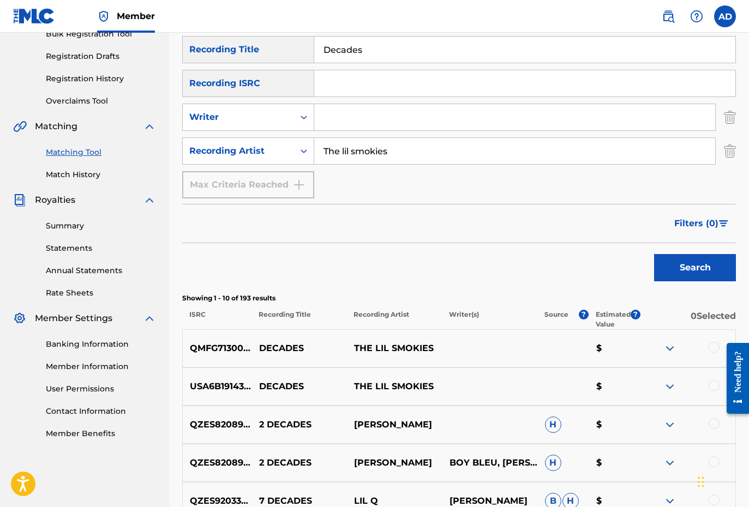
click at [714, 353] on div at bounding box center [687, 348] width 95 height 13
click at [709, 351] on div at bounding box center [687, 348] width 95 height 13
click at [712, 359] on div "QMFG71300001 DECADES THE LIL SMOKIES $" at bounding box center [459, 348] width 554 height 38
click at [709, 348] on div at bounding box center [713, 347] width 11 height 11
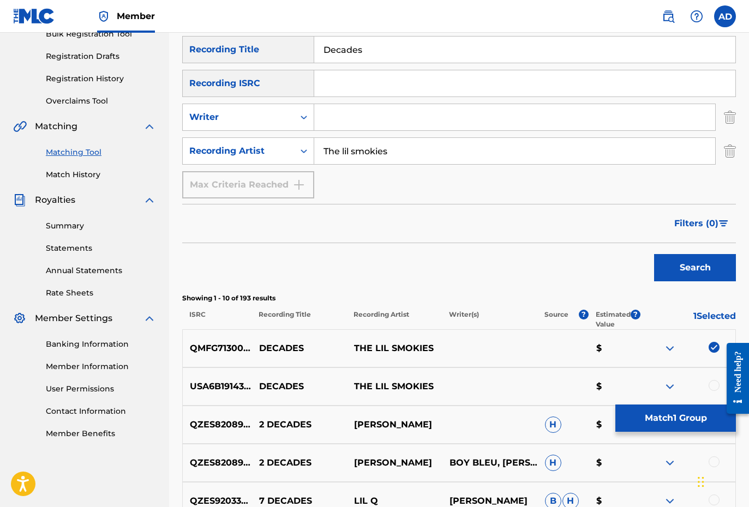
click at [710, 384] on div at bounding box center [713, 385] width 11 height 11
click at [689, 424] on button "Match 2 Groups" at bounding box center [675, 418] width 121 height 27
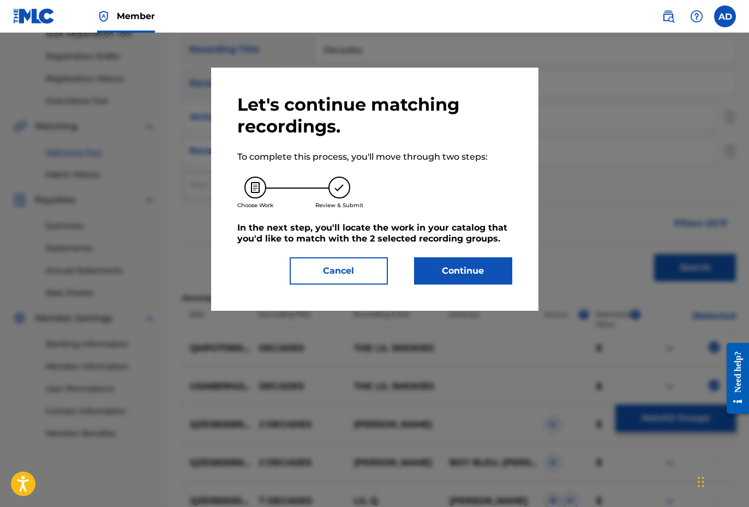
click at [462, 276] on button "Continue" at bounding box center [463, 270] width 98 height 27
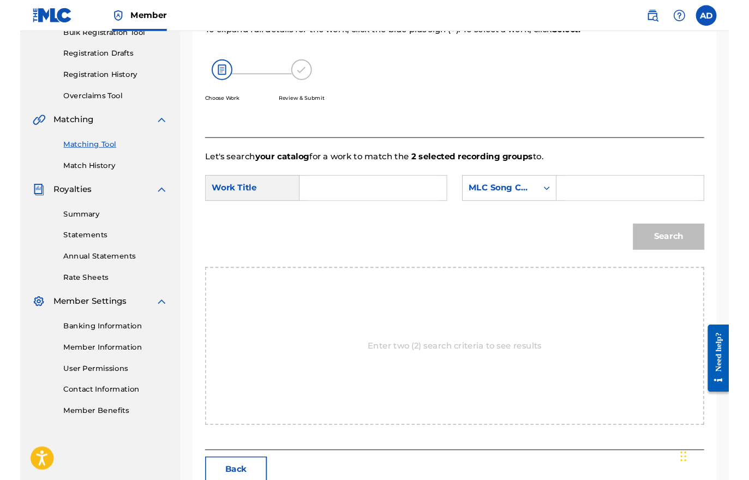
scroll to position [169, 0]
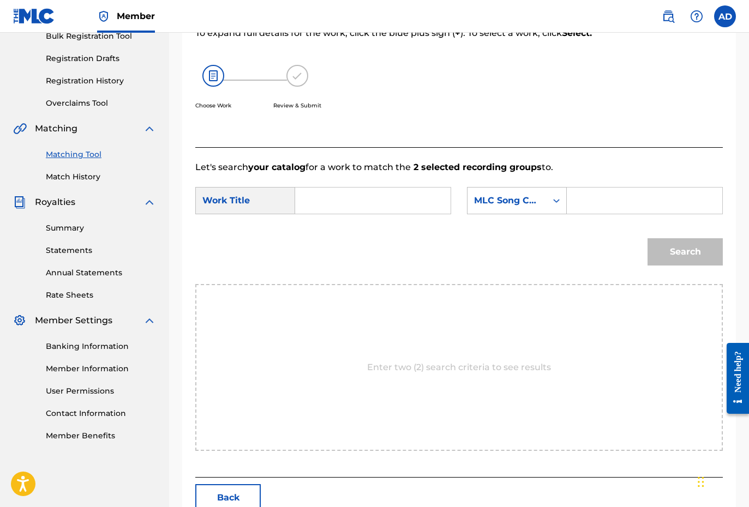
click at [391, 200] on input "Search Form" at bounding box center [372, 201] width 137 height 26
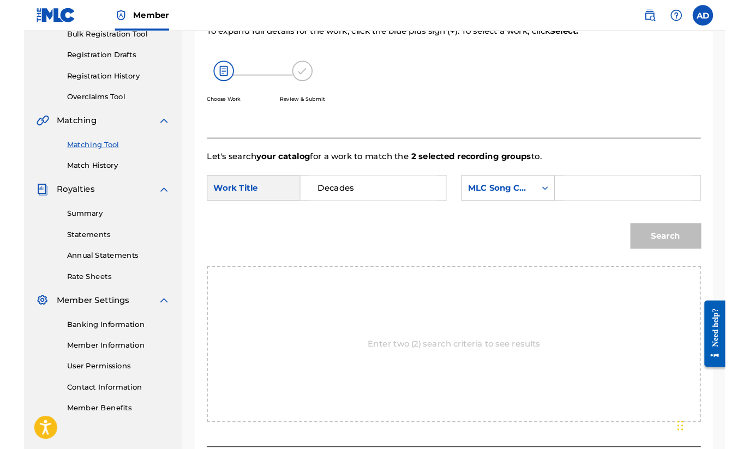
scroll to position [189, 0]
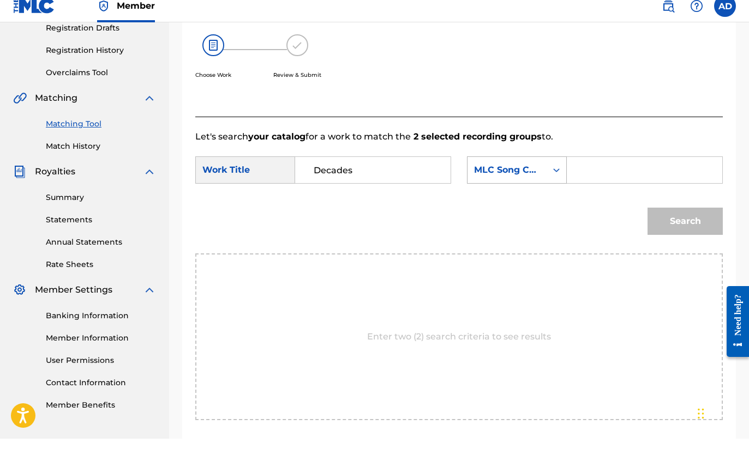
type input "Decades"
click at [552, 171] on div "Search Form" at bounding box center [556, 181] width 20 height 20
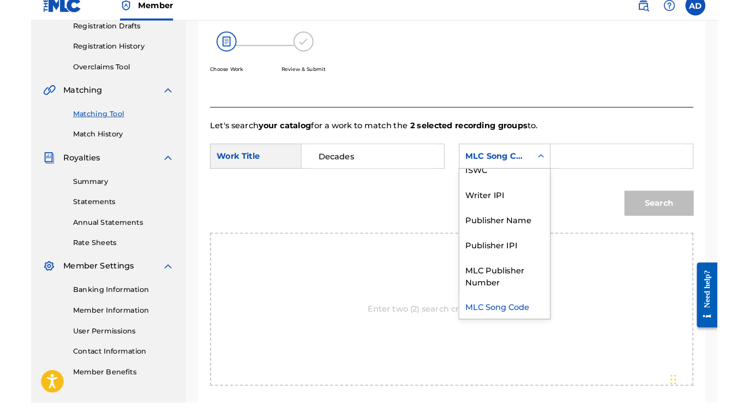
scroll to position [200, 0]
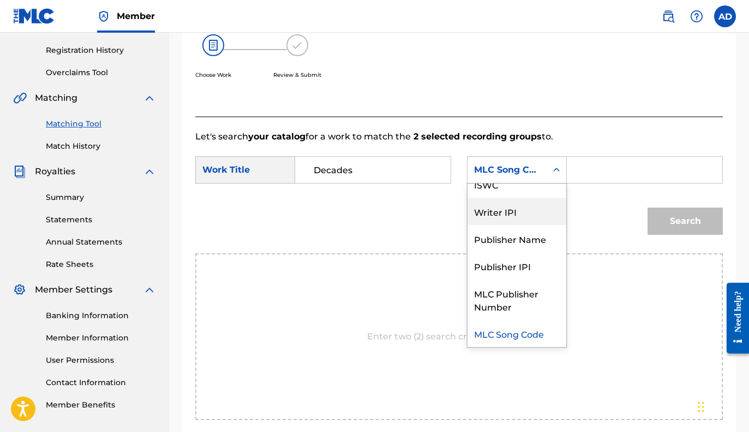
click at [509, 215] on div "Writer IPI" at bounding box center [516, 211] width 99 height 27
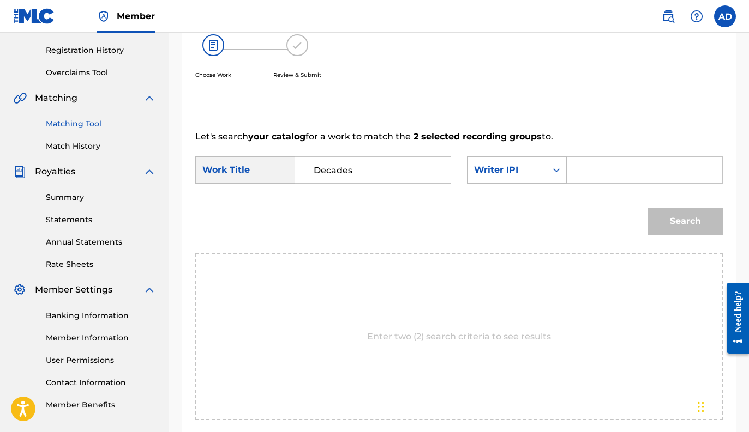
click at [591, 170] on input "Search Form" at bounding box center [644, 170] width 137 height 26
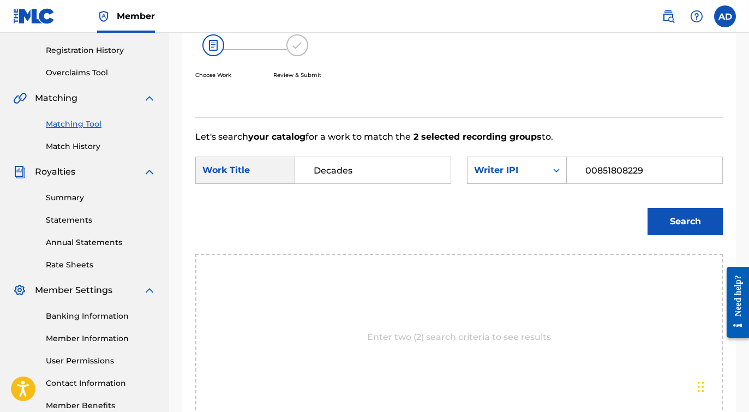
type input "00851808229"
click at [684, 218] on button "Search" at bounding box center [684, 221] width 75 height 27
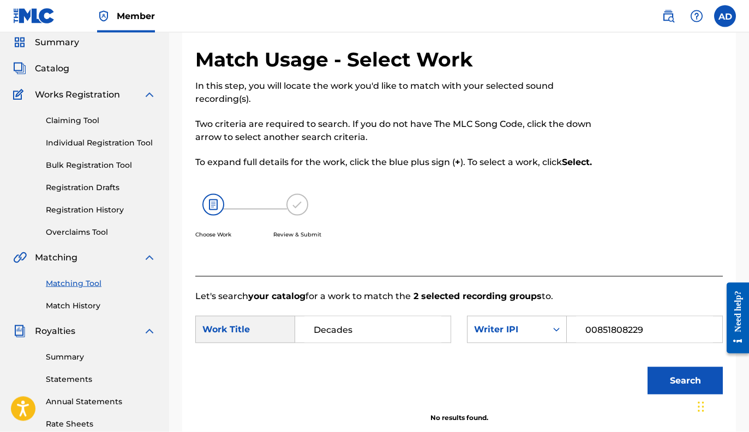
scroll to position [31, 0]
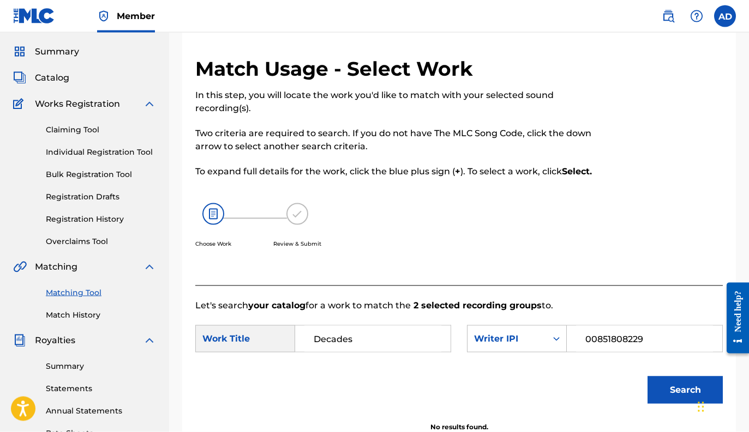
click at [82, 131] on link "Claiming Tool" at bounding box center [101, 129] width 110 height 11
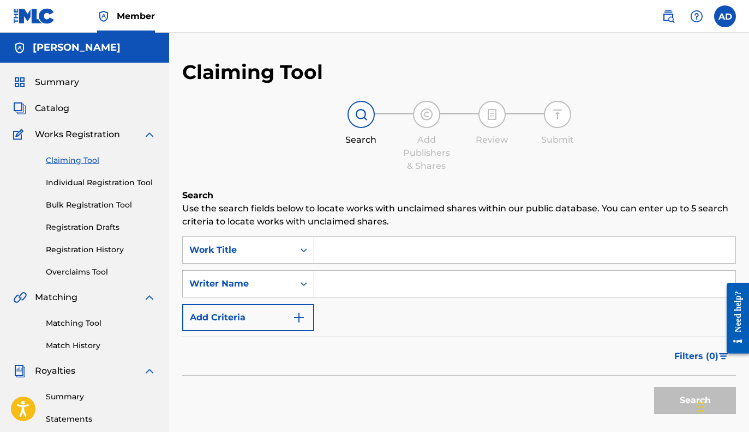
click at [404, 258] on input "Search Form" at bounding box center [524, 250] width 421 height 26
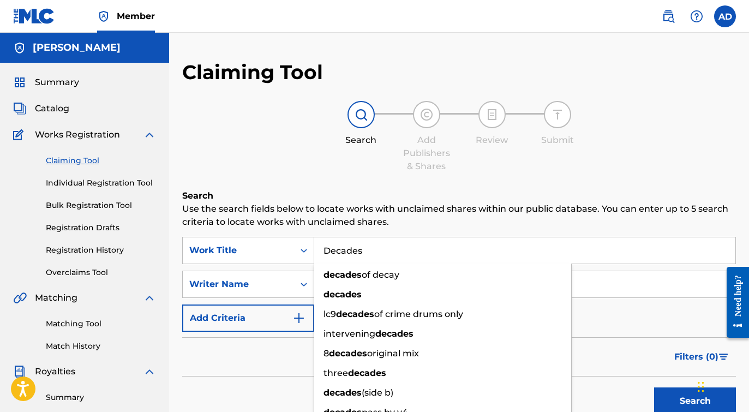
type input "Decades"
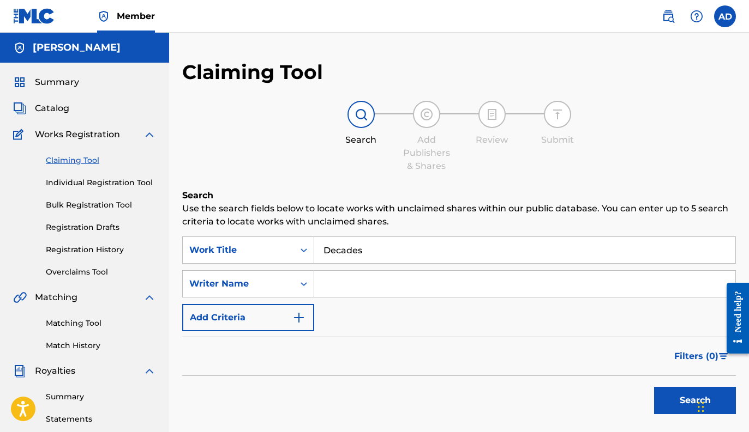
click at [332, 287] on input "Search Form" at bounding box center [524, 284] width 421 height 26
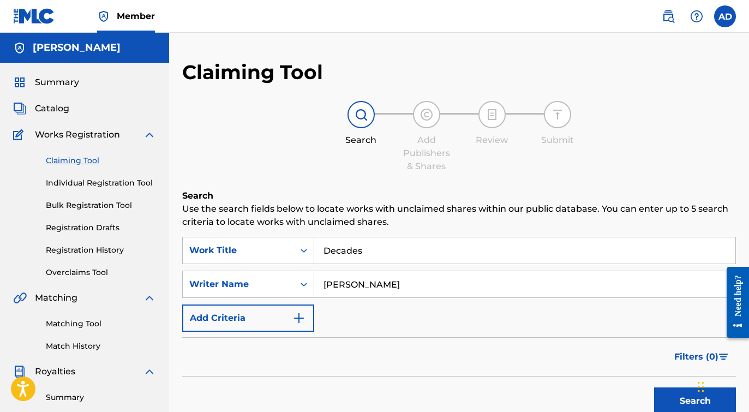
type input "[PERSON_NAME]"
click at [289, 317] on button "Add Criteria" at bounding box center [248, 317] width 132 height 27
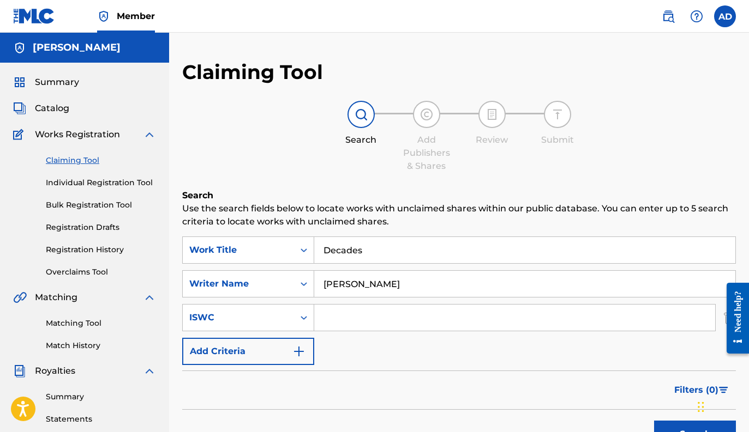
click at [357, 317] on input "Search Form" at bounding box center [514, 318] width 401 height 26
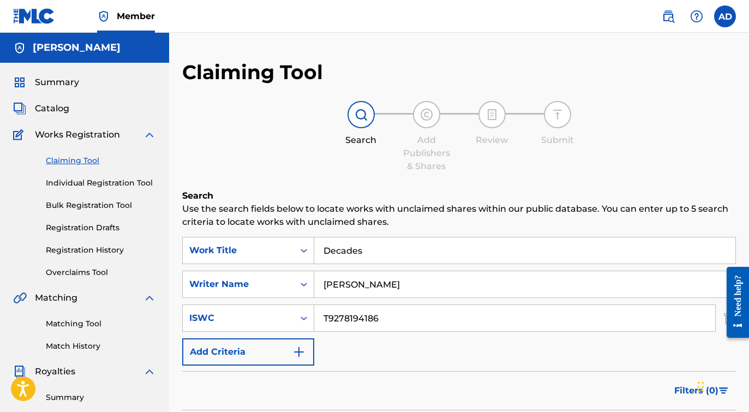
type input "T9278194186"
click at [294, 351] on img "Search Form" at bounding box center [298, 351] width 13 height 13
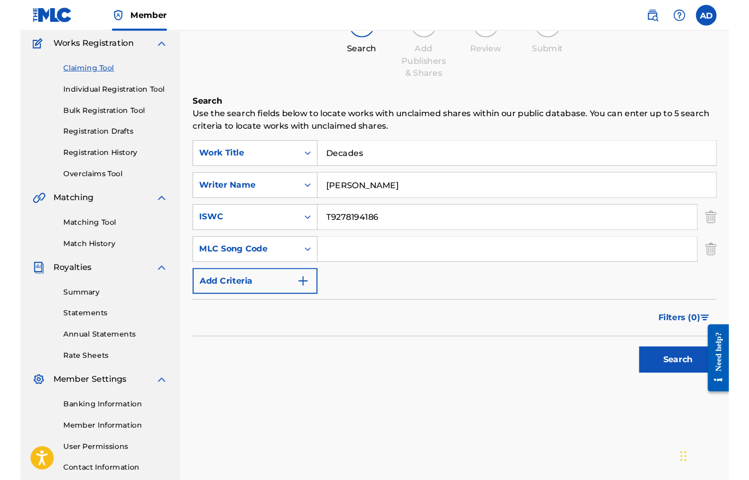
scroll to position [91, 0]
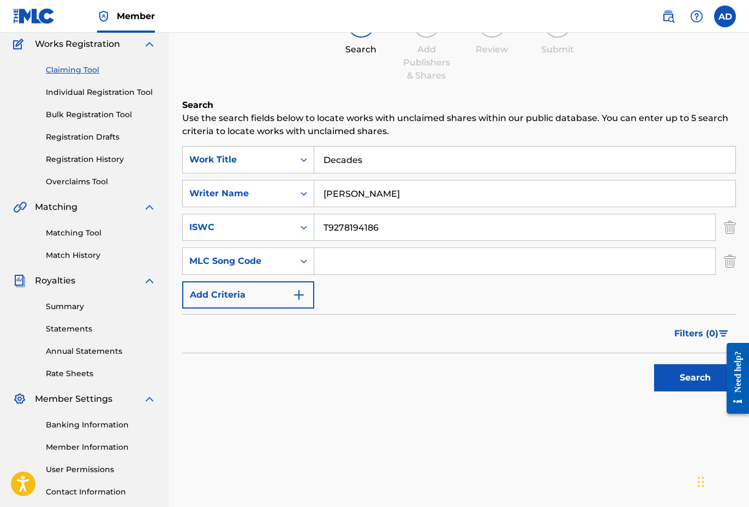
click at [669, 373] on button "Search" at bounding box center [695, 377] width 82 height 27
click at [292, 294] on button "Add Criteria" at bounding box center [248, 294] width 132 height 27
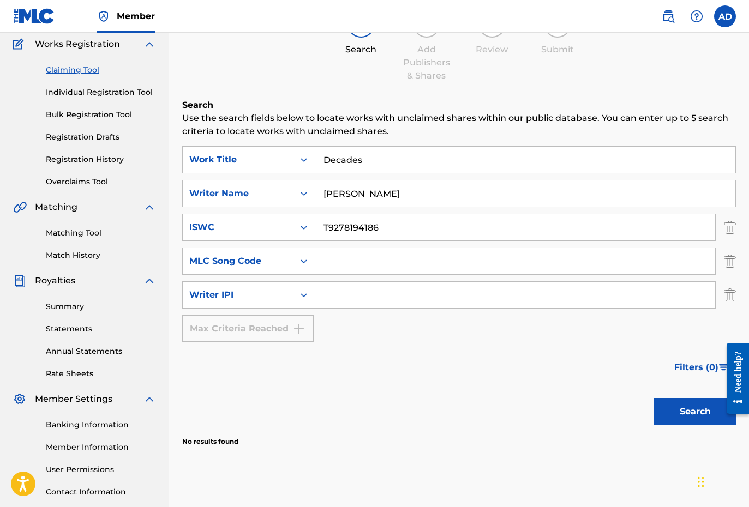
click at [355, 294] on input "Search Form" at bounding box center [514, 295] width 401 height 26
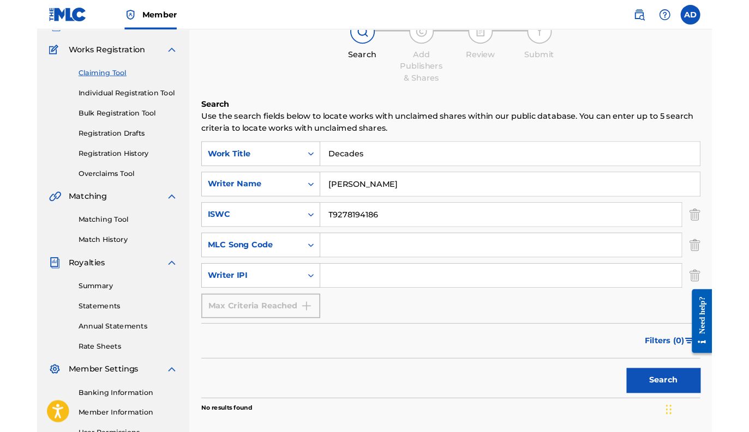
scroll to position [0, 0]
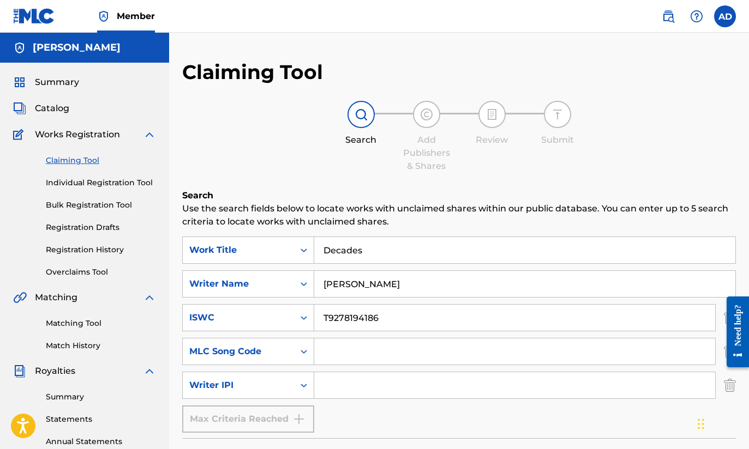
click at [677, 16] on link at bounding box center [668, 16] width 22 height 22
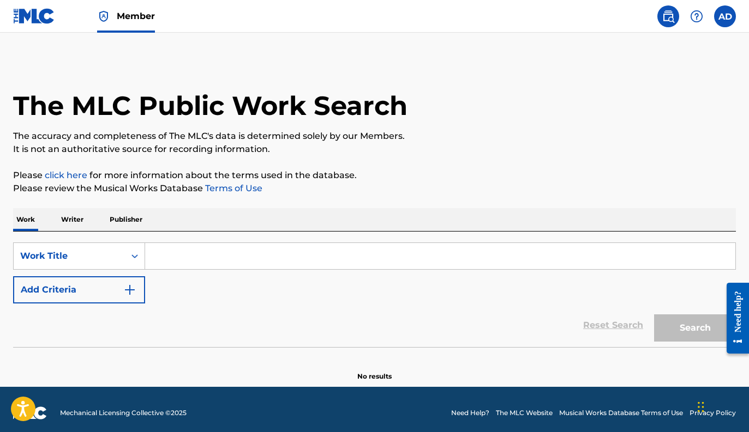
click at [25, 14] on img at bounding box center [34, 16] width 42 height 16
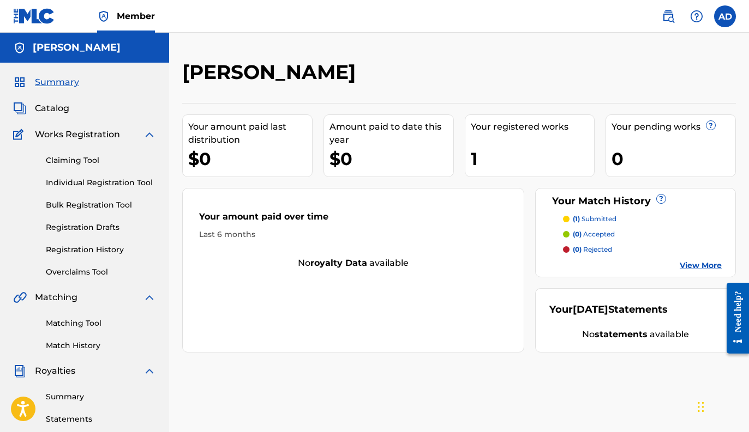
click at [99, 183] on link "Individual Registration Tool" at bounding box center [101, 182] width 110 height 11
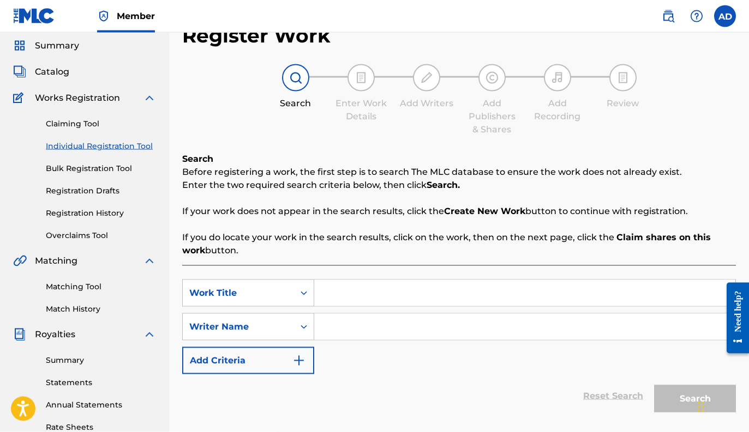
scroll to position [35, 0]
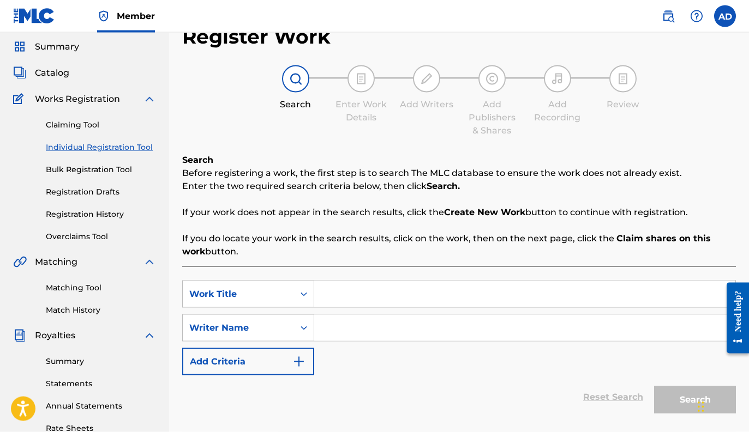
click at [357, 293] on input "Search Form" at bounding box center [524, 294] width 421 height 26
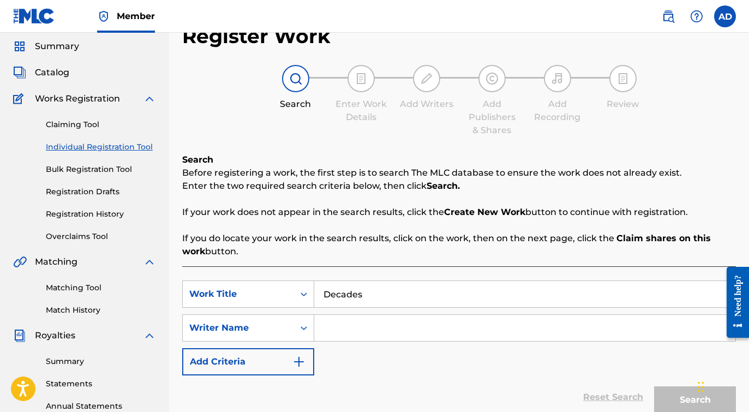
type input "Decades"
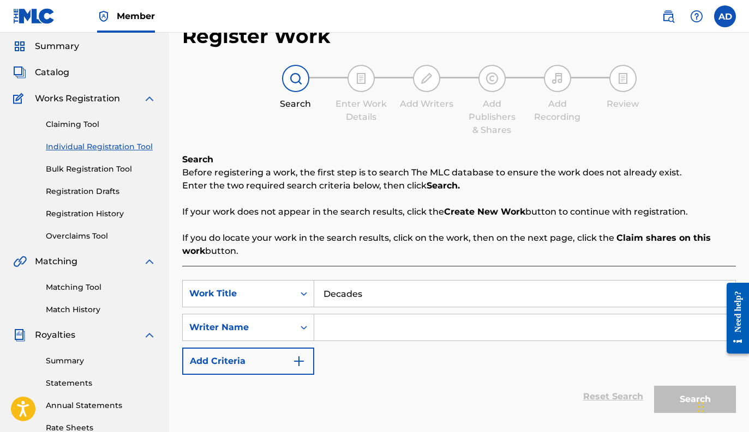
click at [349, 327] on input "Search Form" at bounding box center [524, 328] width 421 height 26
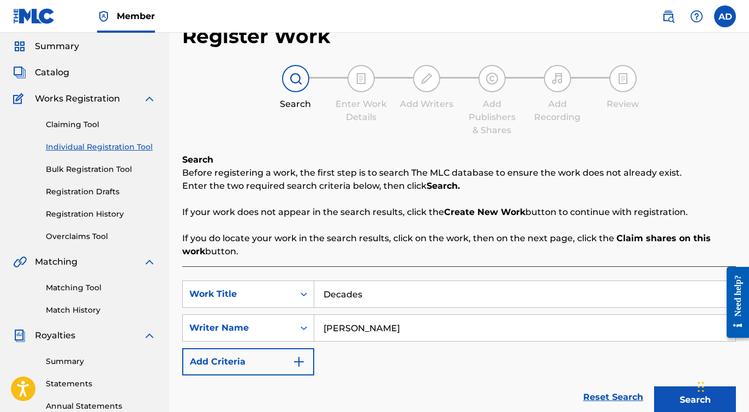
type input "[PERSON_NAME]"
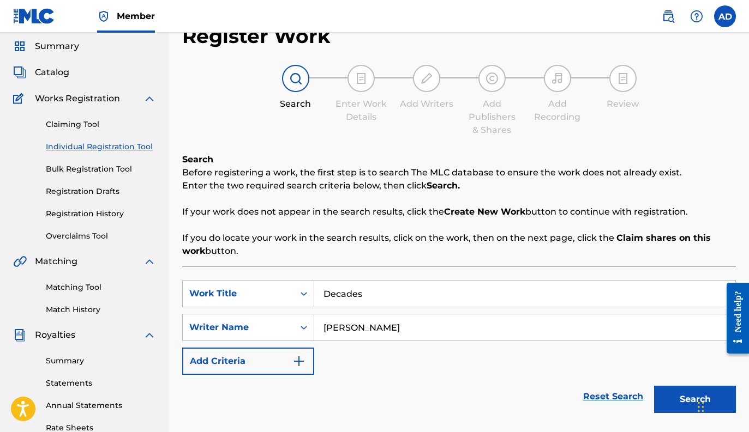
click at [303, 364] on img "Search Form" at bounding box center [298, 361] width 13 height 13
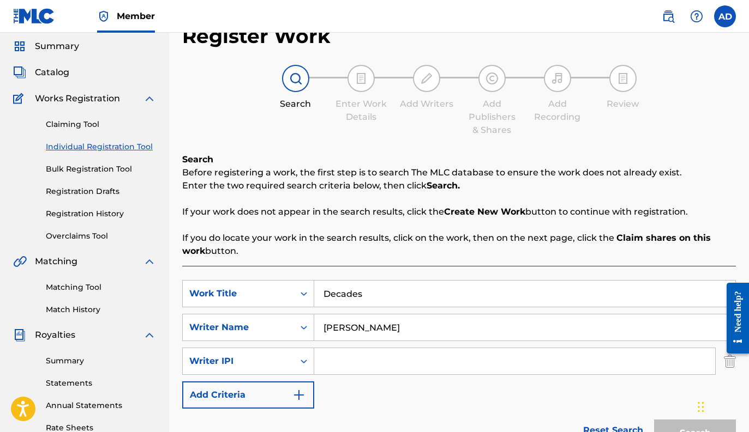
click at [359, 368] on input "Search Form" at bounding box center [514, 361] width 401 height 26
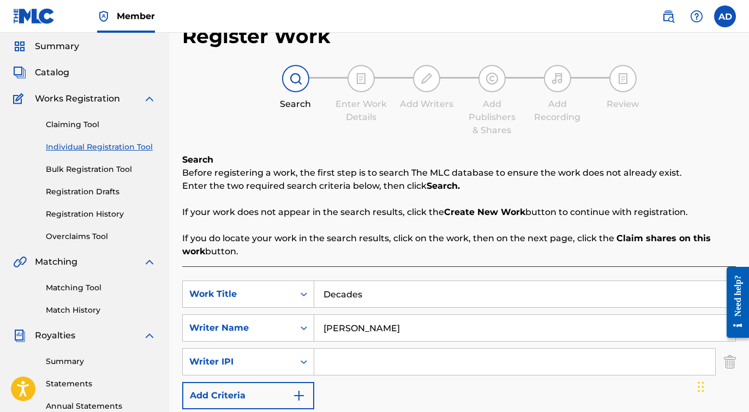
click at [301, 395] on img "Search Form" at bounding box center [298, 395] width 13 height 13
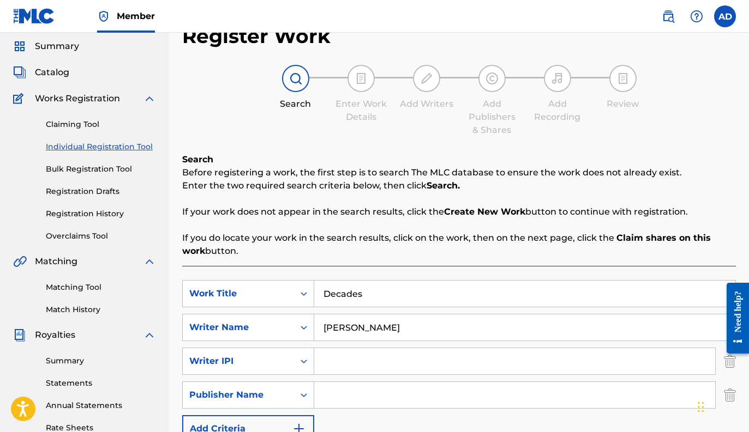
click at [300, 422] on button "Add Criteria" at bounding box center [248, 429] width 132 height 27
click at [331, 374] on input "Search Form" at bounding box center [514, 361] width 401 height 26
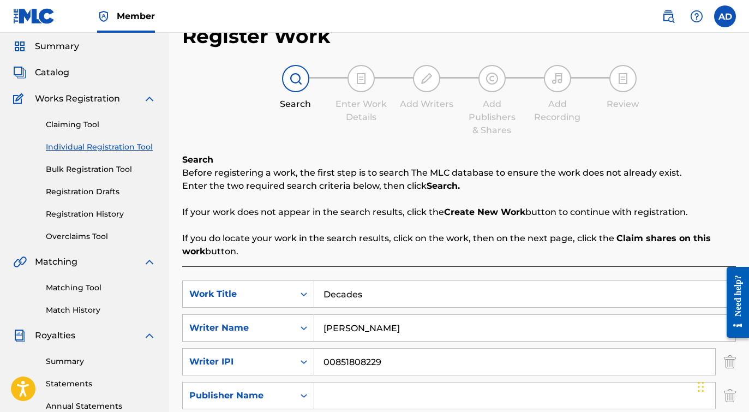
type input "00851808229"
click at [343, 403] on input "Search Form" at bounding box center [514, 395] width 401 height 26
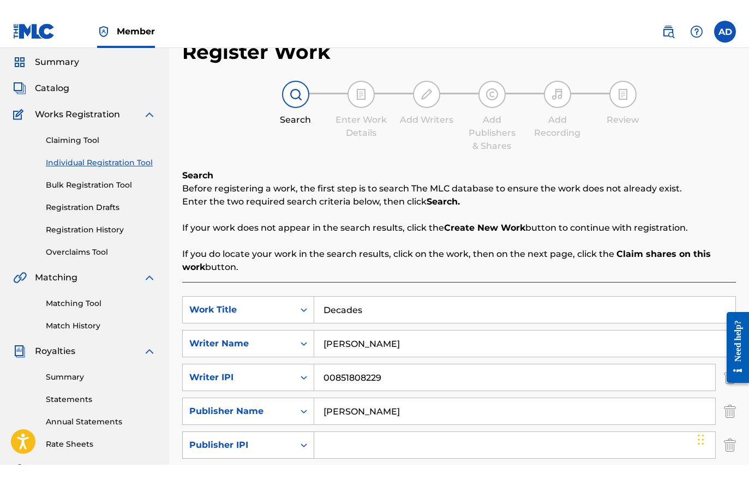
scroll to position [74, 0]
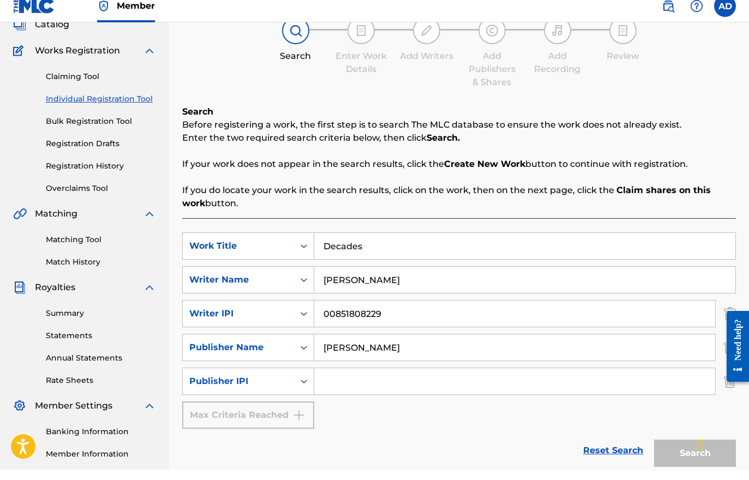
type input "[PERSON_NAME]"
click at [336, 381] on input "Search Form" at bounding box center [514, 391] width 401 height 26
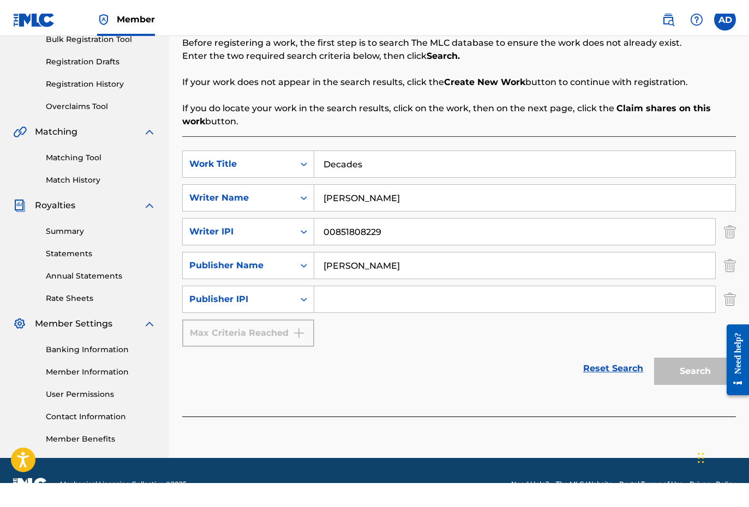
scroll to position [170, 0]
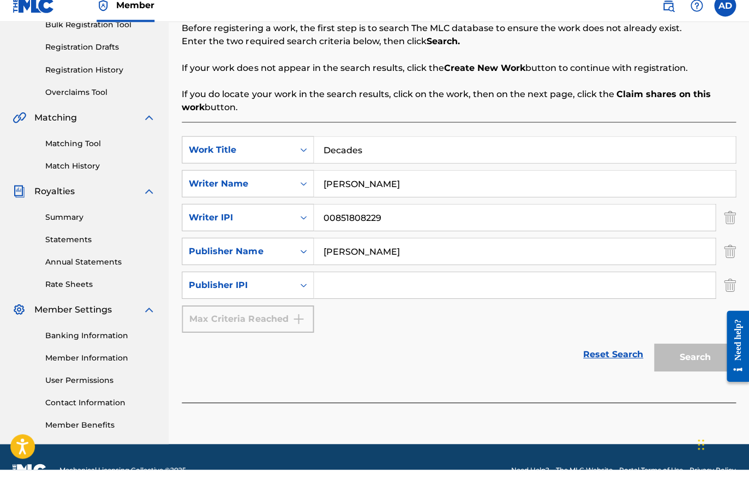
click at [469, 251] on input "[PERSON_NAME]" at bounding box center [514, 262] width 401 height 26
click at [335, 284] on input "Search Form" at bounding box center [514, 295] width 401 height 26
click at [302, 294] on icon "Search Form" at bounding box center [303, 296] width 7 height 4
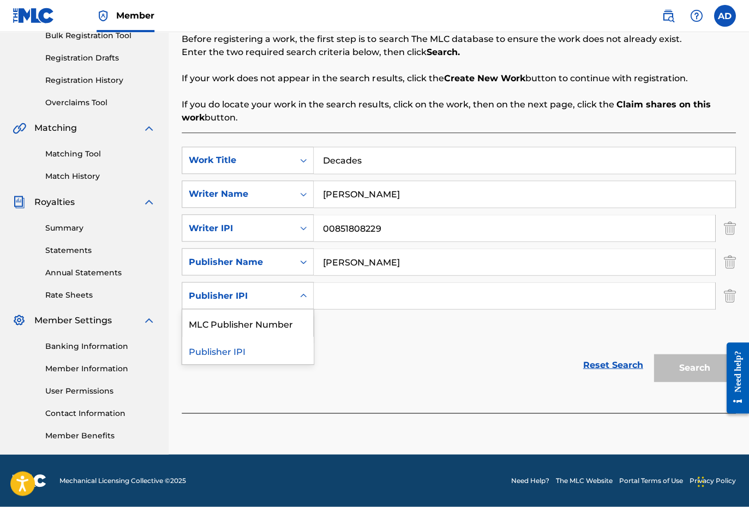
scroll to position [169, 0]
click at [352, 352] on div "Reset Search Search" at bounding box center [459, 366] width 554 height 44
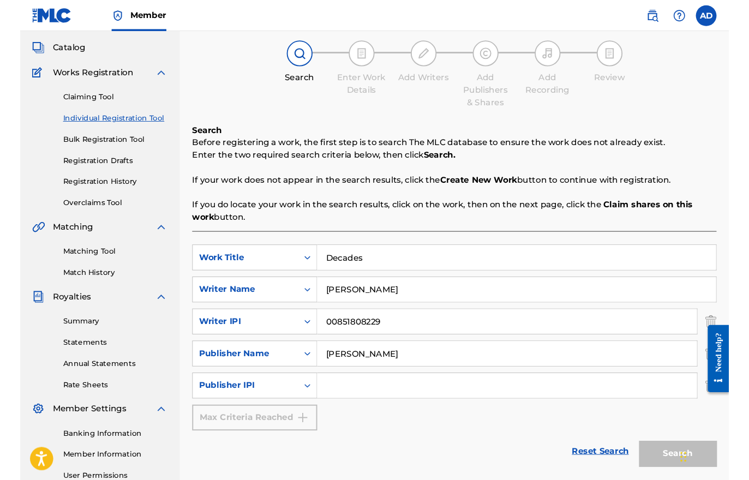
scroll to position [58, 0]
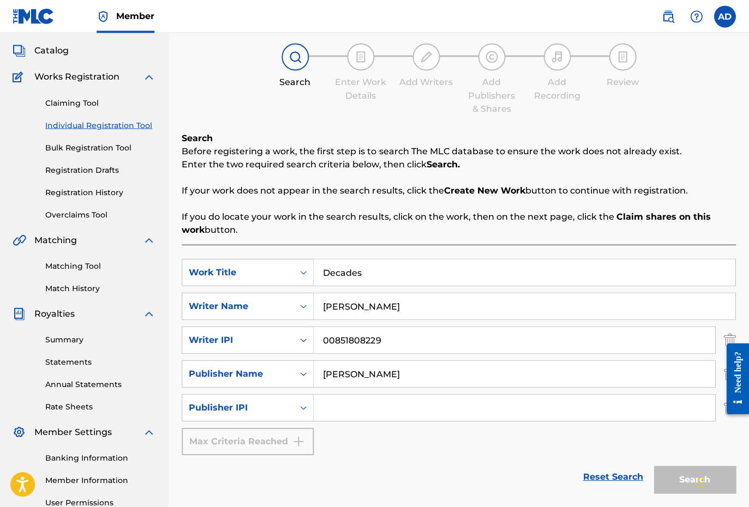
click at [412, 299] on input "[PERSON_NAME]" at bounding box center [524, 306] width 421 height 26
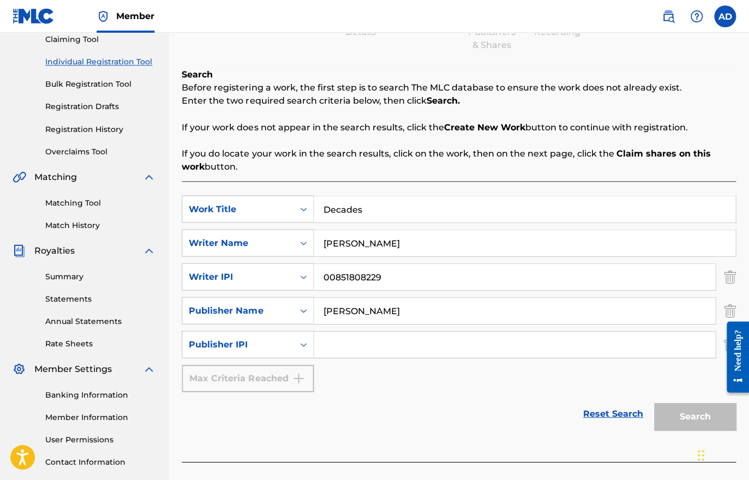
scroll to position [121, 0]
click at [683, 426] on div "Search" at bounding box center [691, 414] width 87 height 44
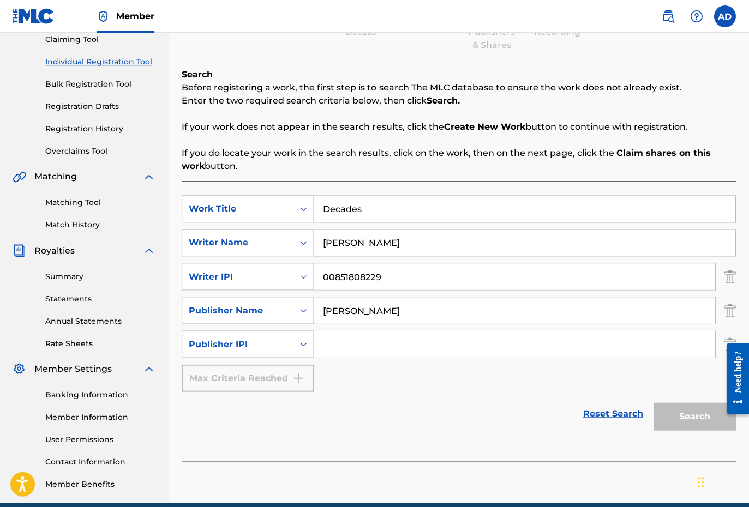
click at [683, 419] on div "Search" at bounding box center [691, 414] width 87 height 44
click at [629, 414] on link "Reset Search" at bounding box center [613, 413] width 71 height 24
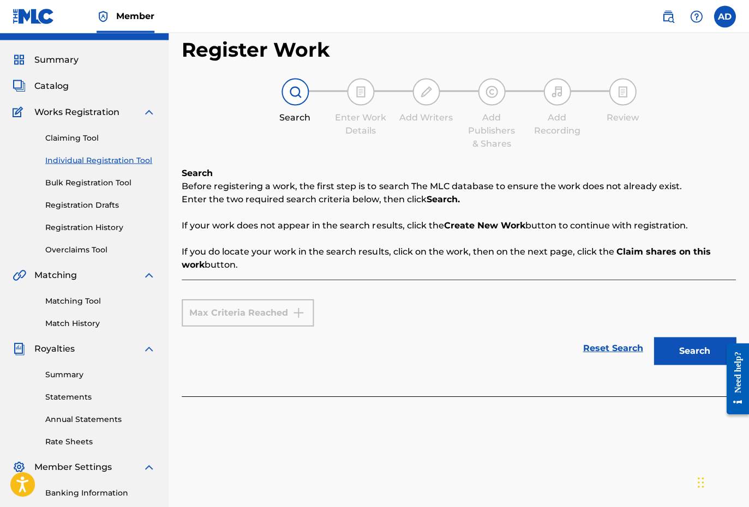
scroll to position [34, 0]
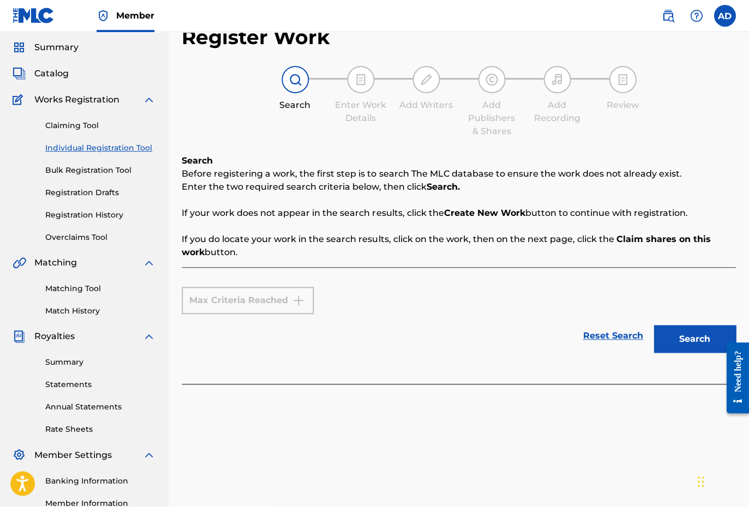
click at [294, 85] on img at bounding box center [295, 80] width 13 height 13
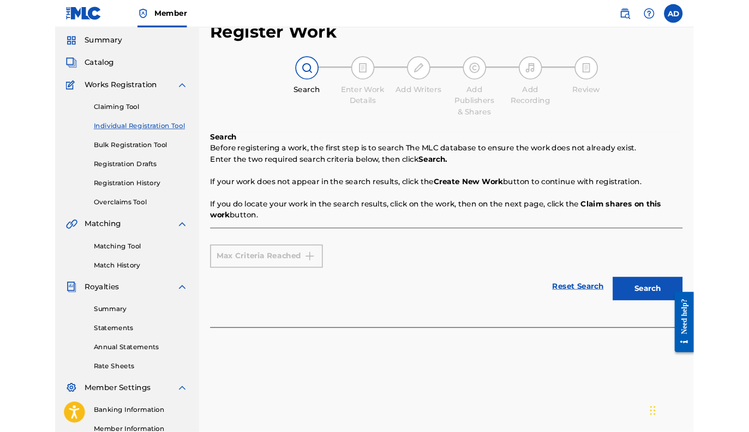
scroll to position [65, 0]
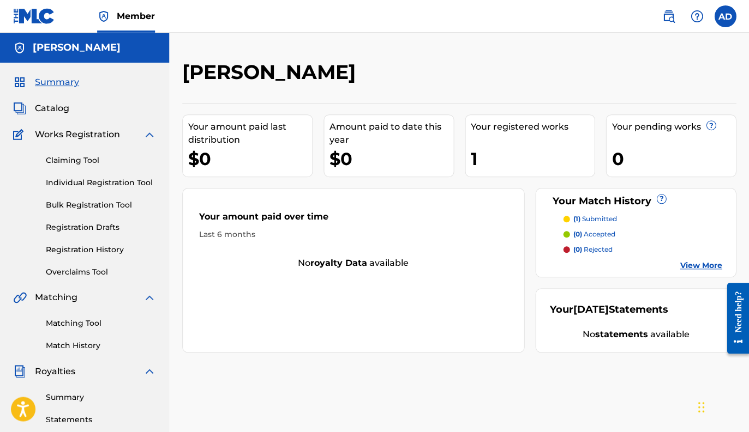
click at [110, 185] on link "Individual Registration Tool" at bounding box center [101, 182] width 110 height 11
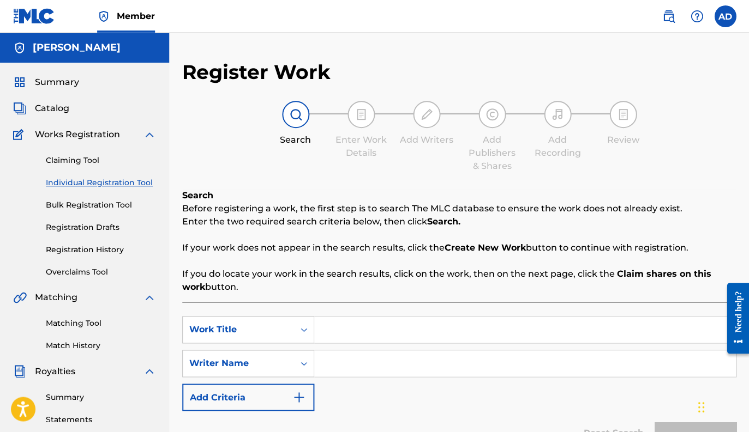
click at [344, 329] on input "Search Form" at bounding box center [524, 330] width 421 height 26
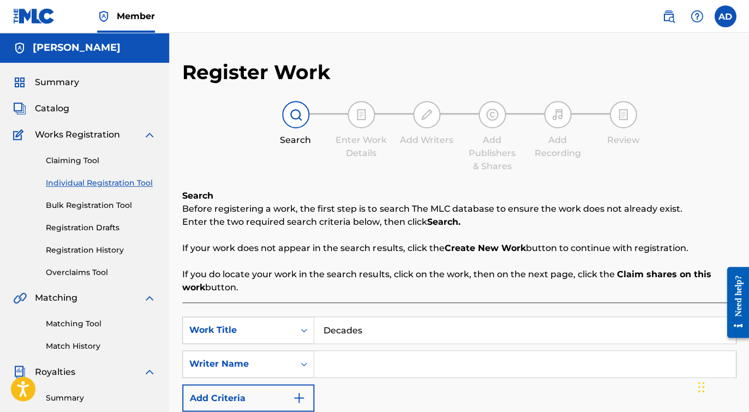
type input "Decades"
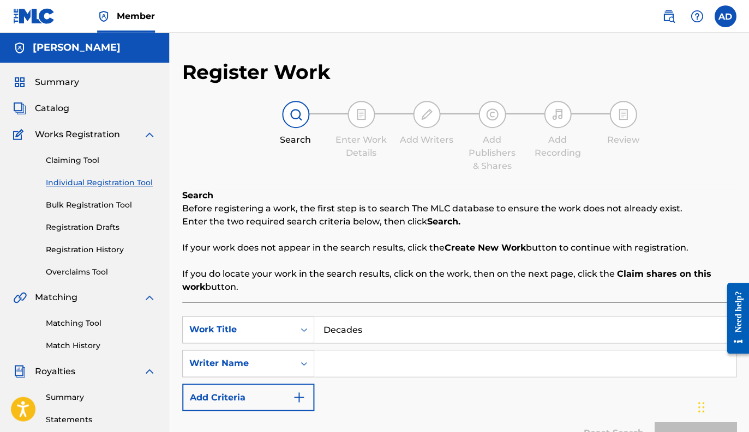
click at [354, 363] on input "Search Form" at bounding box center [524, 364] width 421 height 26
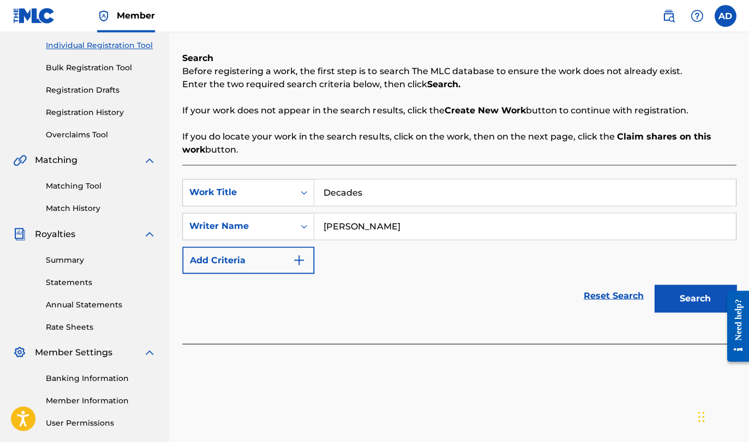
scroll to position [148, 0]
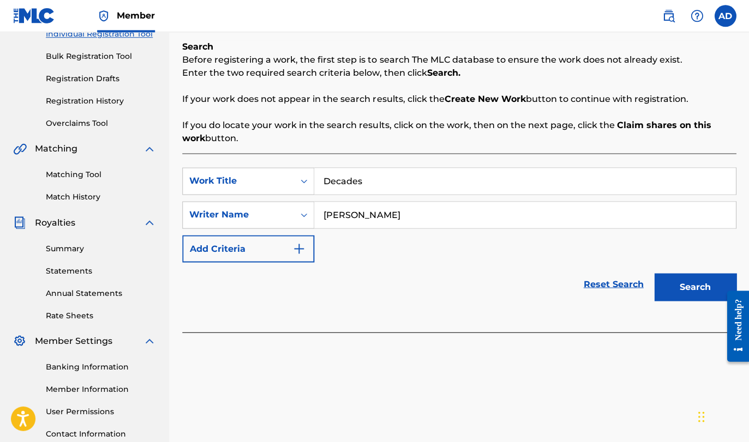
type input "[PERSON_NAME]"
click at [697, 285] on button "Search" at bounding box center [695, 287] width 82 height 27
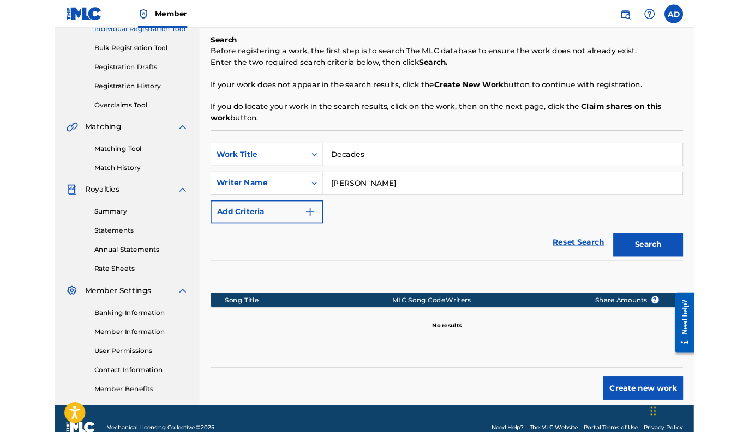
scroll to position [244, 0]
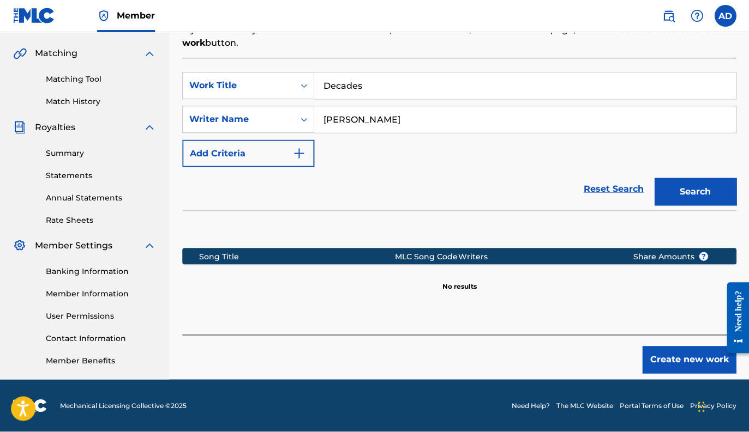
click at [666, 358] on button "Create new work" at bounding box center [689, 360] width 94 height 27
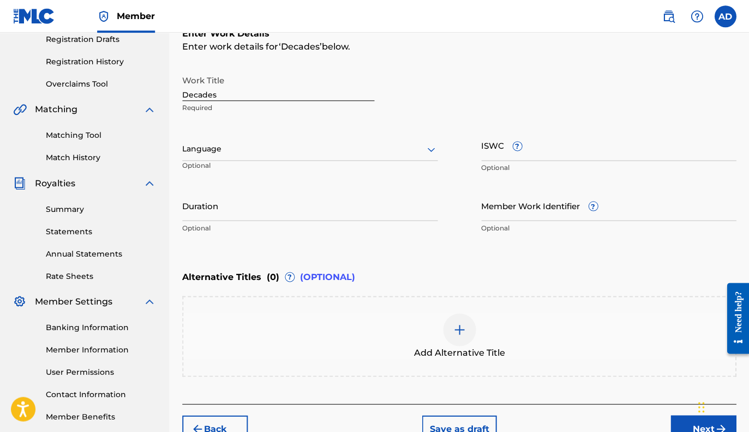
scroll to position [183, 0]
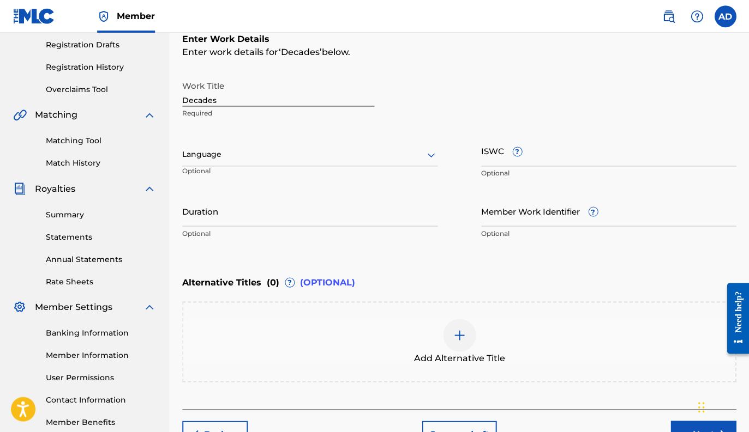
click at [410, 155] on div at bounding box center [309, 155] width 255 height 14
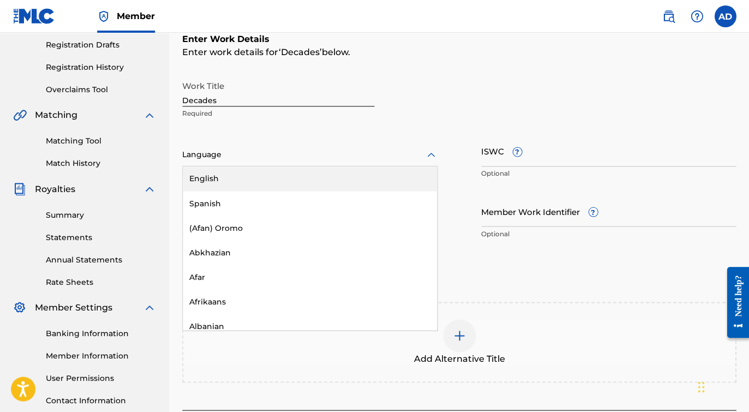
click at [248, 187] on div "English" at bounding box center [310, 178] width 254 height 25
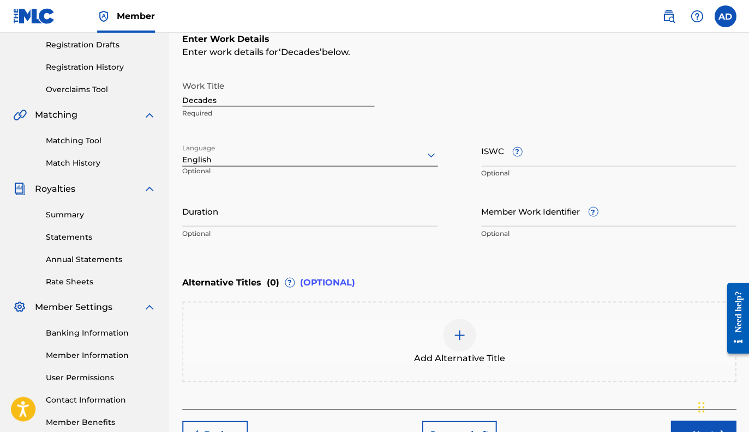
click at [501, 149] on input "ISWC ?" at bounding box center [608, 150] width 255 height 31
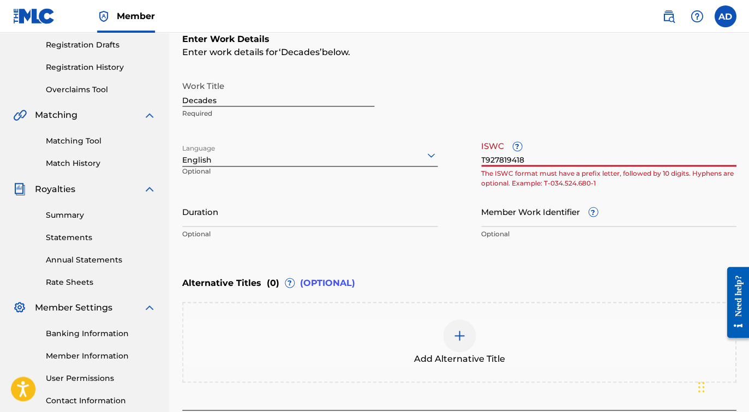
type input "T9278194186"
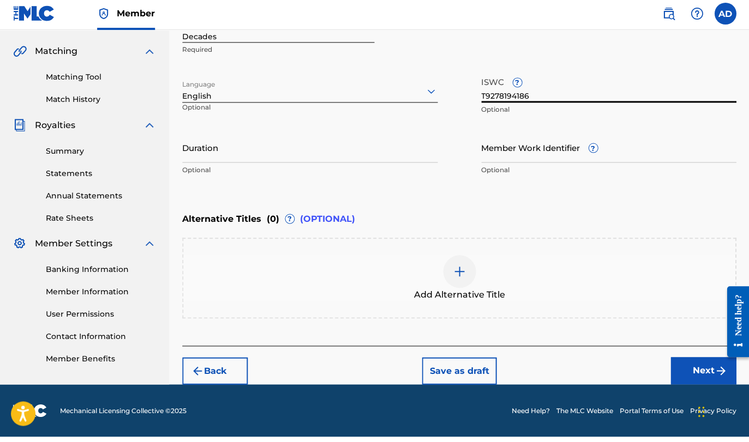
scroll to position [241, 0]
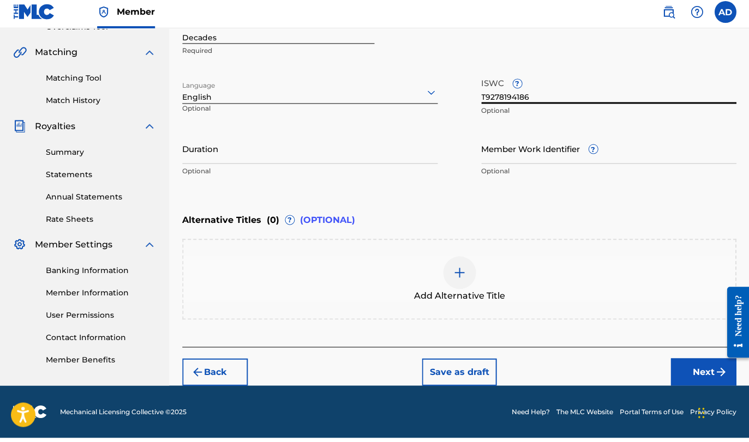
click at [689, 371] on button "Next" at bounding box center [702, 376] width 65 height 27
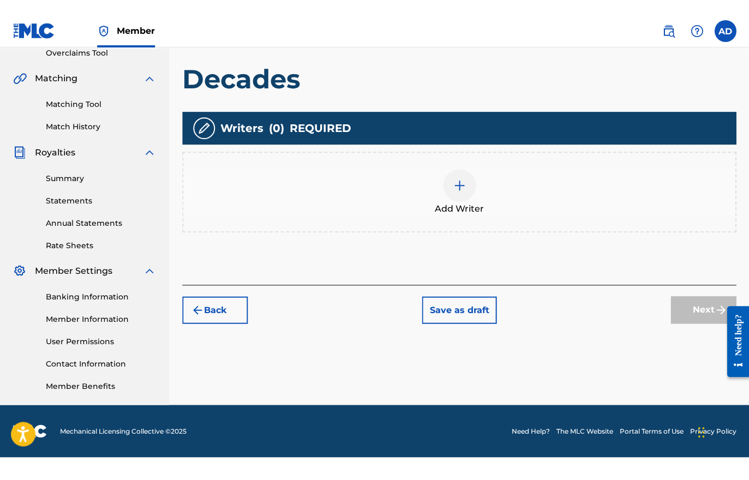
scroll to position [169, 0]
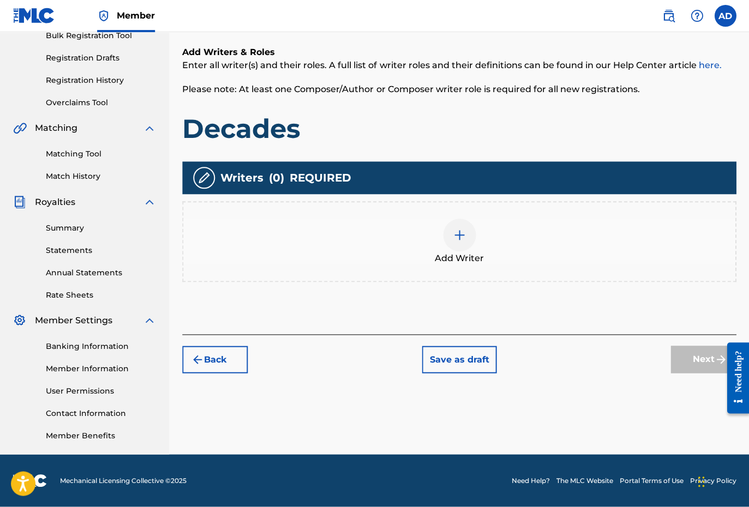
click at [467, 235] on div at bounding box center [459, 235] width 33 height 33
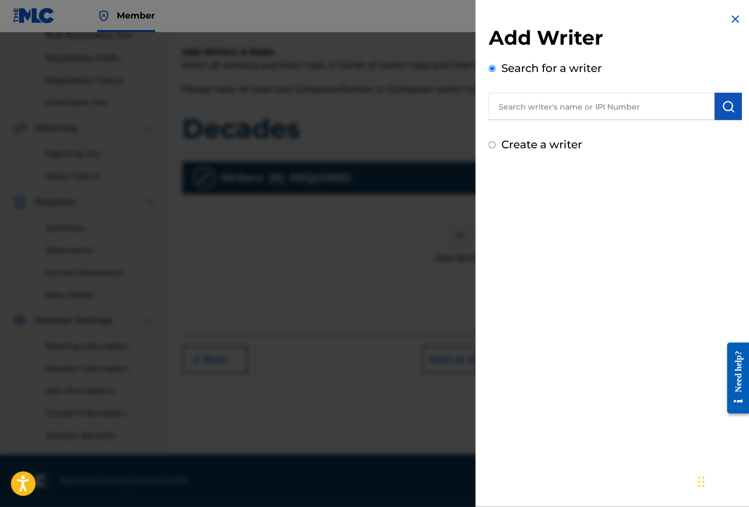
click at [598, 106] on input "text" at bounding box center [601, 106] width 226 height 27
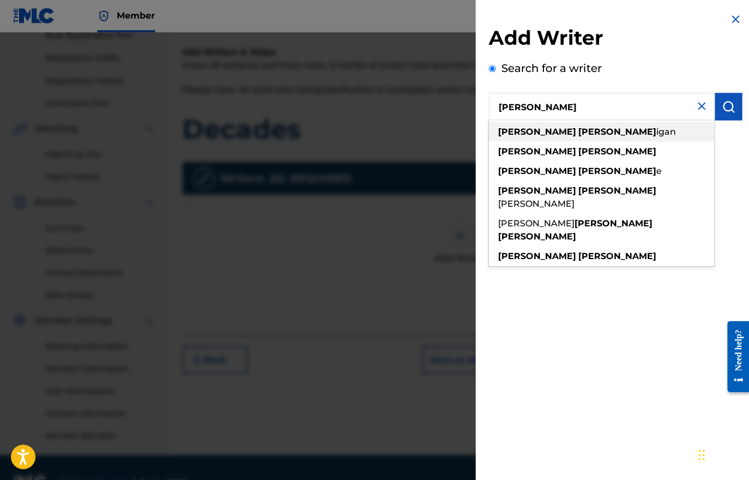
click at [579, 128] on div "[PERSON_NAME] igan" at bounding box center [600, 132] width 225 height 20
type input "[PERSON_NAME]"
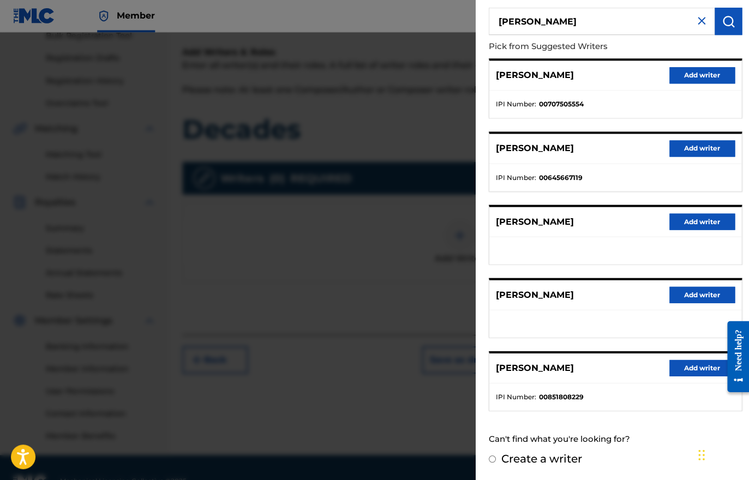
scroll to position [85, 0]
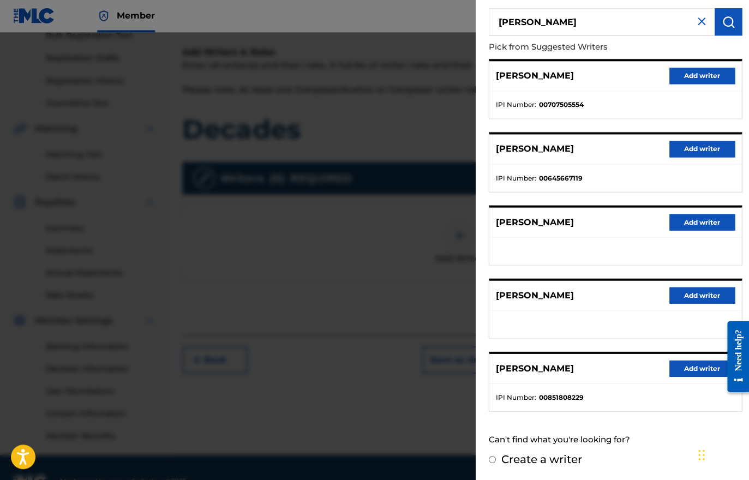
click at [676, 370] on button "Add writer" at bounding box center [701, 368] width 65 height 16
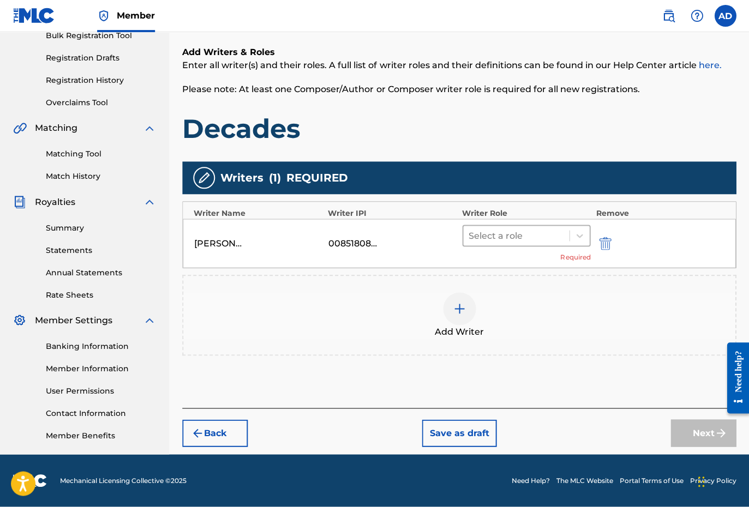
click at [517, 236] on div at bounding box center [515, 236] width 95 height 15
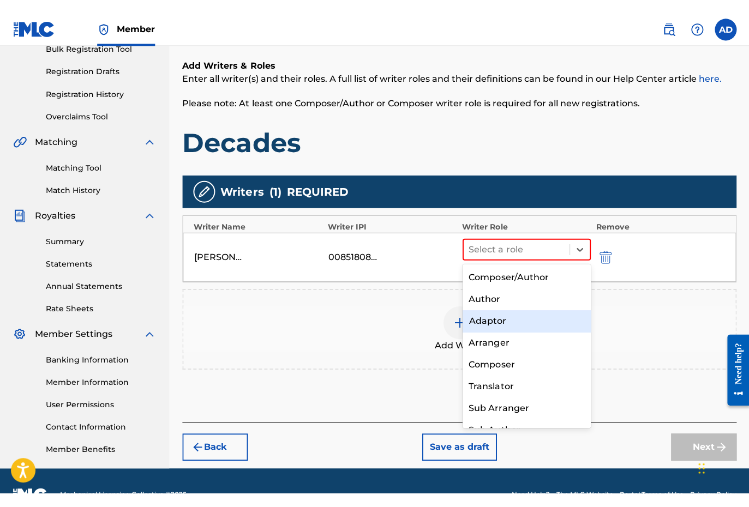
scroll to position [0, 0]
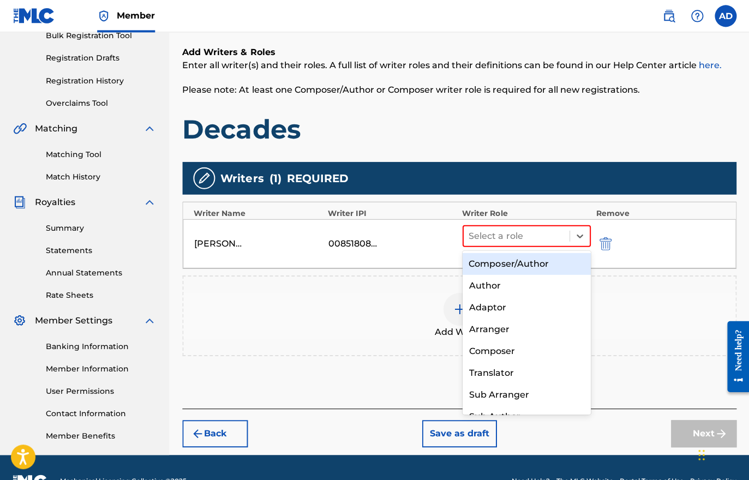
click at [514, 269] on div "Composer/Author" at bounding box center [526, 264] width 128 height 22
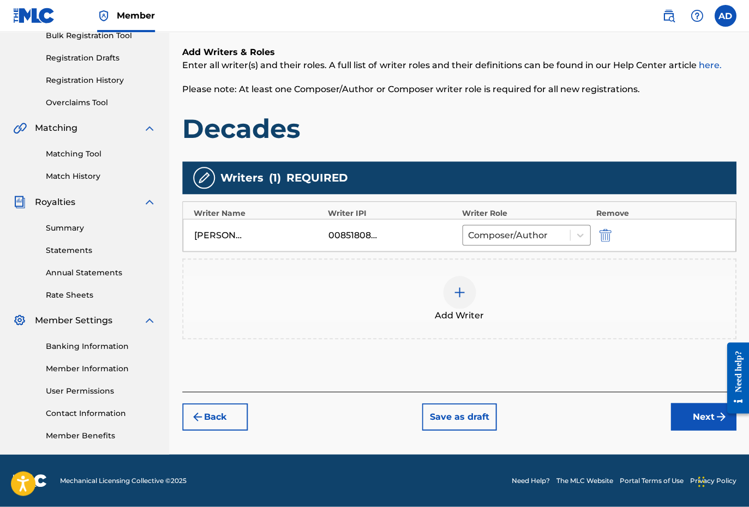
click at [686, 419] on button "Next" at bounding box center [702, 417] width 65 height 27
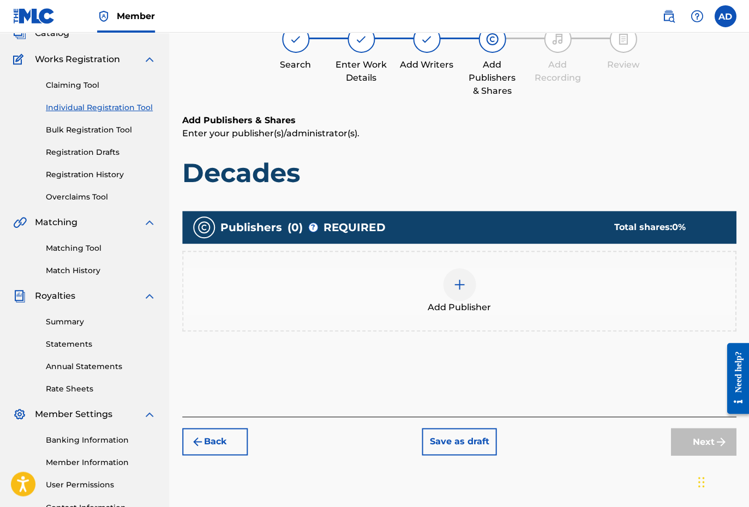
scroll to position [49, 0]
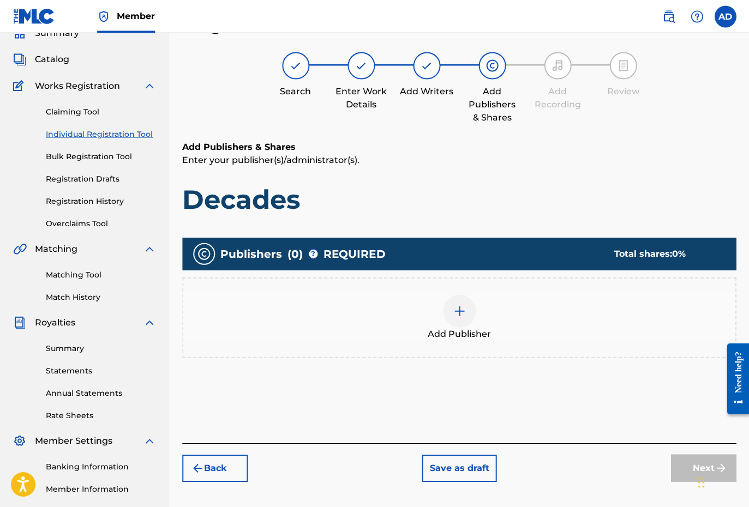
click at [462, 314] on img at bounding box center [459, 310] width 13 height 13
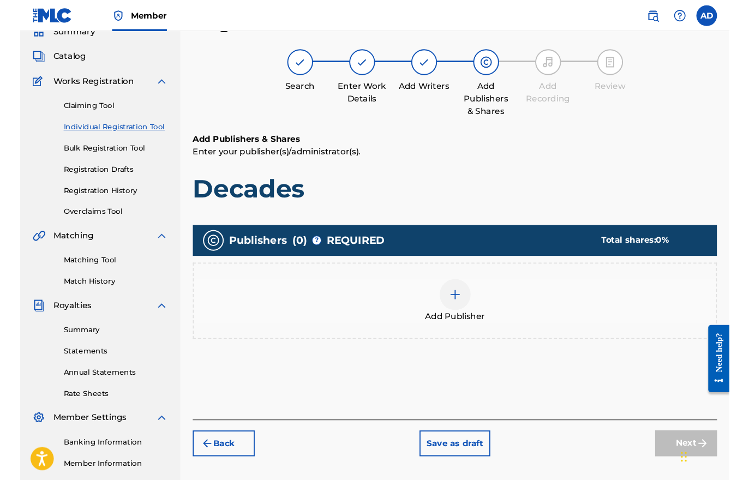
scroll to position [49, 0]
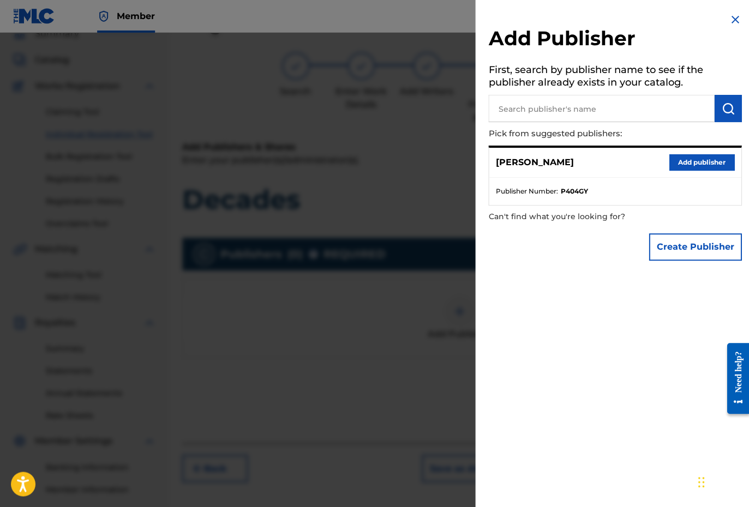
click at [692, 164] on button "Add publisher" at bounding box center [701, 162] width 65 height 16
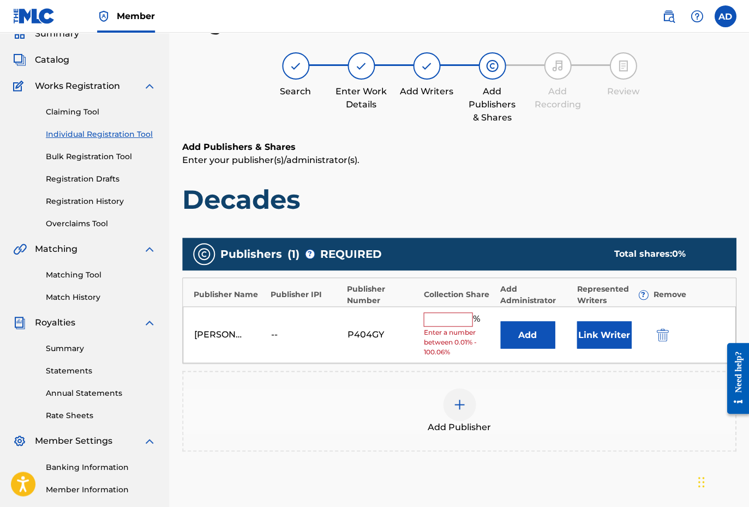
click at [447, 317] on input "text" at bounding box center [447, 319] width 49 height 14
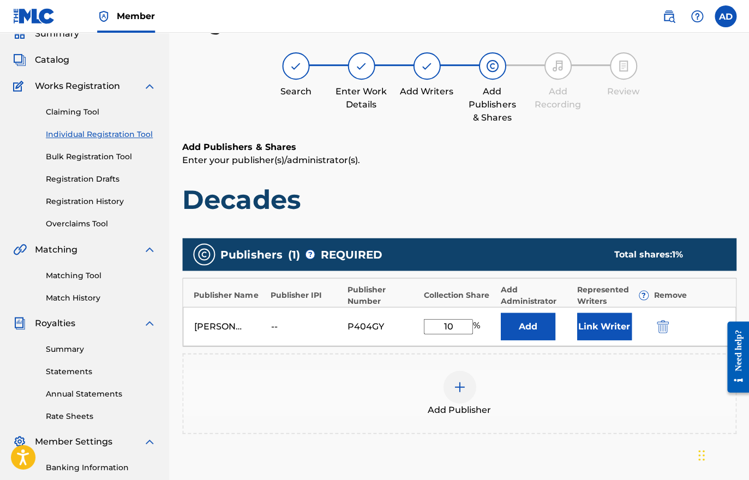
type input "100"
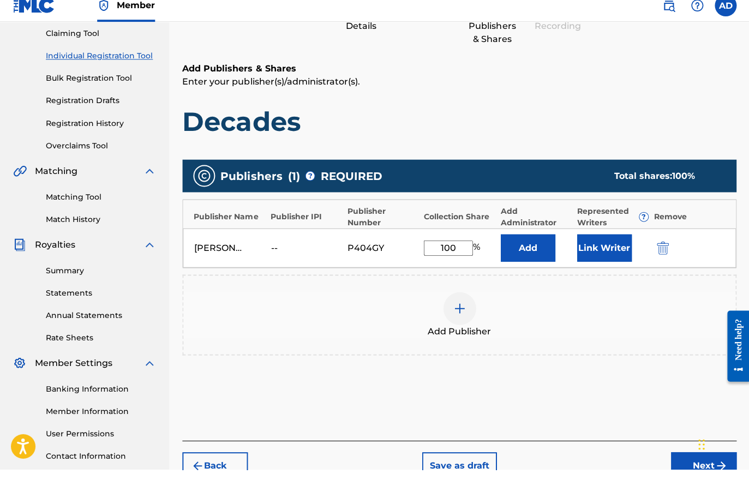
scroll to position [156, 0]
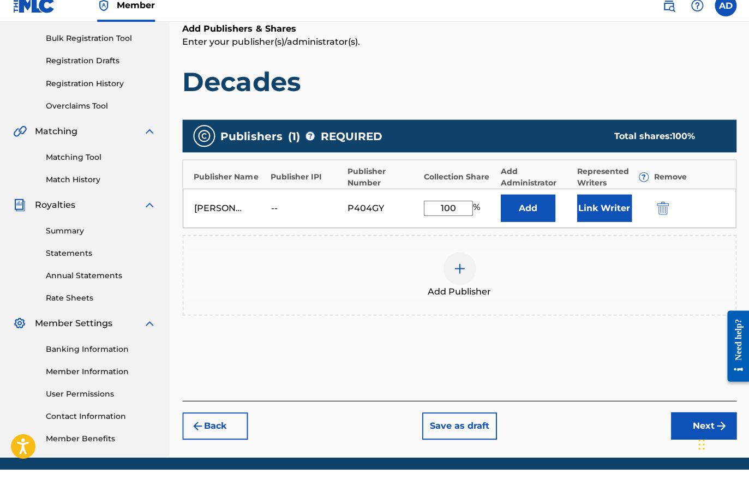
click at [686, 423] on button "Next" at bounding box center [702, 436] width 65 height 27
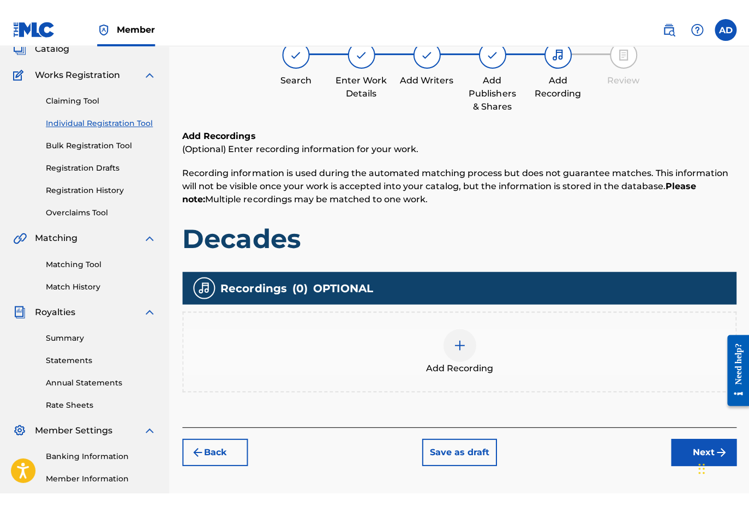
scroll to position [49, 0]
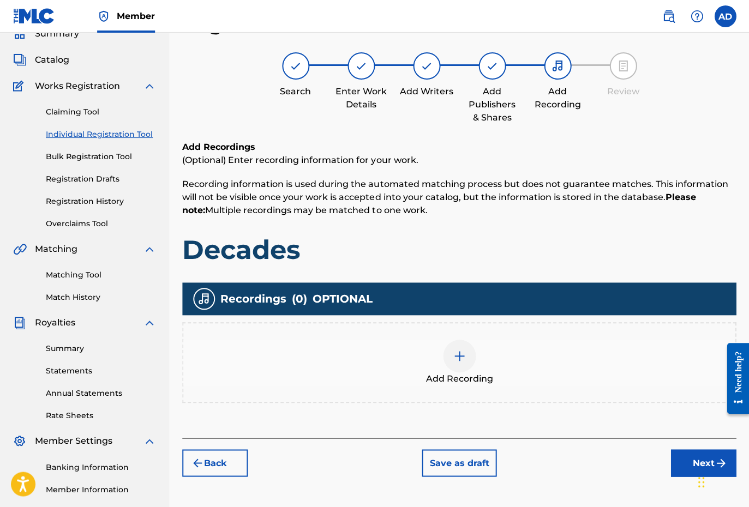
click at [693, 432] on button "Next" at bounding box center [702, 462] width 65 height 27
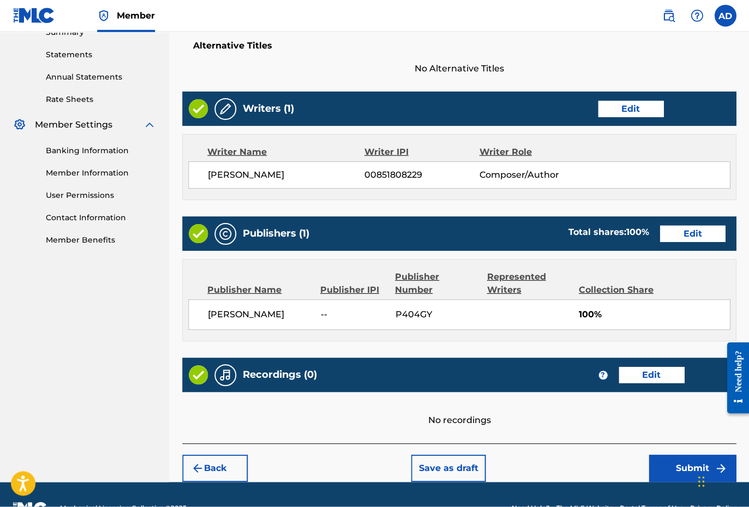
scroll to position [374, 0]
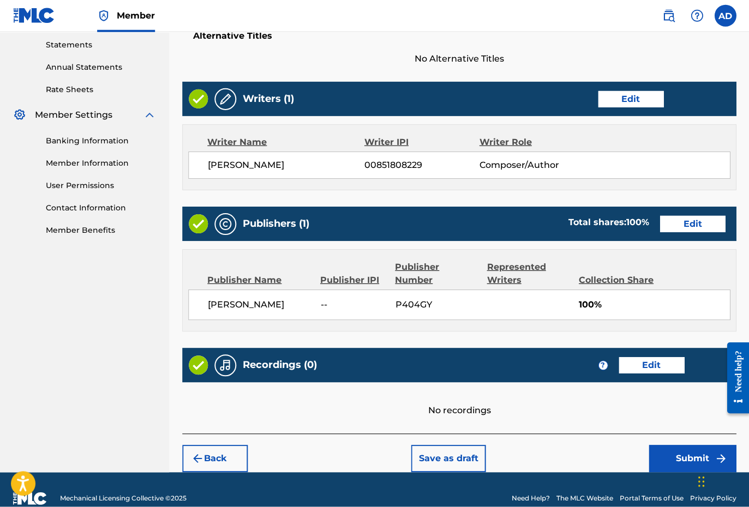
click at [678, 432] on button "Submit" at bounding box center [691, 459] width 87 height 27
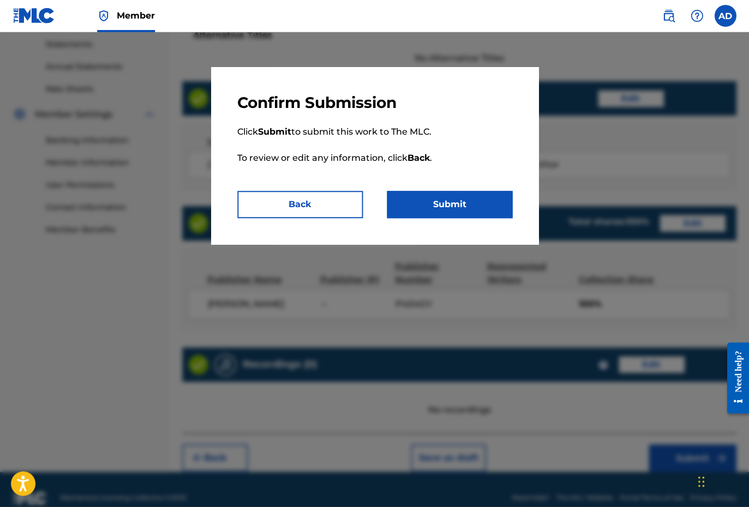
click at [451, 209] on button "Submit" at bounding box center [449, 204] width 125 height 27
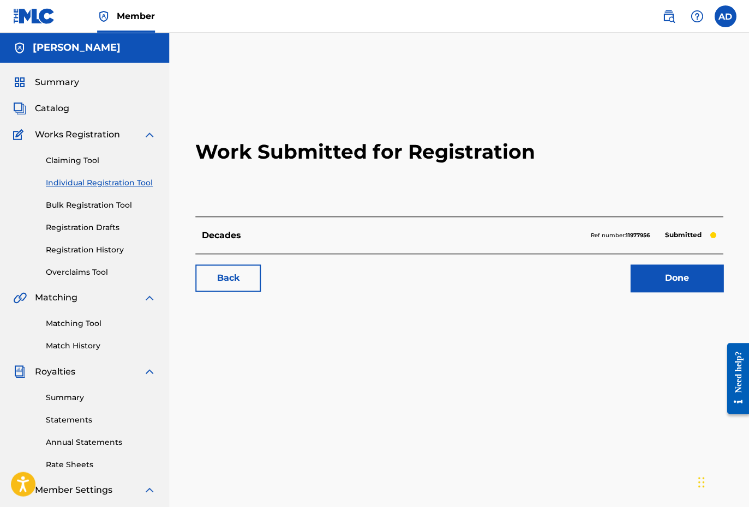
click at [665, 282] on link "Done" at bounding box center [676, 278] width 93 height 27
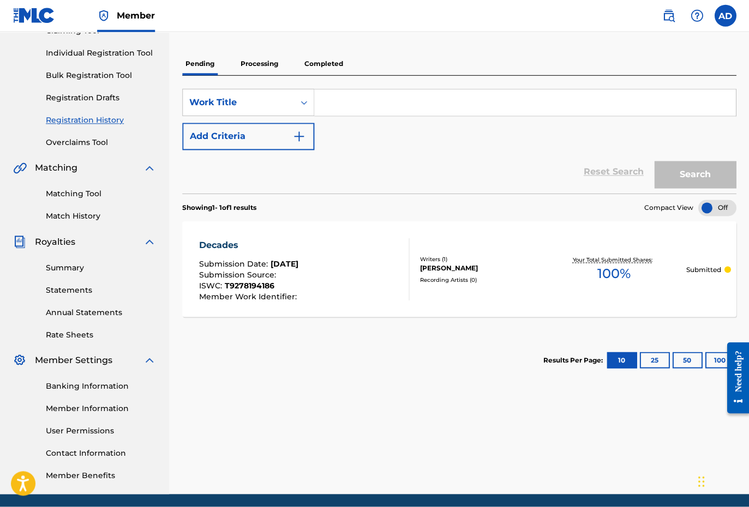
scroll to position [130, 0]
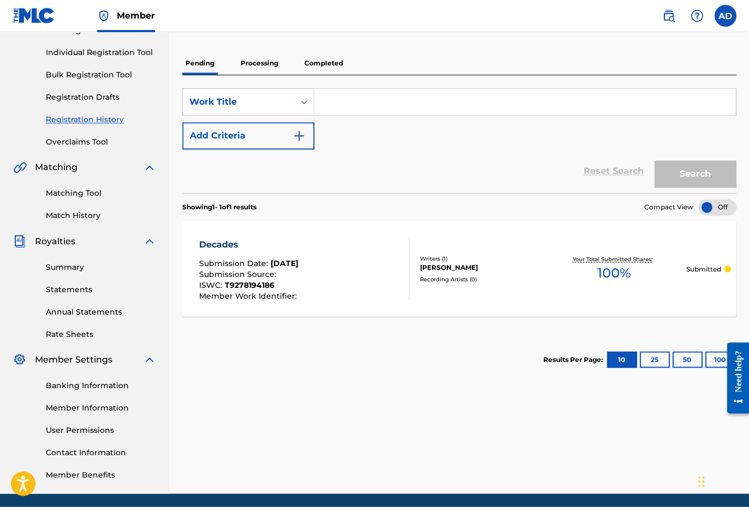
click at [89, 217] on link "Match History" at bounding box center [101, 216] width 110 height 11
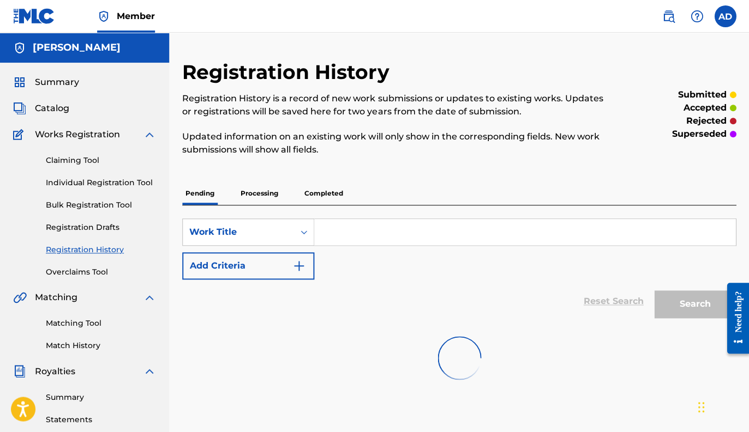
scroll to position [130, 0]
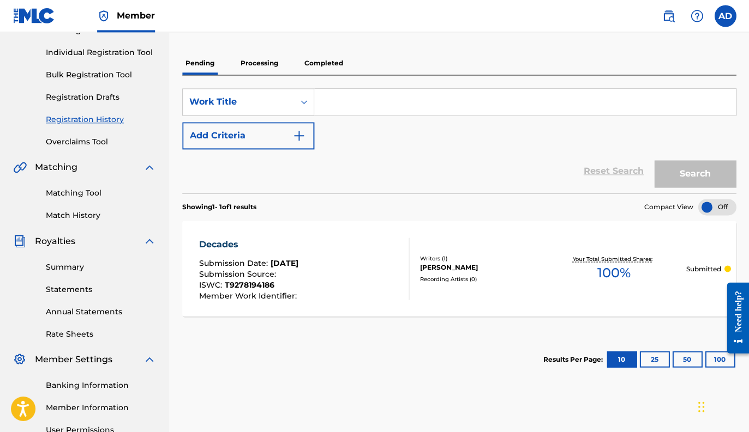
click at [345, 255] on div "Decades Submission Date : [DATE] Submission Source : ISWC : T9278194186 Member …" at bounding box center [304, 269] width 211 height 62
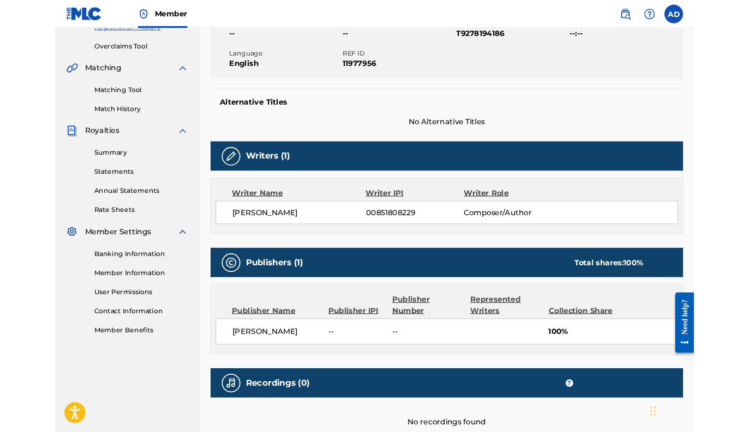
scroll to position [218, 0]
